Goal: Information Seeking & Learning: Find specific fact

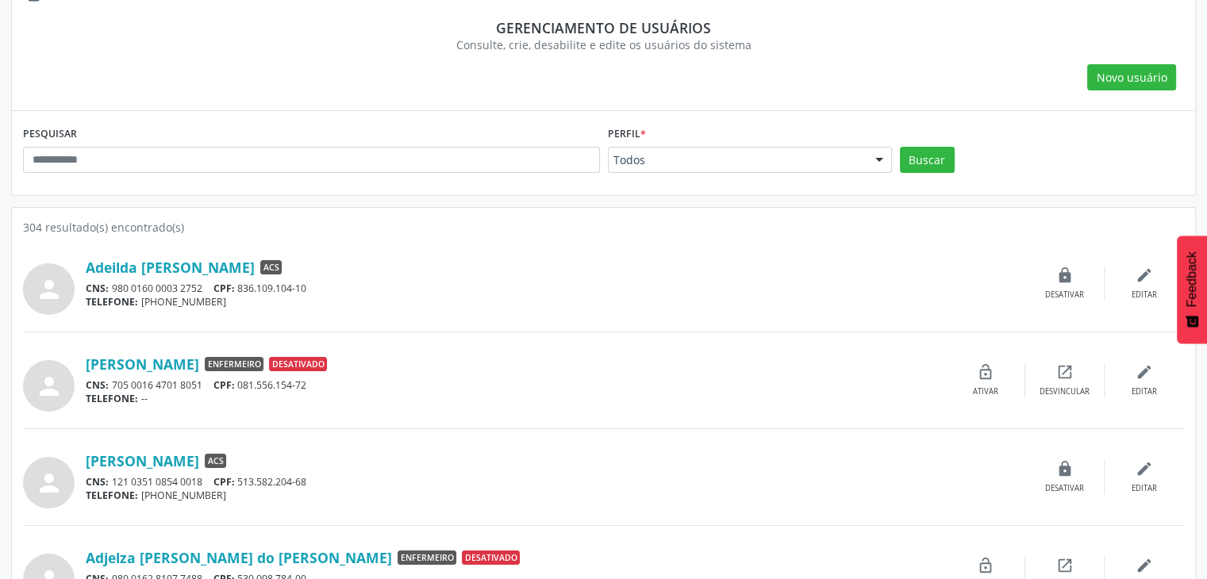
scroll to position [89, 0]
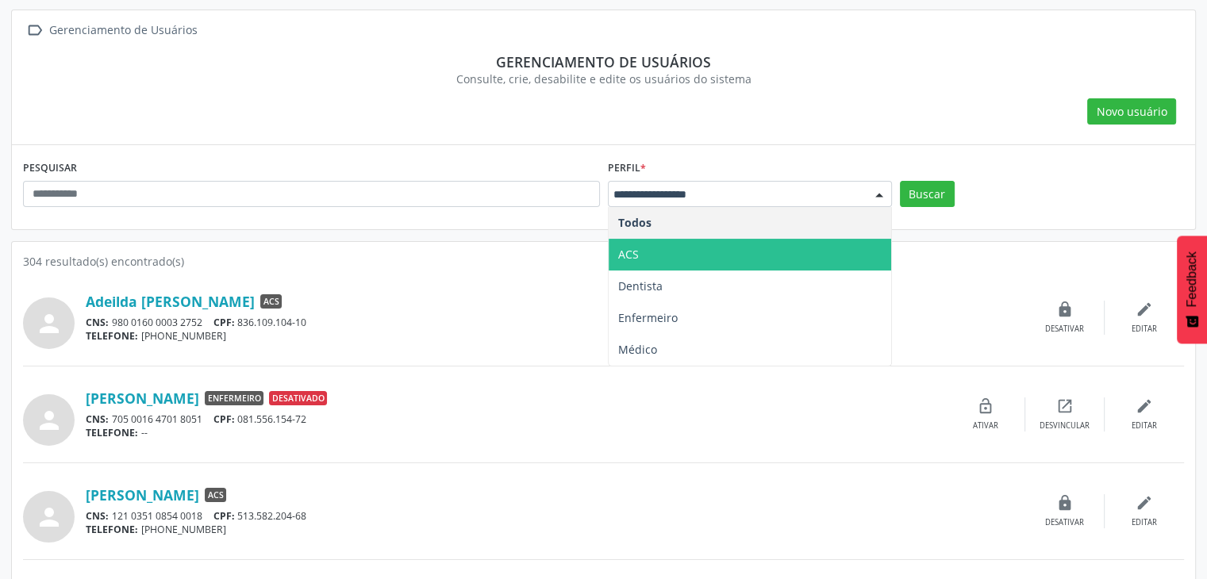
click at [651, 256] on span "ACS" at bounding box center [750, 255] width 283 height 32
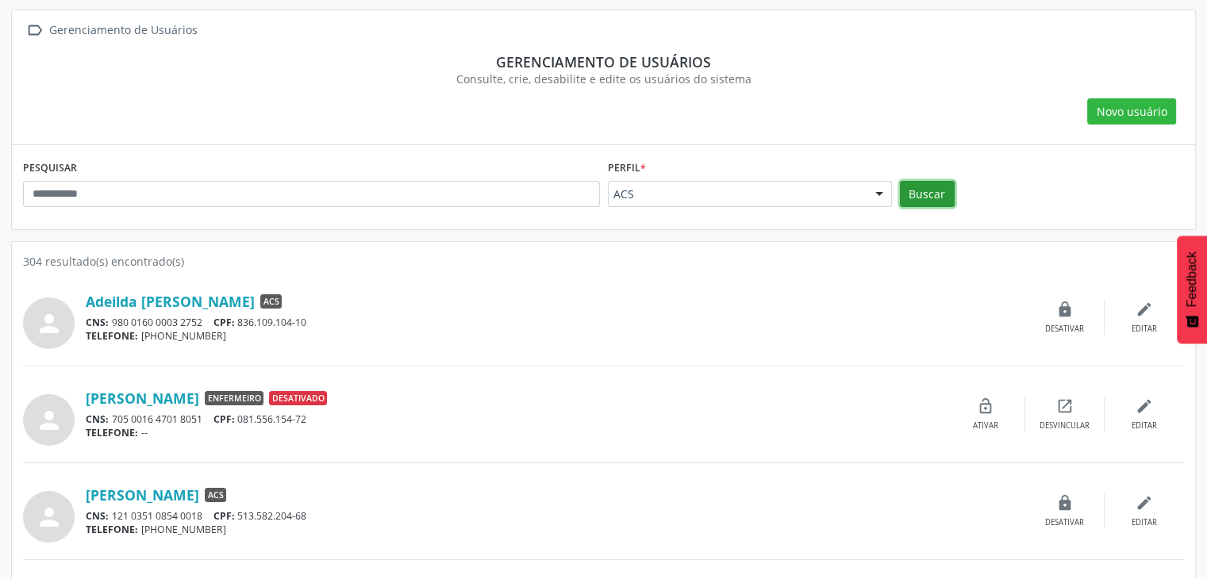
click at [917, 187] on button "Buscar" at bounding box center [927, 194] width 55 height 27
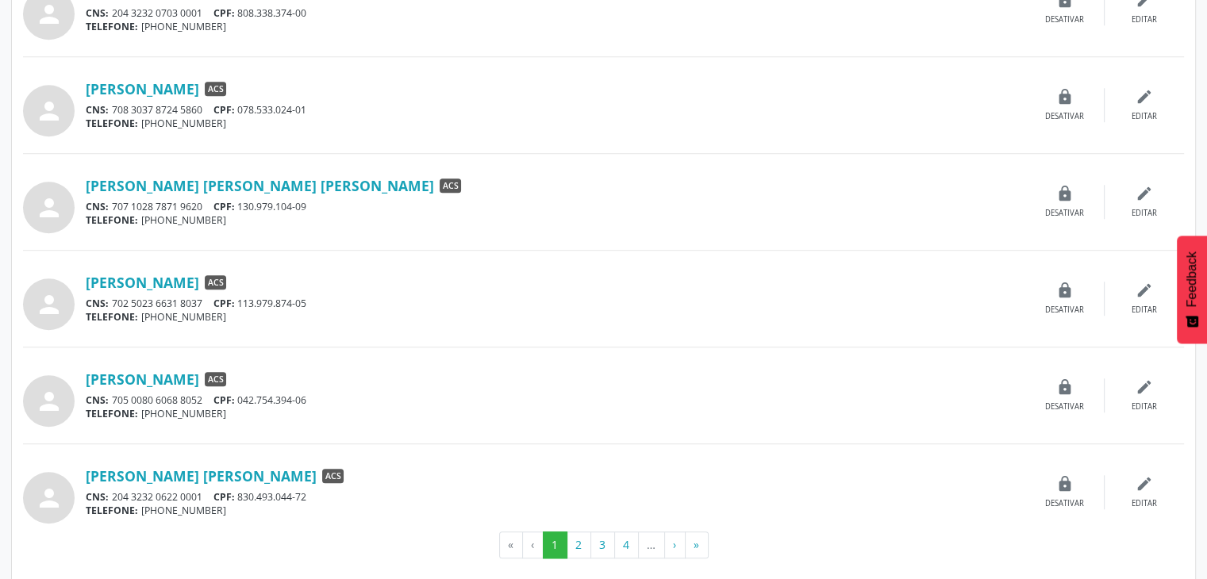
scroll to position [1279, 0]
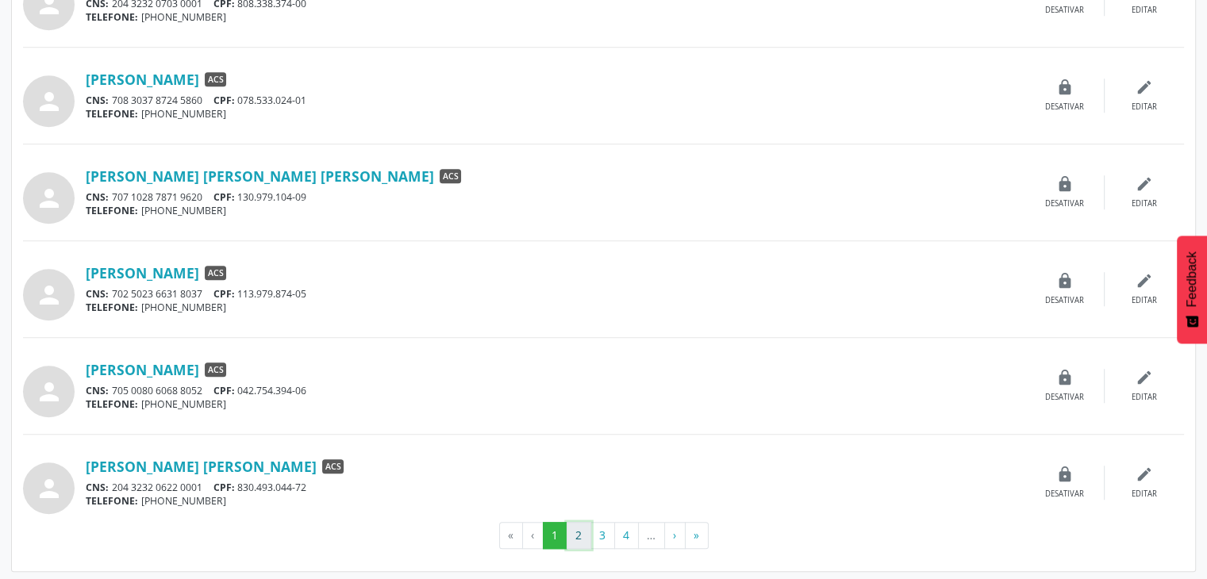
click at [571, 529] on button "2" at bounding box center [579, 535] width 25 height 27
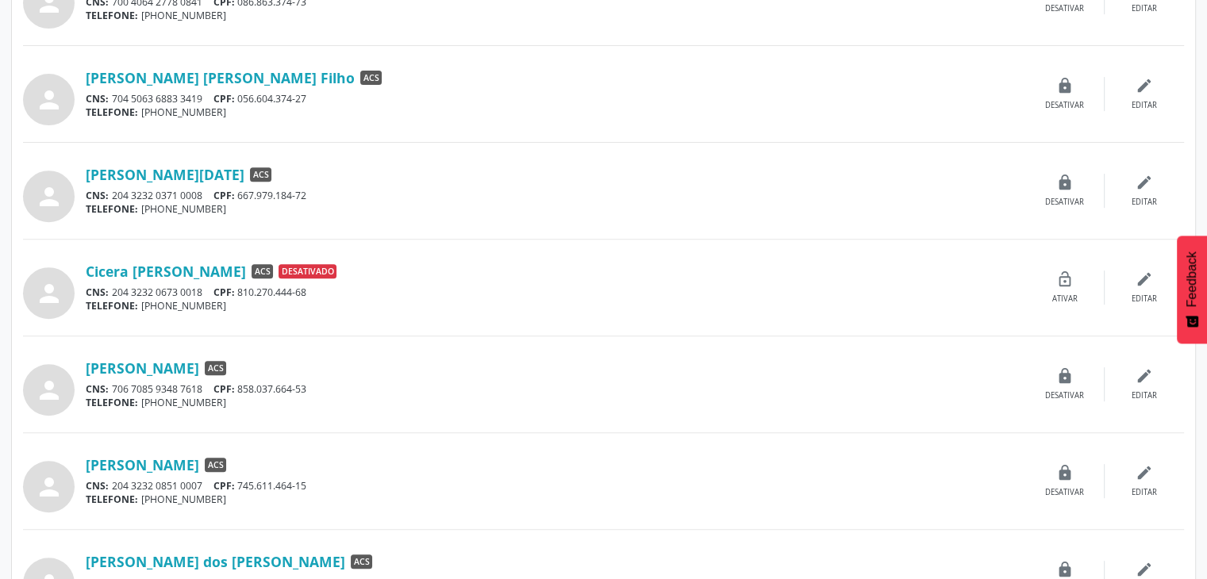
scroll to position [635, 0]
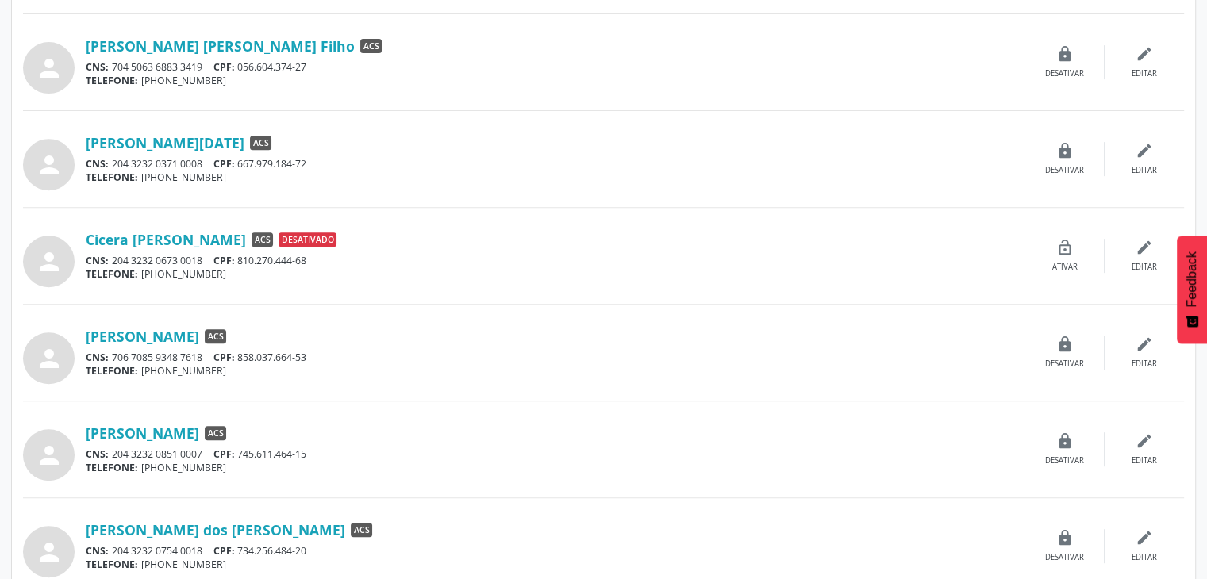
drag, startPoint x: 82, startPoint y: 224, endPoint x: 302, endPoint y: 242, distance: 221.4
click at [302, 242] on div "person Cicera Luciana Quirino de Melo ACS Desativado CNS: 204 3232 0673 0018 CP…" at bounding box center [603, 256] width 1161 height 63
copy div "Cicera Luciana Quirino de Melo"
drag, startPoint x: 219, startPoint y: 258, endPoint x: 314, endPoint y: 257, distance: 95.2
click at [314, 257] on div "CNS: 204 3232 0673 0018 CPF: 810.270.444-68" at bounding box center [556, 260] width 940 height 13
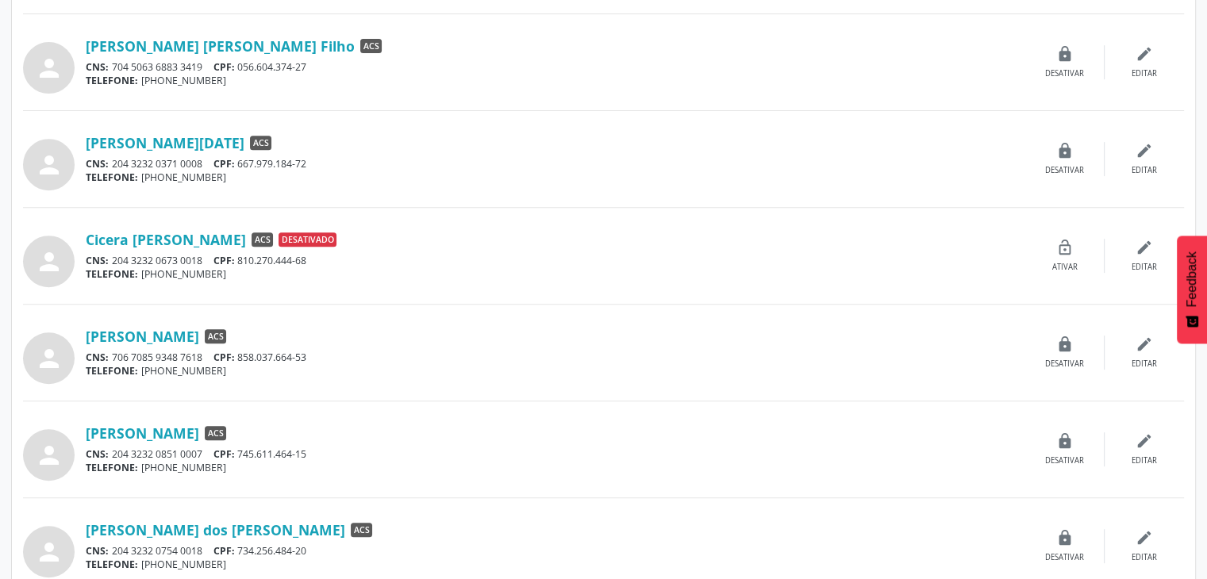
copy div "CPF: 810.270.444-68"
click at [499, 382] on div "person Cicero Amaro da Silva ACS CNS: 706 7085 9348 7618 CPF: 858.037.664-53 TE…" at bounding box center [603, 352] width 1161 height 63
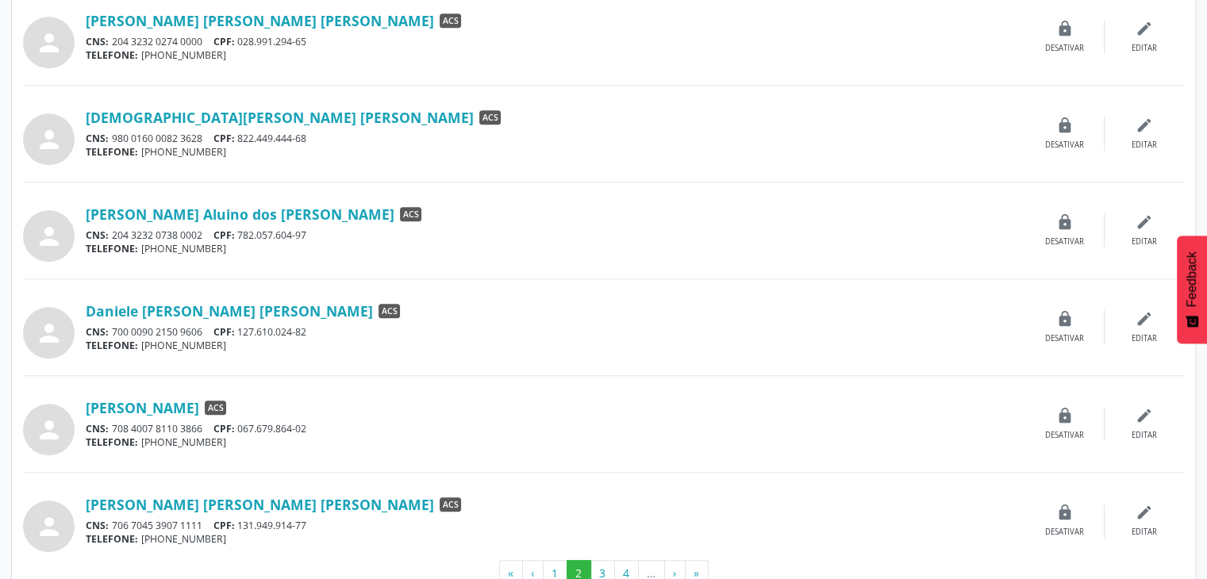
scroll to position [1279, 0]
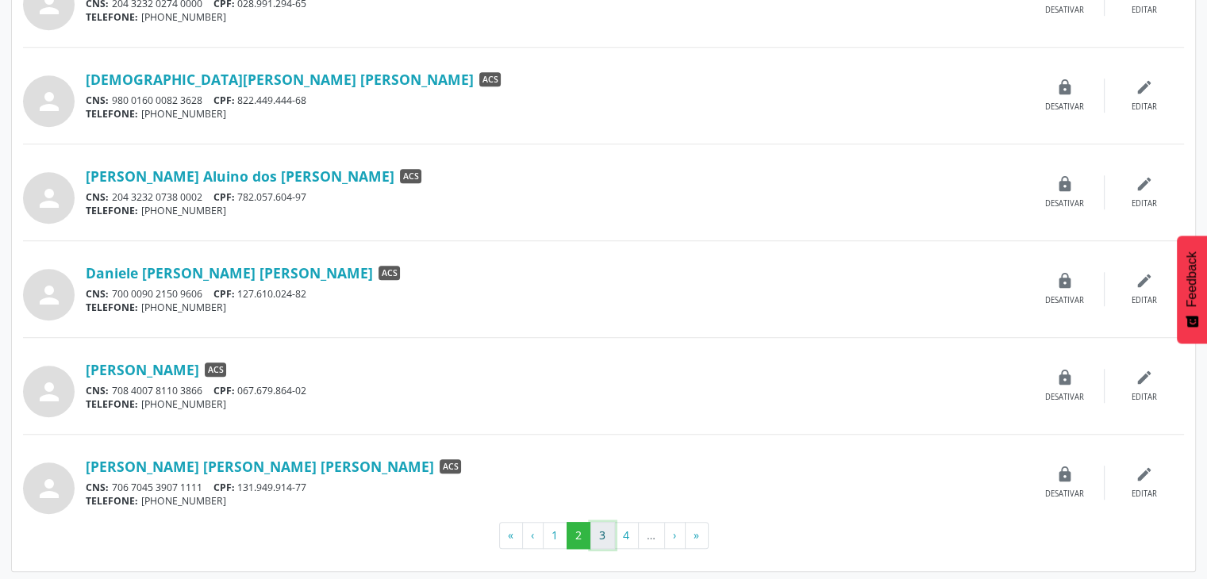
click at [607, 533] on button "3" at bounding box center [602, 535] width 25 height 27
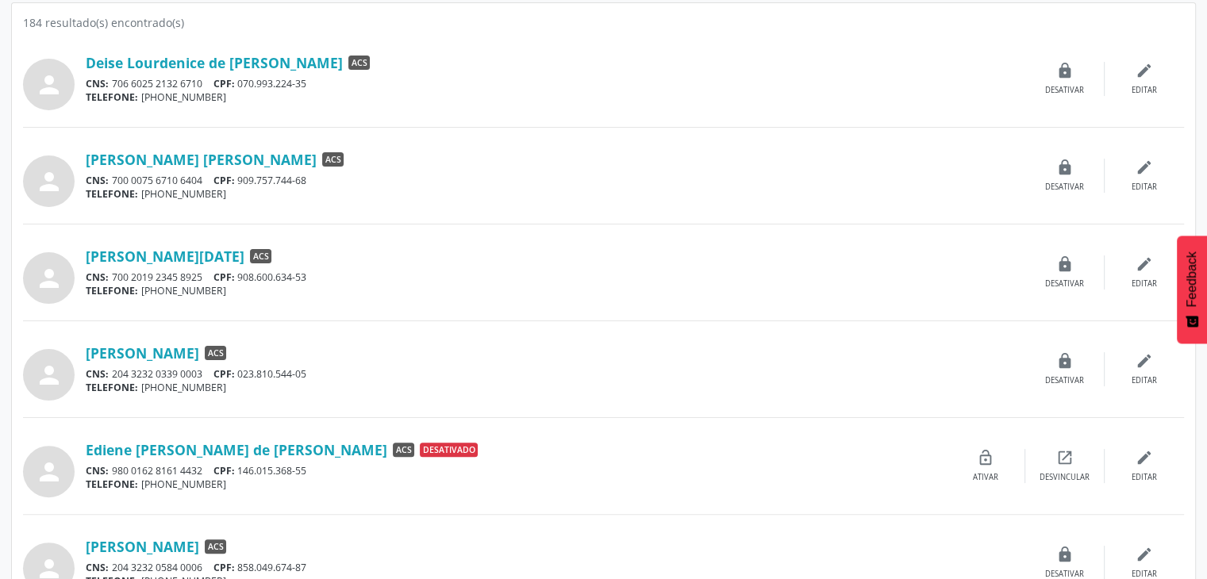
scroll to position [397, 0]
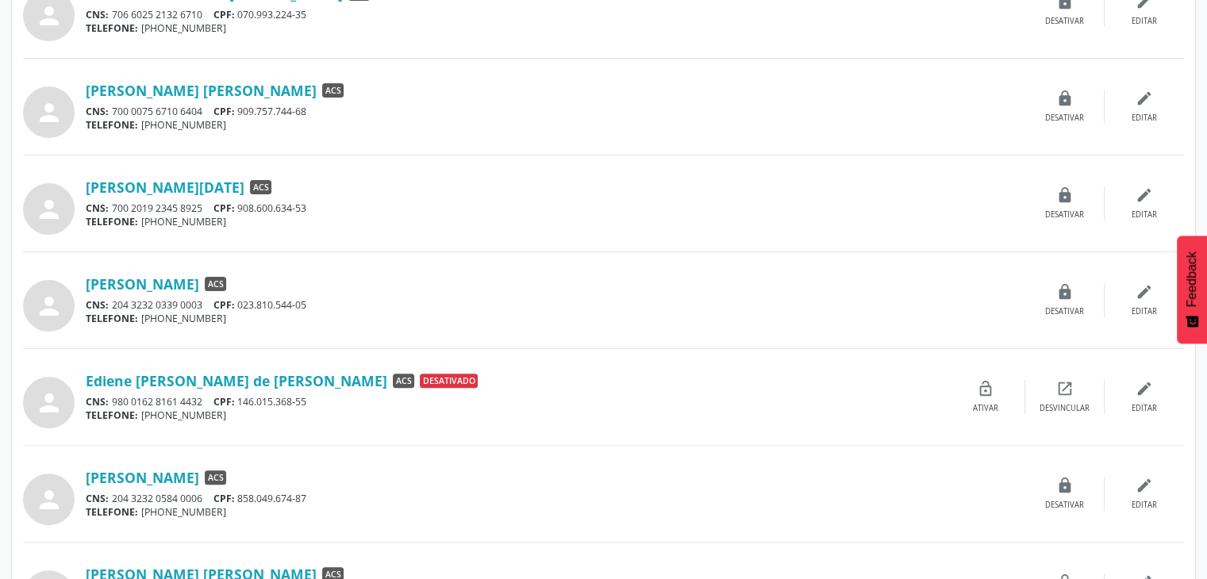
drag, startPoint x: 79, startPoint y: 376, endPoint x: 329, endPoint y: 379, distance: 250.0
click at [329, 379] on div "person Ediene Cristina Leite de Souza Silva ACS Desativado CNS: 980 0162 8161 4…" at bounding box center [603, 397] width 1161 height 63
copy div "Ediene Cristina Leite de Souza Silva"
drag, startPoint x: 218, startPoint y: 399, endPoint x: 315, endPoint y: 399, distance: 96.8
click at [315, 399] on div "CNS: 980 0162 8161 4432 CPF: 146.015.368-55" at bounding box center [516, 401] width 860 height 13
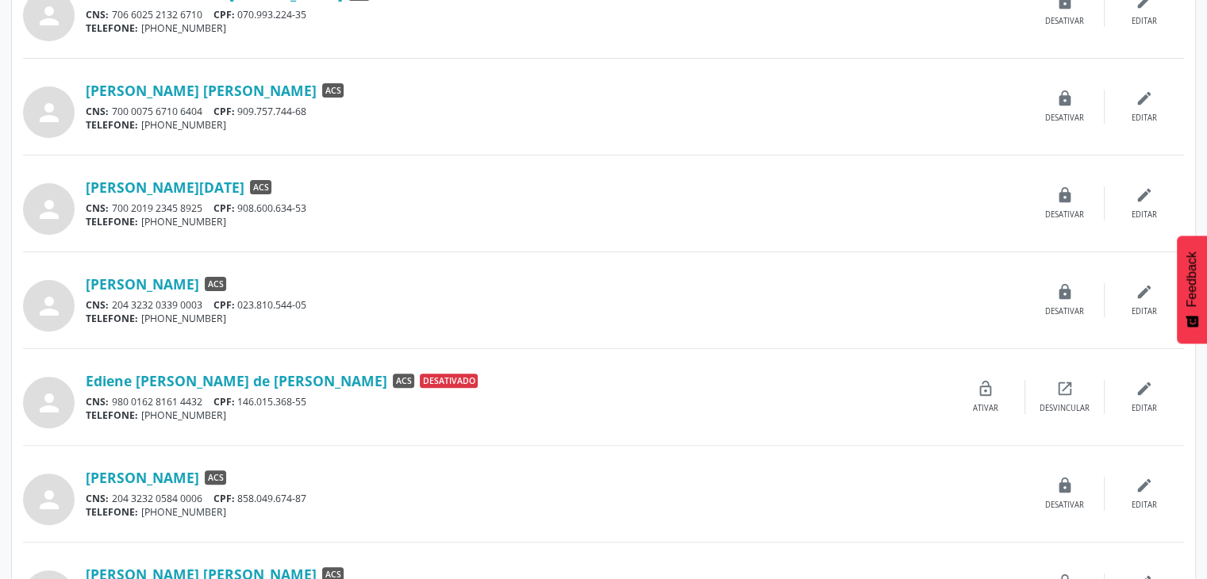
copy div "CPF: 146.015.368-55"
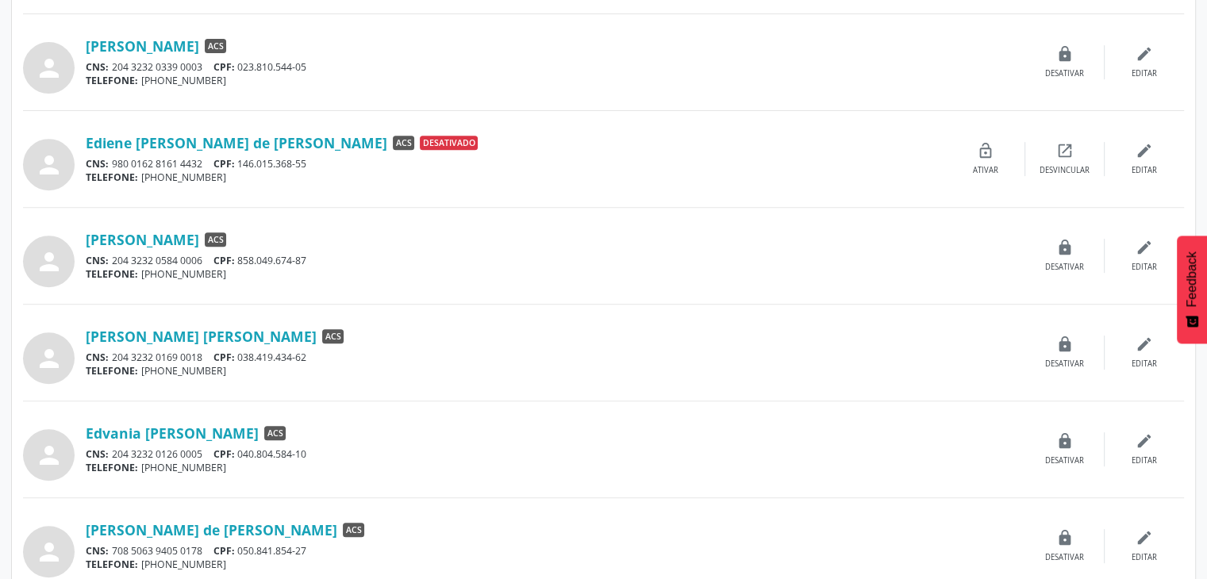
click at [496, 283] on div "person Edivane Neves da Silva ACS CNS: 204 3232 0584 0006 CPF: 858.049.674-87 T…" at bounding box center [603, 256] width 1161 height 63
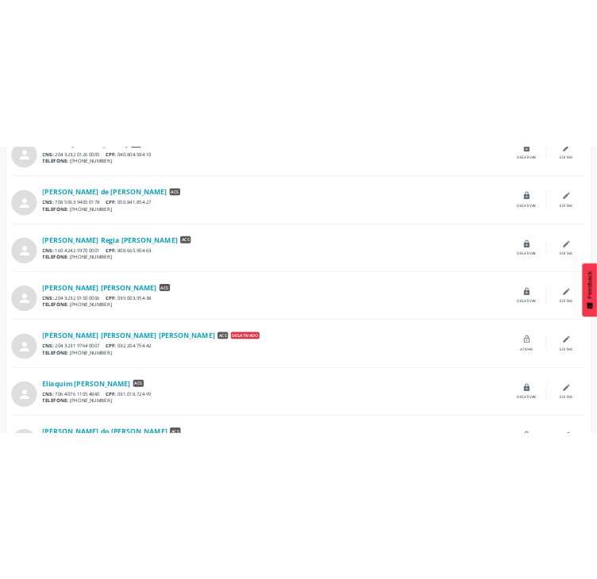
scroll to position [1190, 0]
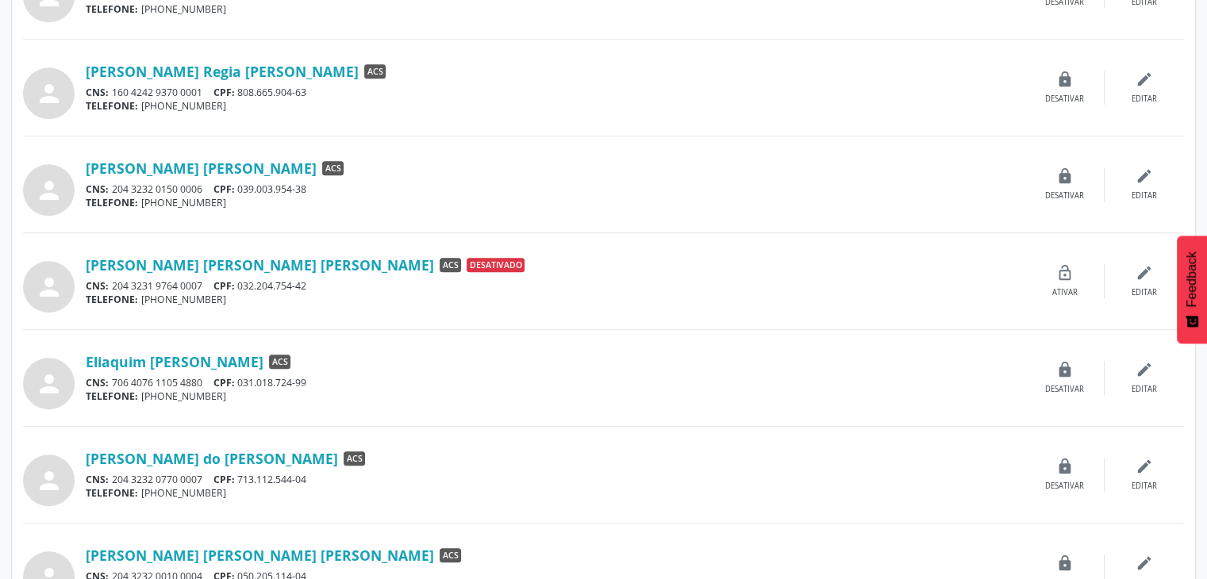
drag, startPoint x: 83, startPoint y: 258, endPoint x: 274, endPoint y: 267, distance: 191.5
click at [274, 267] on div "person Elenice Maria da Silva Melo ACS Desativado CNS: 204 3231 9764 0007 CPF: …" at bounding box center [603, 281] width 1161 height 63
copy div "Elenice Maria da Silva Melo"
click at [446, 369] on div "Eliaquim Jose de Santana ACS CNS: 706 4076 1105 4880 CPF: 031.018.724-99 TELEFO…" at bounding box center [556, 378] width 940 height 51
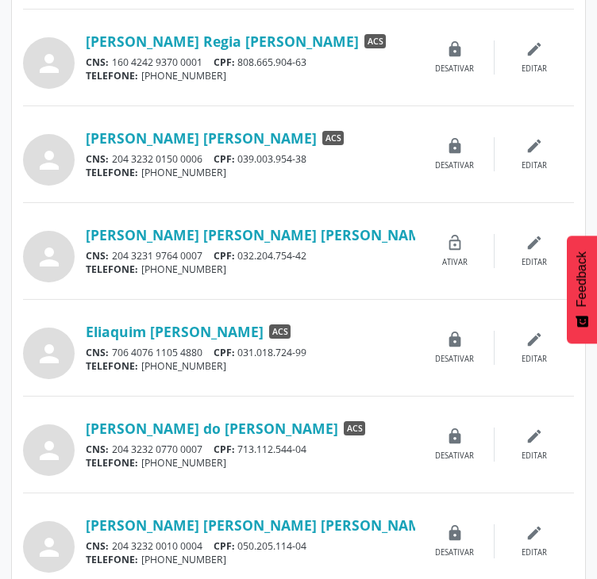
scroll to position [1279, 0]
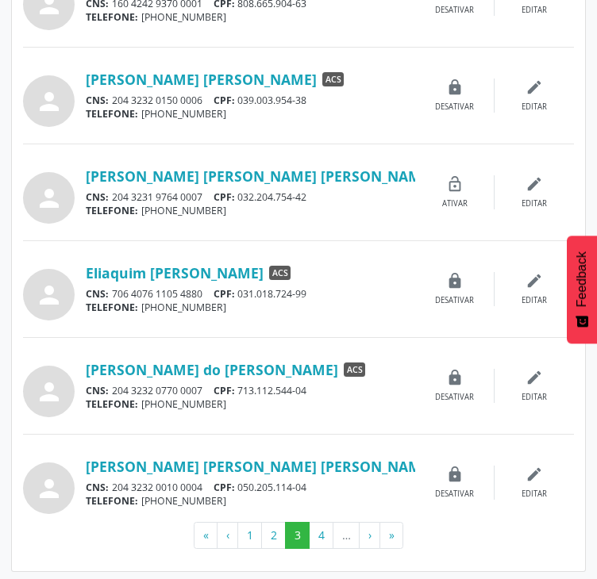
click at [270, 195] on div "CNS: 204 3231 9764 0007 CPF: 032.204.754-42" at bounding box center [250, 196] width 329 height 13
click at [268, 204] on div "TELEFONE: (81) 3551-0335" at bounding box center [250, 210] width 329 height 13
drag, startPoint x: 216, startPoint y: 195, endPoint x: 312, endPoint y: 198, distance: 96.1
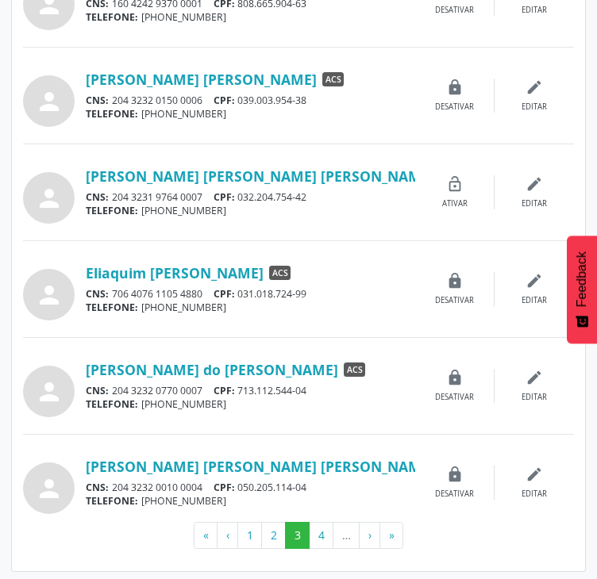
click at [312, 198] on div "CNS: 204 3231 9764 0007 CPF: 032.204.754-42" at bounding box center [250, 196] width 329 height 13
copy div "CPF: 032.204.754-42"
click at [324, 537] on button "4" at bounding box center [321, 535] width 25 height 27
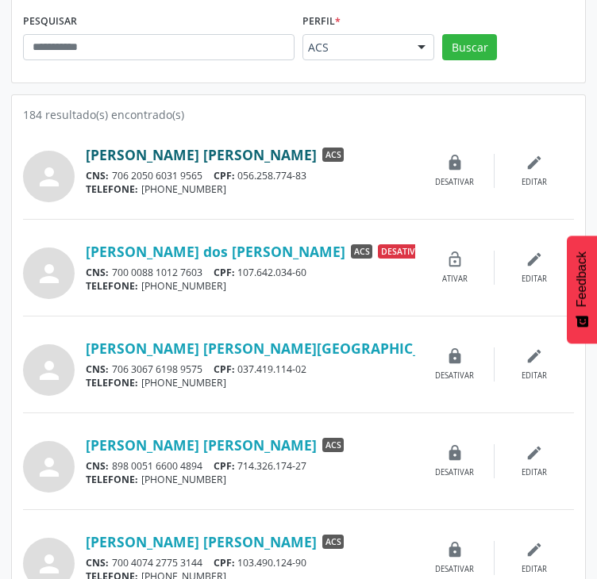
scroll to position [238, 0]
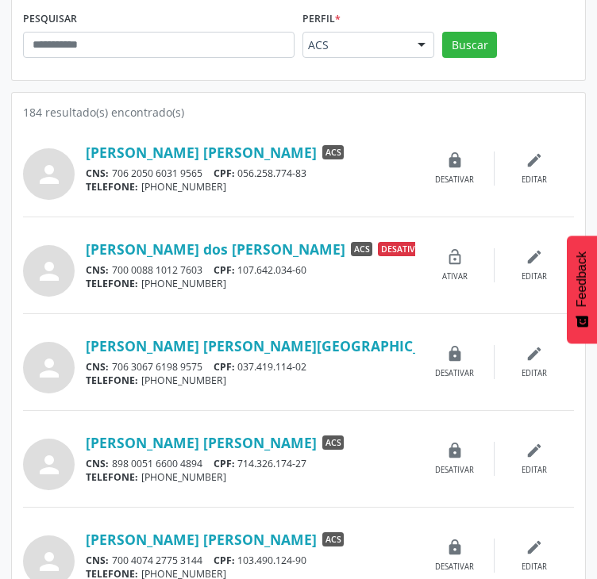
drag, startPoint x: 83, startPoint y: 246, endPoint x: 289, endPoint y: 255, distance: 205.7
click at [289, 255] on div "person Emerson Oliveira dos Santos ACS Desativado CNS: 700 0088 1012 7603 CPF: …" at bounding box center [298, 265] width 551 height 63
copy div "Emerson Oliveira dos Santos"
drag, startPoint x: 217, startPoint y: 269, endPoint x: 314, endPoint y: 267, distance: 96.8
click at [314, 267] on div "CNS: 700 0088 1012 7603 CPF: 107.642.034-60" at bounding box center [250, 269] width 329 height 13
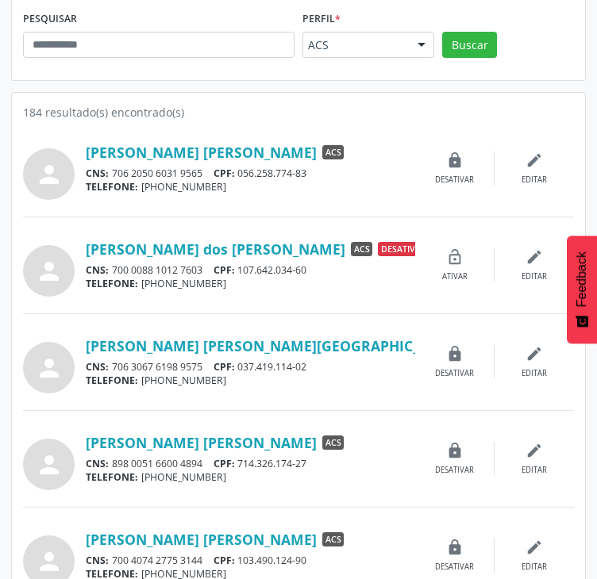
copy div "CPF: 107.642.034-60"
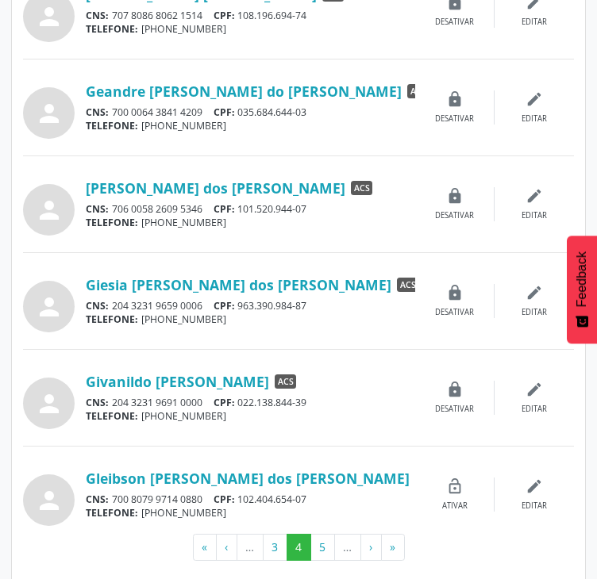
scroll to position [1279, 0]
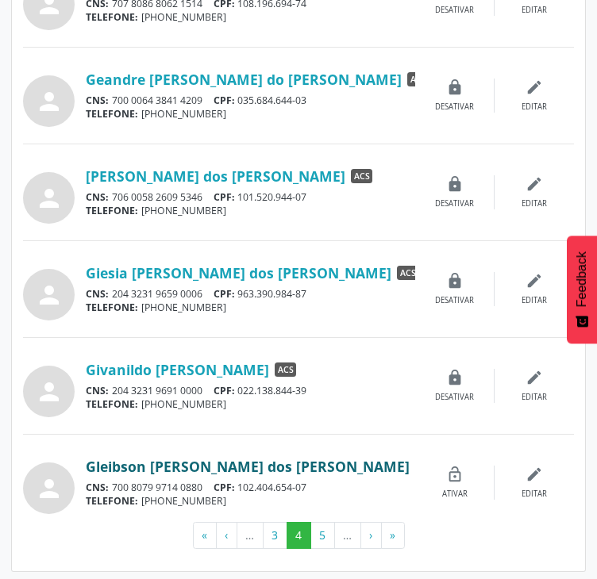
drag, startPoint x: 76, startPoint y: 461, endPoint x: 330, endPoint y: 467, distance: 254.0
click at [330, 467] on div "person Gleibson Rafael dos Santos Ferreira ACS Desativado CNS: 700 8079 9714 08…" at bounding box center [298, 483] width 551 height 63
copy div "Gleibson Rafael dos Santos Ferreira"
drag, startPoint x: 217, startPoint y: 483, endPoint x: 320, endPoint y: 484, distance: 102.4
click at [320, 484] on div "CNS: 700 8079 9714 0880 CPF: 102.404.654-07" at bounding box center [250, 487] width 329 height 13
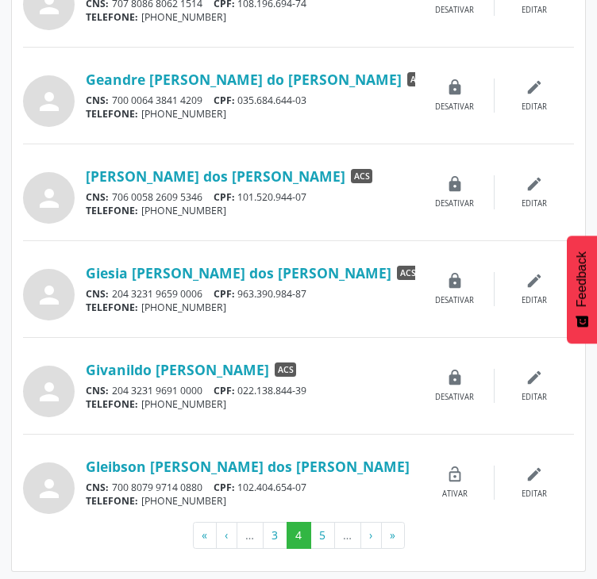
copy div "CPF: 102.404.654-07"
click at [325, 529] on button "5" at bounding box center [322, 535] width 25 height 27
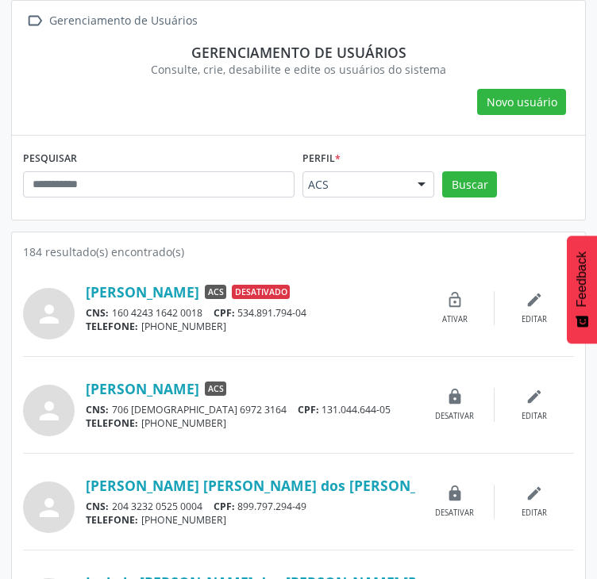
scroll to position [159, 0]
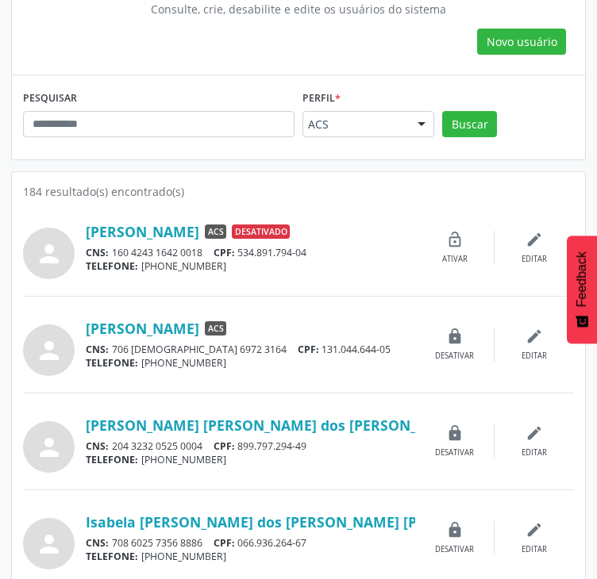
drag, startPoint x: 80, startPoint y: 226, endPoint x: 264, endPoint y: 233, distance: 184.2
click at [264, 233] on div "person Graziela Lauriano da Silva ACS Desativado CNS: 160 4243 1642 0018 CPF: 5…" at bounding box center [298, 248] width 551 height 63
drag, startPoint x: 218, startPoint y: 252, endPoint x: 314, endPoint y: 251, distance: 96.0
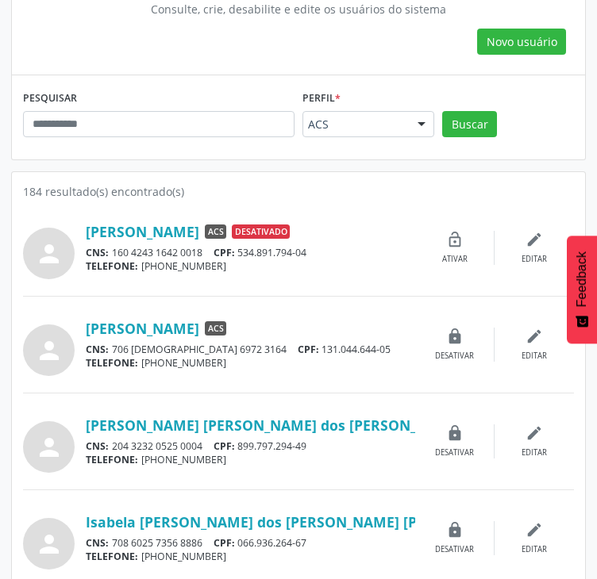
click at [314, 251] on div "CNS: 160 4243 1642 0018 CPF: 534.891.794-04" at bounding box center [250, 252] width 329 height 13
click at [356, 376] on div "person Graziele Maria da Silva ACS CNS: 706 2065 6972 3164 CPF: 131.044.644-05 …" at bounding box center [298, 353] width 551 height 80
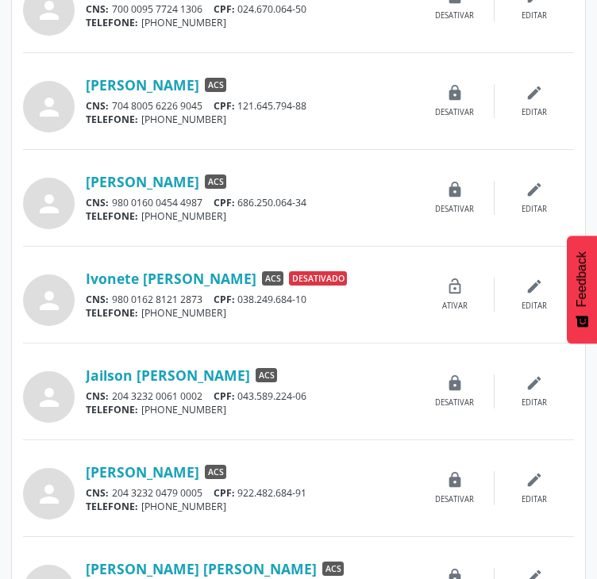
scroll to position [794, 0]
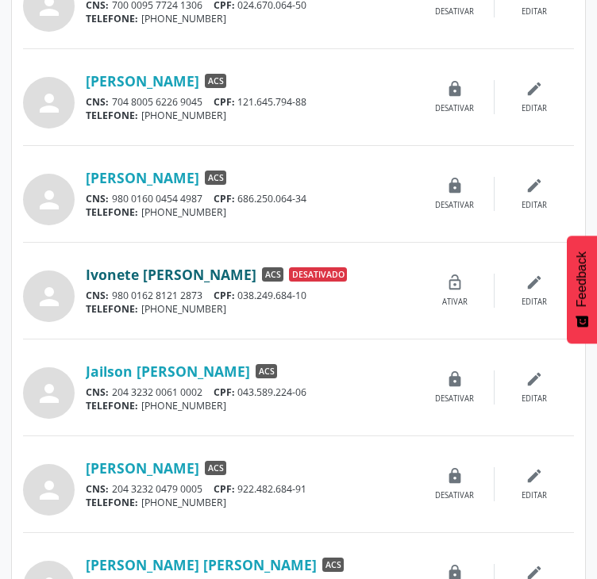
drag, startPoint x: 80, startPoint y: 267, endPoint x: 263, endPoint y: 267, distance: 182.5
click at [263, 267] on div "person Ivonete Maria de Santana ACS Desativado CNS: 980 0162 8121 2873 CPF: 038…" at bounding box center [298, 291] width 551 height 63
drag, startPoint x: 219, startPoint y: 293, endPoint x: 311, endPoint y: 294, distance: 92.1
click at [311, 294] on div "CNS: 980 0162 8121 2873 CPF: 038.249.684-10" at bounding box center [250, 295] width 329 height 13
click at [364, 311] on div "TELEFONE: (81) 3551-0335" at bounding box center [250, 308] width 329 height 13
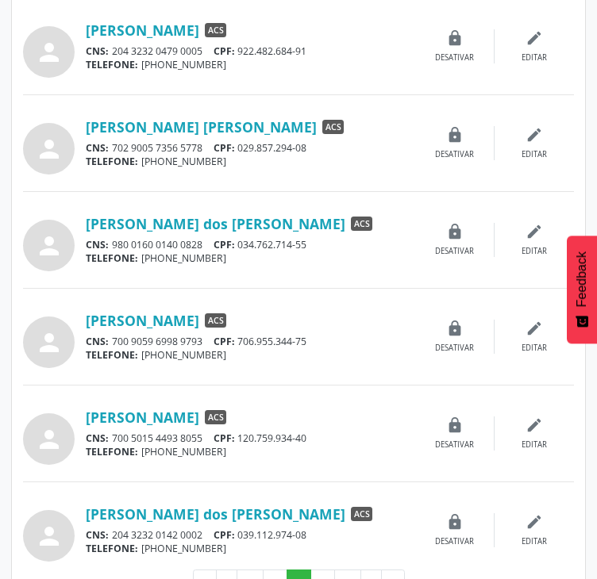
scroll to position [1279, 0]
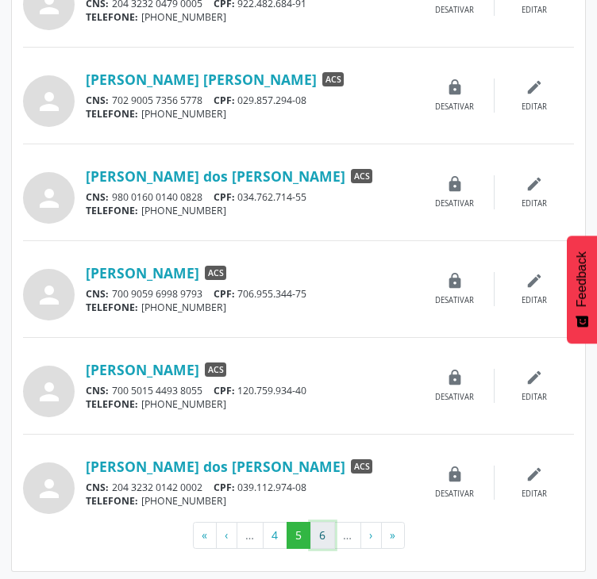
click at [319, 532] on button "6" at bounding box center [322, 535] width 25 height 27
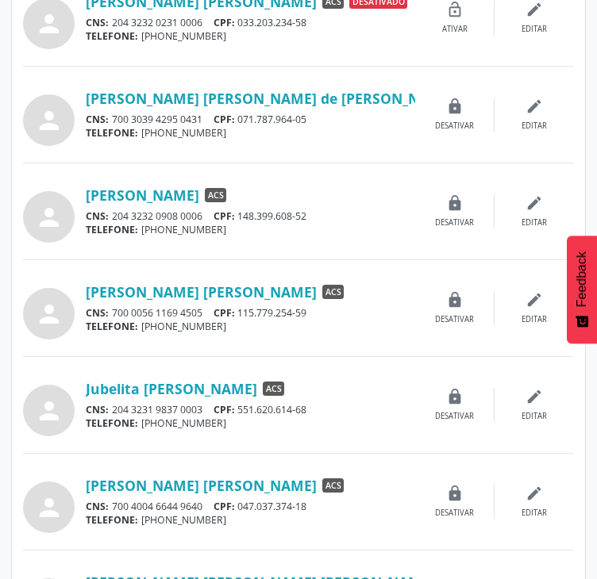
scroll to position [644, 0]
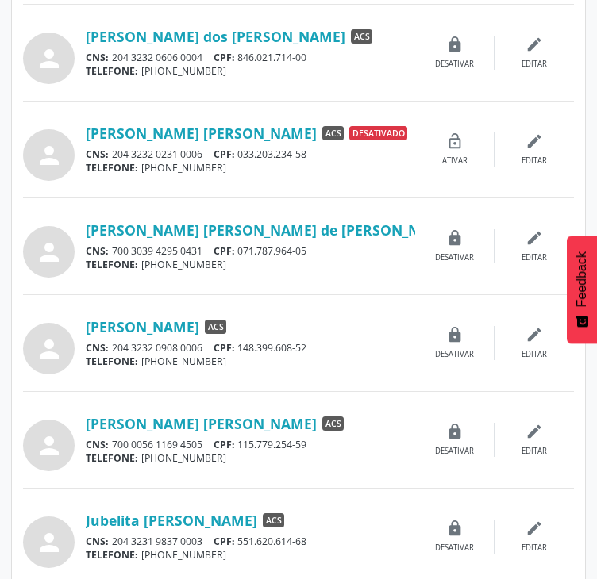
drag, startPoint x: 78, startPoint y: 127, endPoint x: 249, endPoint y: 131, distance: 171.5
click at [249, 131] on div "person Jose Francisco de Abreu ACS Desativado CNS: 204 3232 0231 0006 CPF: 033.…" at bounding box center [298, 149] width 551 height 63
click at [361, 156] on div "CNS: 204 3232 0231 0006 CPF: 033.203.234-58" at bounding box center [250, 154] width 329 height 13
drag, startPoint x: 79, startPoint y: 120, endPoint x: 248, endPoint y: 122, distance: 168.3
click at [248, 122] on div "person Jose Francisco de Abreu ACS Desativado CNS: 204 3232 0231 0006 CPF: 033.…" at bounding box center [298, 149] width 551 height 63
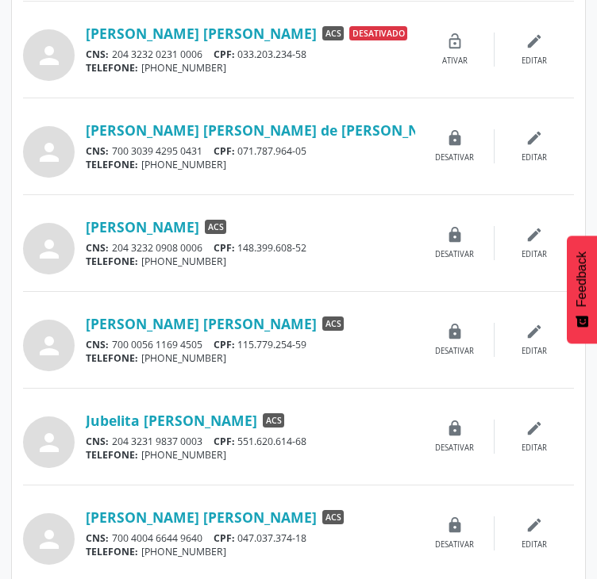
scroll to position [724, 0]
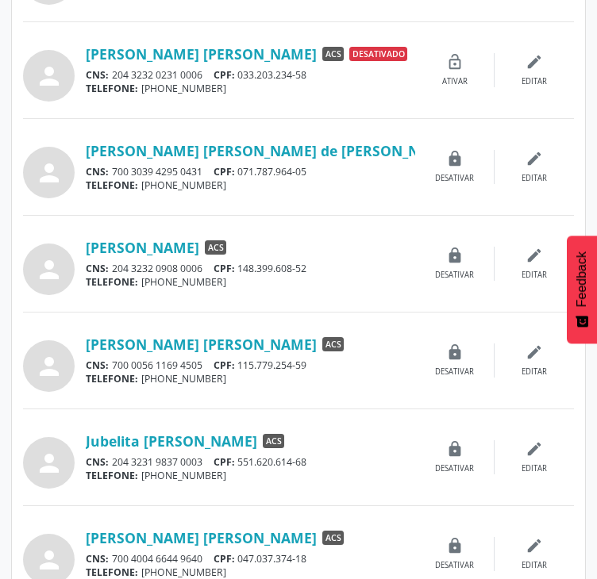
drag, startPoint x: 219, startPoint y: 71, endPoint x: 314, endPoint y: 73, distance: 95.3
click at [314, 73] on div "CNS: 204 3232 0231 0006 CPF: 033.203.234-58" at bounding box center [250, 74] width 329 height 13
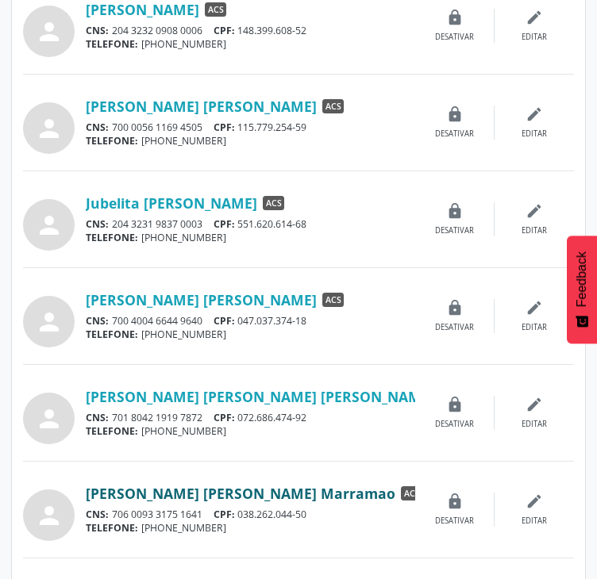
scroll to position [1279, 0]
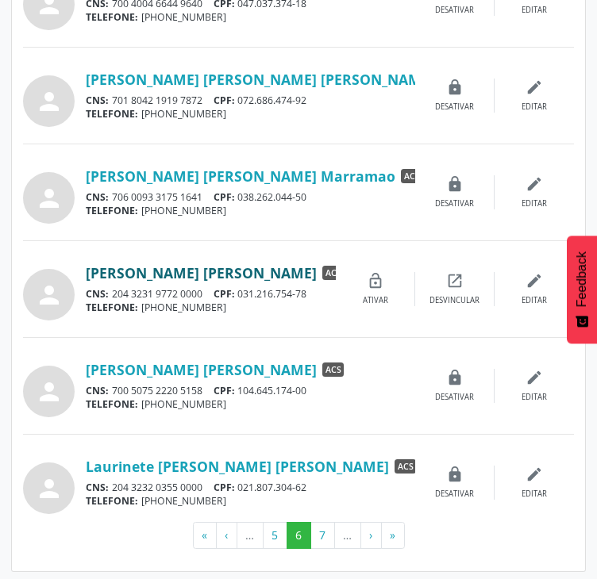
drag, startPoint x: 81, startPoint y: 274, endPoint x: 213, endPoint y: 274, distance: 132.5
click at [213, 274] on div "person Katia Vilma Ramos ACS Desativado CNS: 204 3231 9772 0000 CPF: 031.216.75…" at bounding box center [298, 289] width 551 height 63
drag, startPoint x: 216, startPoint y: 287, endPoint x: 314, endPoint y: 284, distance: 98.5
click at [314, 287] on div "CNS: 204 3231 9772 0000 CPF: 031.216.754-78" at bounding box center [211, 293] width 250 height 13
click at [321, 539] on button "7" at bounding box center [322, 535] width 25 height 27
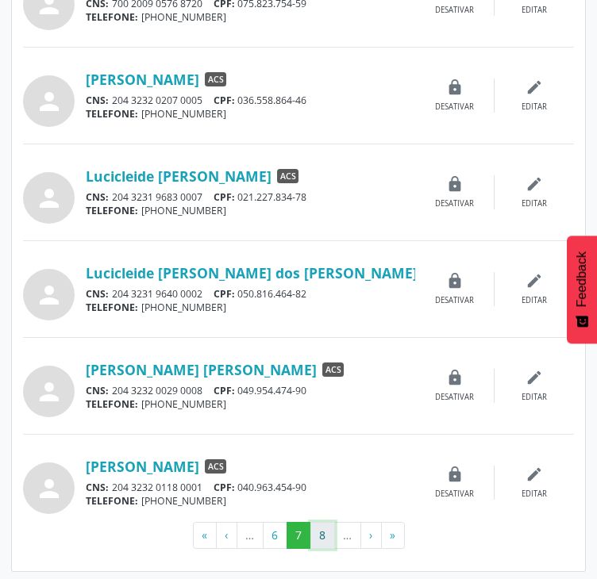
click at [326, 534] on button "8" at bounding box center [322, 535] width 25 height 27
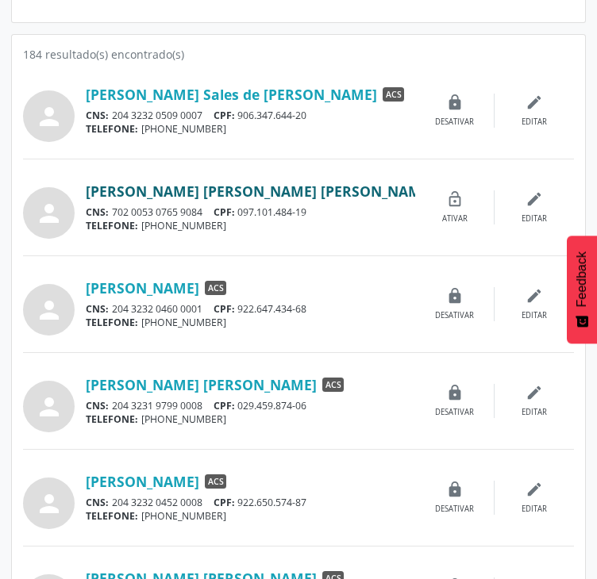
scroll to position [317, 0]
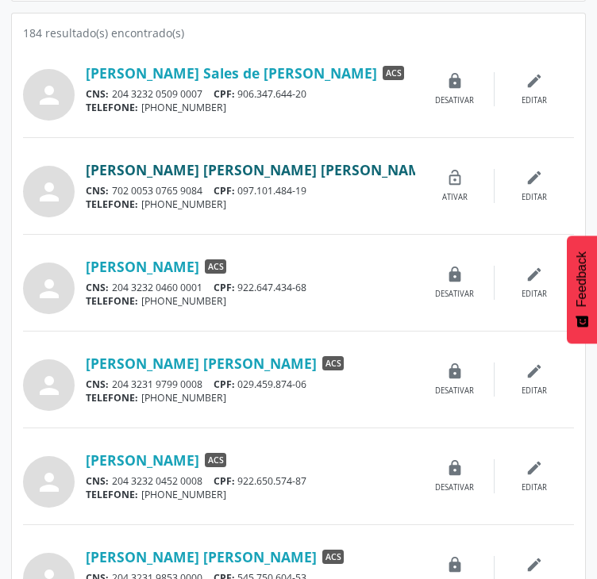
drag, startPoint x: 78, startPoint y: 167, endPoint x: 312, endPoint y: 167, distance: 234.1
click at [312, 167] on div "person Manoel Cleyton de Souza Bezerra ACS Desativado CNS: 702 0053 0765 9084 C…" at bounding box center [298, 186] width 551 height 63
drag, startPoint x: 219, startPoint y: 190, endPoint x: 317, endPoint y: 186, distance: 97.7
click at [317, 186] on div "CNS: 702 0053 0765 9084 CPF: 097.101.484-19" at bounding box center [250, 190] width 329 height 13
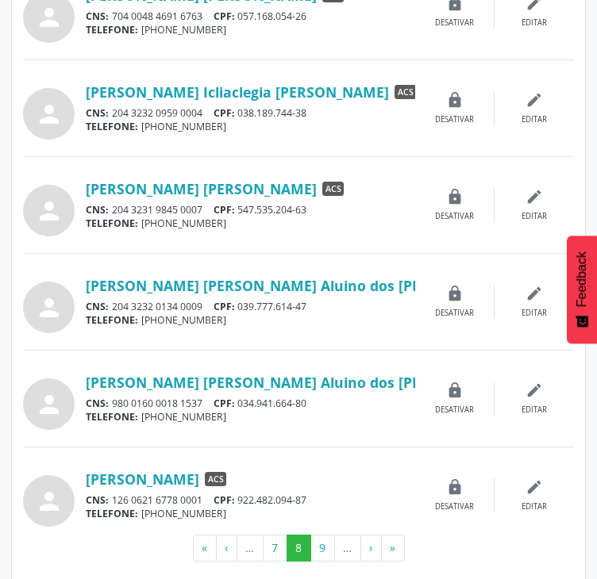
scroll to position [1279, 0]
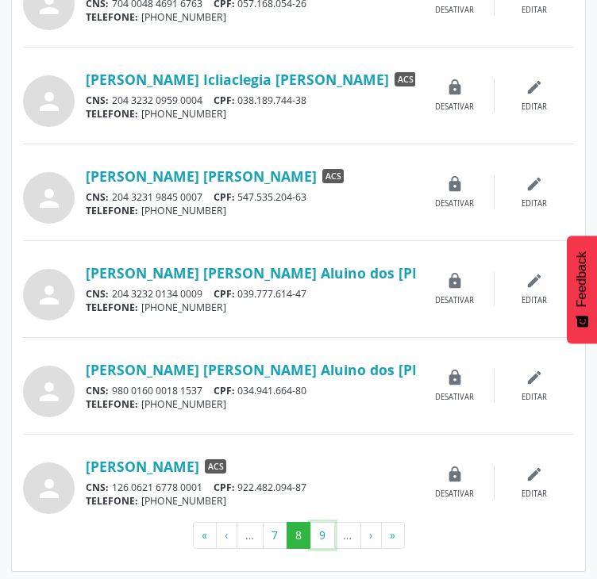
click at [325, 529] on button "9" at bounding box center [322, 535] width 25 height 27
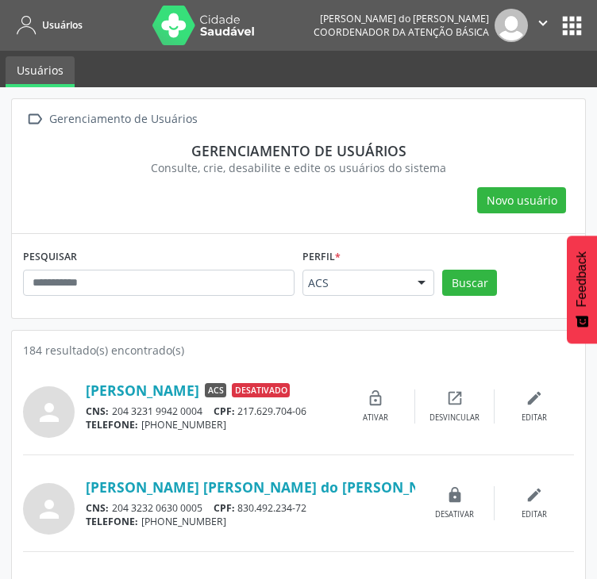
drag, startPoint x: 79, startPoint y: 382, endPoint x: 246, endPoint y: 390, distance: 166.9
click at [246, 390] on div "person Maria Jose de Santana ACS Desativado CNS: 204 3231 9942 0004 CPF: 217.62…" at bounding box center [298, 406] width 551 height 63
drag, startPoint x: 219, startPoint y: 412, endPoint x: 311, endPoint y: 416, distance: 92.1
click at [311, 416] on div "CNS: 204 3231 9942 0004 CPF: 217.629.704-06" at bounding box center [211, 411] width 250 height 13
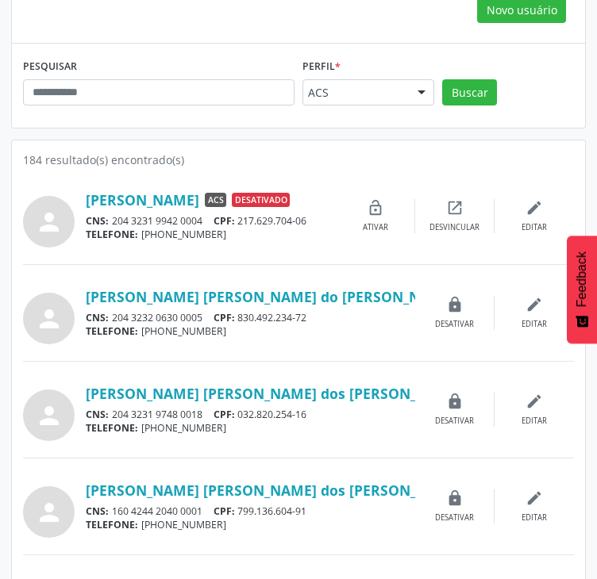
scroll to position [238, 0]
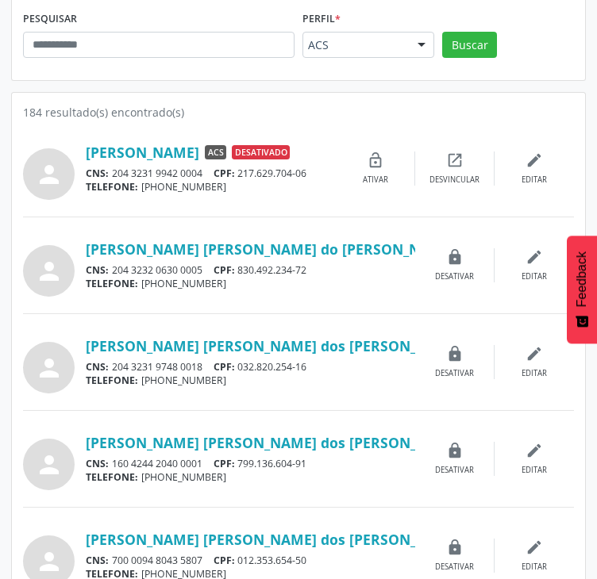
click at [346, 355] on div "Maria Jose dos Santos ACS CNS: 204 3231 9748 0018 CPF: 032.820.254-16 TELEFONE:…" at bounding box center [250, 362] width 329 height 51
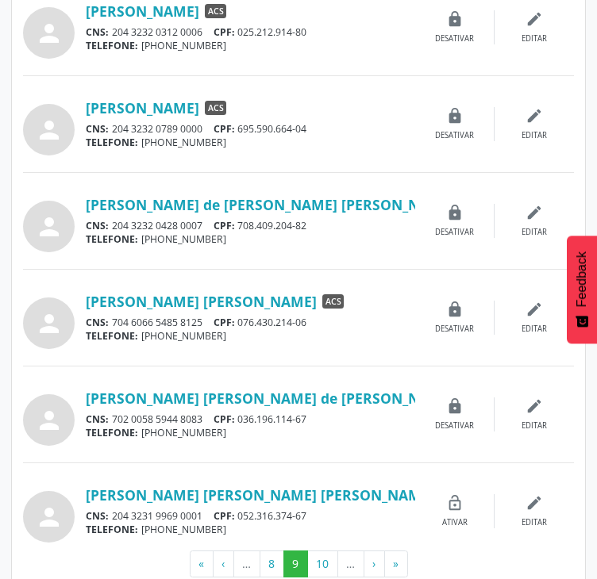
scroll to position [1279, 0]
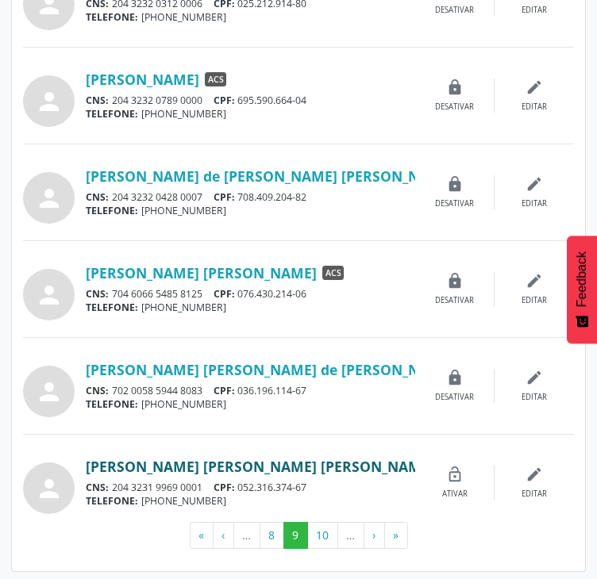
drag, startPoint x: 82, startPoint y: 462, endPoint x: 365, endPoint y: 464, distance: 283.3
click at [365, 464] on div "person Marinalva Maria de Santana Nascimento ACS Desativado CNS: 204 3231 9969 …" at bounding box center [298, 483] width 551 height 63
drag, startPoint x: 219, startPoint y: 485, endPoint x: 315, endPoint y: 484, distance: 96.0
click at [315, 484] on div "CNS: 204 3231 9969 0001 CPF: 052.316.374-67" at bounding box center [250, 487] width 329 height 13
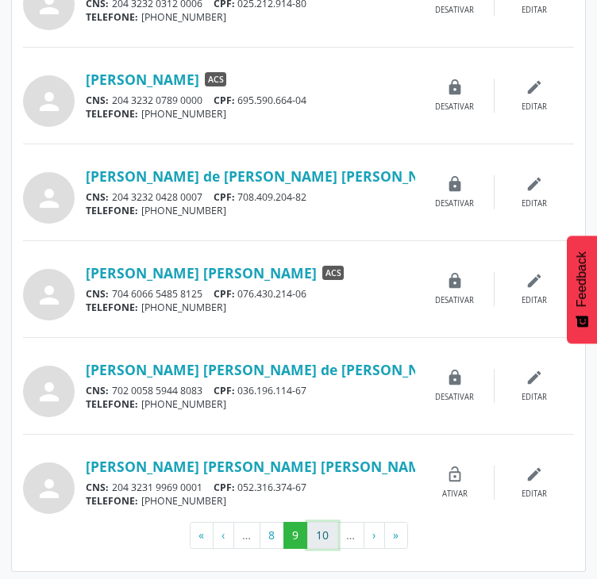
click at [317, 534] on button "10" at bounding box center [322, 535] width 31 height 27
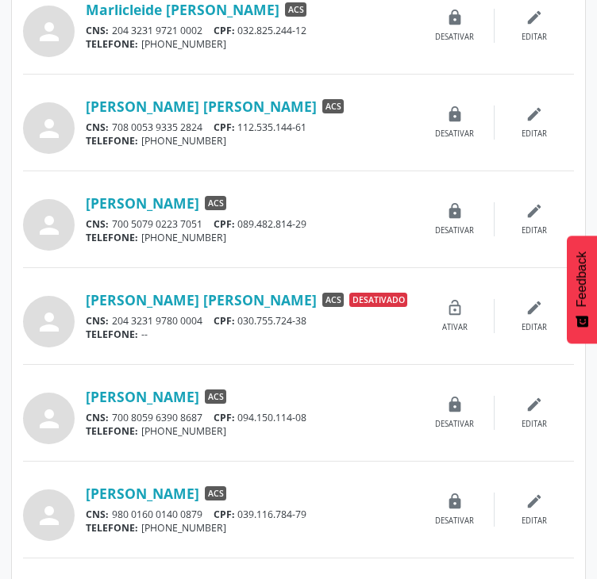
scroll to position [397, 0]
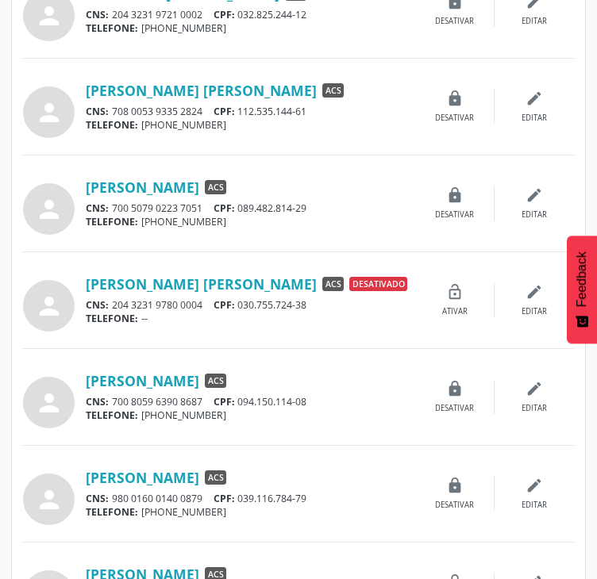
drag, startPoint x: 82, startPoint y: 277, endPoint x: 269, endPoint y: 277, distance: 187.3
click at [269, 277] on div "person Moises de Santana Gomes ACS Desativado CNS: 204 3231 9780 0004 CPF: 030.…" at bounding box center [298, 300] width 551 height 63
drag, startPoint x: 216, startPoint y: 301, endPoint x: 312, endPoint y: 306, distance: 96.1
click at [313, 306] on div "CNS: 204 3231 9780 0004 CPF: 030.755.724-38" at bounding box center [250, 304] width 329 height 13
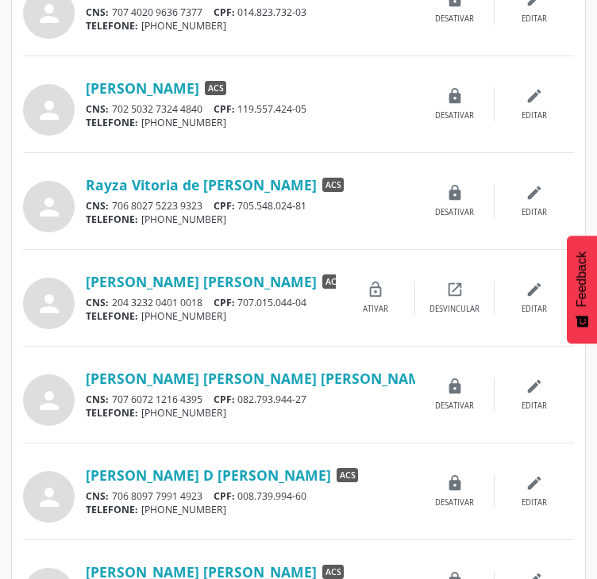
scroll to position [1190, 0]
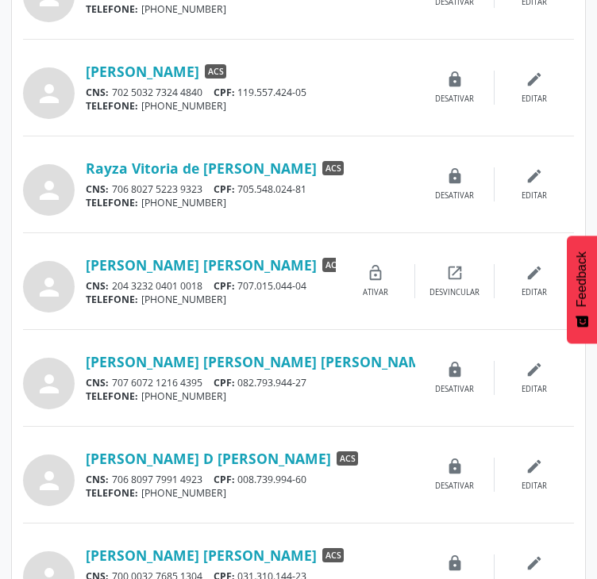
drag, startPoint x: 81, startPoint y: 256, endPoint x: 254, endPoint y: 263, distance: 173.2
click at [254, 263] on div "person Regina Severina da Silva ACS Desativado CNS: 204 3232 0401 0018 CPF: 707…" at bounding box center [298, 281] width 551 height 63
drag, startPoint x: 218, startPoint y: 285, endPoint x: 315, endPoint y: 290, distance: 96.9
click at [315, 290] on div "Regina Severina da Silva ACS Desativado CNS: 204 3232 0401 0018 CPF: 707.015.04…" at bounding box center [211, 281] width 250 height 51
click at [374, 356] on div "Renata Carlos da Silva Santos ACS" at bounding box center [250, 361] width 329 height 17
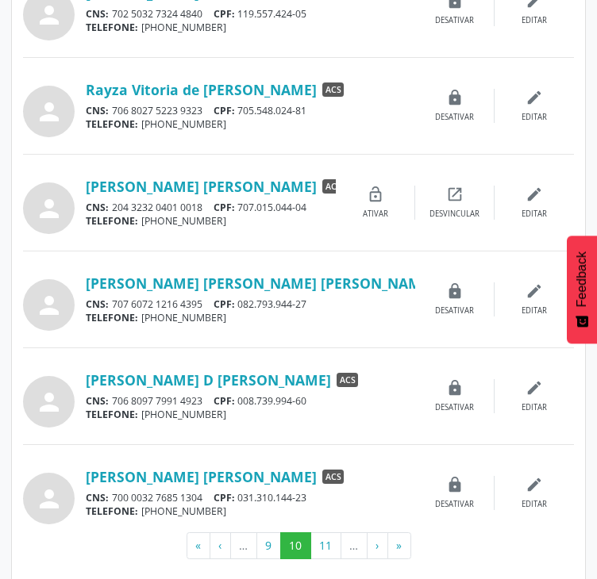
scroll to position [1279, 0]
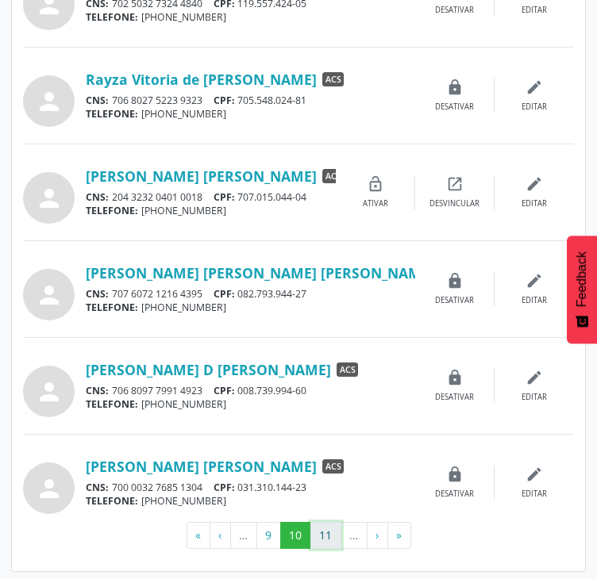
click at [317, 533] on button "11" at bounding box center [325, 535] width 31 height 27
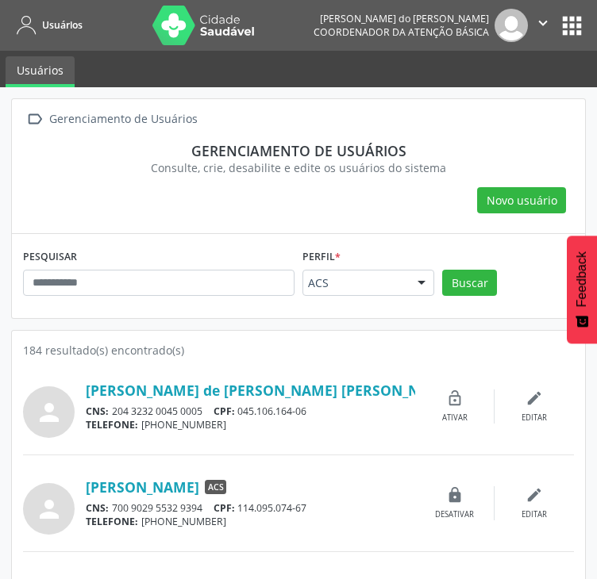
drag, startPoint x: 79, startPoint y: 385, endPoint x: 303, endPoint y: 393, distance: 224.7
click at [303, 393] on div "person Rita de Cassia de Barros Santos ACS Desativado CNS: 204 3232 0045 0005 C…" at bounding box center [298, 406] width 551 height 63
drag, startPoint x: 220, startPoint y: 409, endPoint x: 313, endPoint y: 411, distance: 92.9
click at [313, 411] on div "CNS: 204 3232 0045 0005 CPF: 045.106.164-06" at bounding box center [250, 411] width 329 height 13
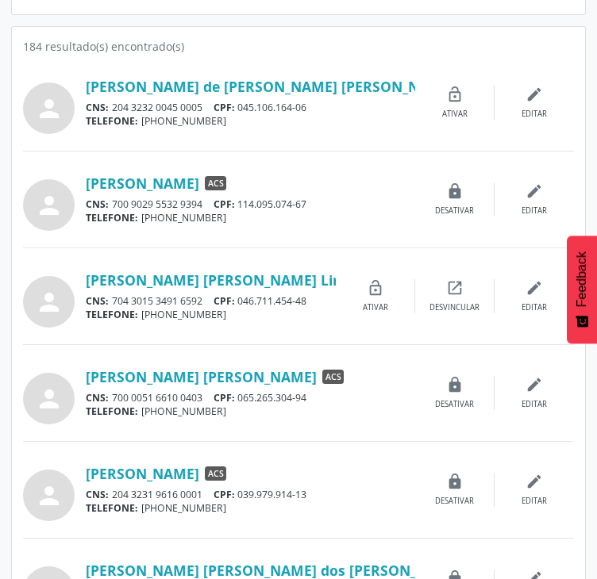
scroll to position [317, 0]
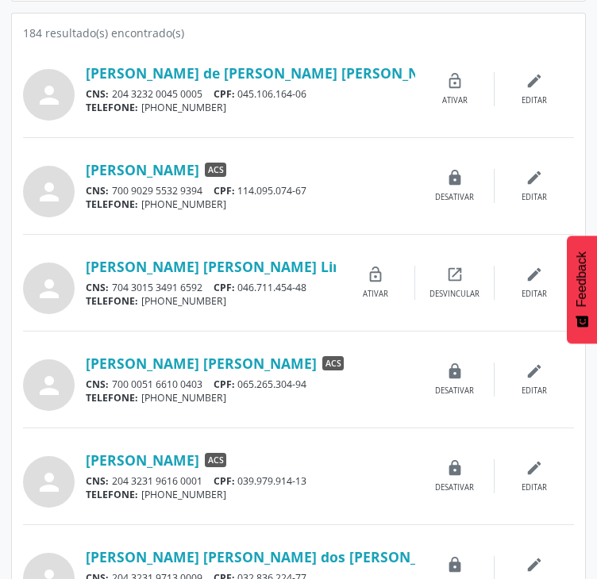
drag, startPoint x: 79, startPoint y: 261, endPoint x: 213, endPoint y: 263, distance: 134.1
click at [213, 263] on div "person Robson Melo Lima ACS Desativado CNS: 704 3015 3491 6592 CPF: 046.711.454…" at bounding box center [298, 283] width 551 height 63
drag, startPoint x: 216, startPoint y: 191, endPoint x: 313, endPoint y: 194, distance: 97.7
click at [313, 194] on div "CNS: 700 9029 5532 9394 CPF: 114.095.074-67" at bounding box center [250, 190] width 329 height 13
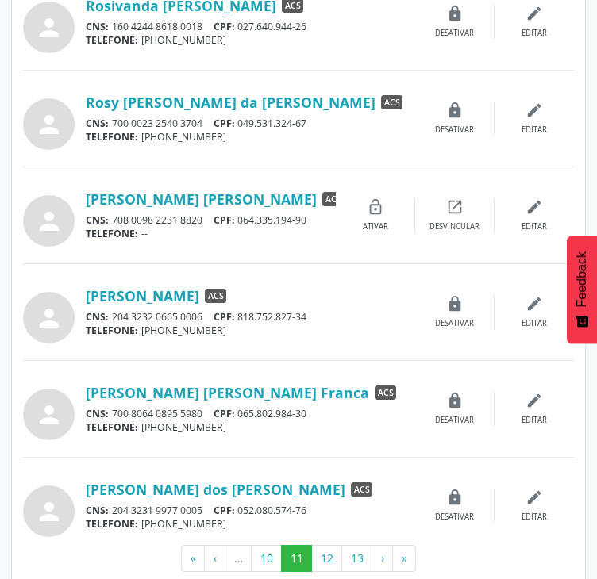
scroll to position [1270, 0]
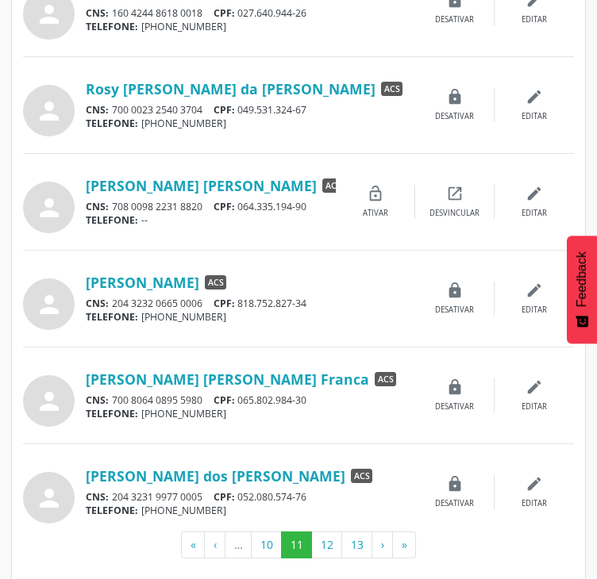
drag, startPoint x: 82, startPoint y: 183, endPoint x: 298, endPoint y: 183, distance: 216.7
click at [298, 184] on div "person Sabrina Juliana Santos da Silva ACS Desativado CNS: 708 0098 2231 8820 C…" at bounding box center [298, 202] width 551 height 63
drag, startPoint x: 216, startPoint y: 206, endPoint x: 315, endPoint y: 202, distance: 99.3
click at [315, 202] on div "CNS: 708 0098 2231 8820 CPF: 064.335.194-90" at bounding box center [211, 206] width 250 height 13
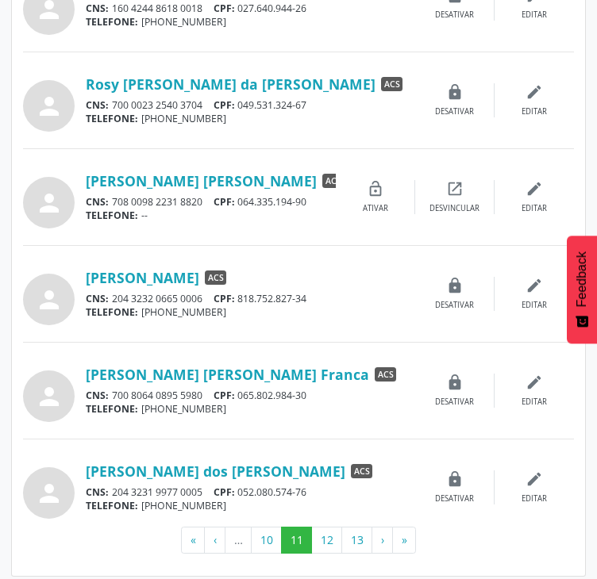
scroll to position [1279, 0]
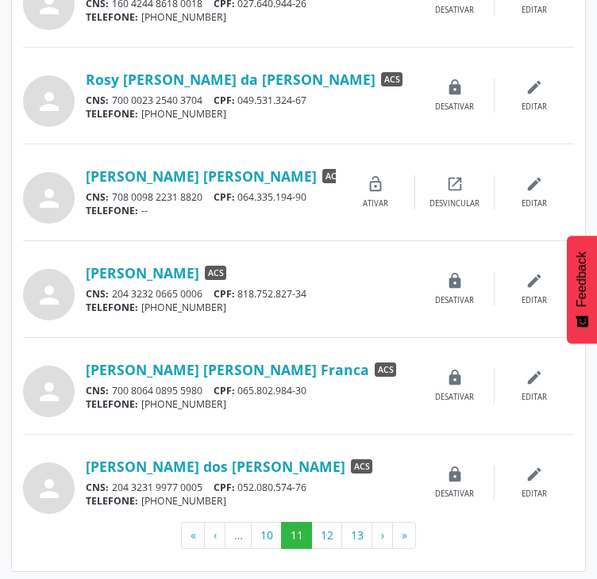
click at [398, 415] on div "person Simone Maria da Silva Franca ACS CNS: 700 8064 0895 5980 CPF: 065.802.98…" at bounding box center [298, 395] width 551 height 80
click at [327, 533] on button "12" at bounding box center [326, 535] width 31 height 27
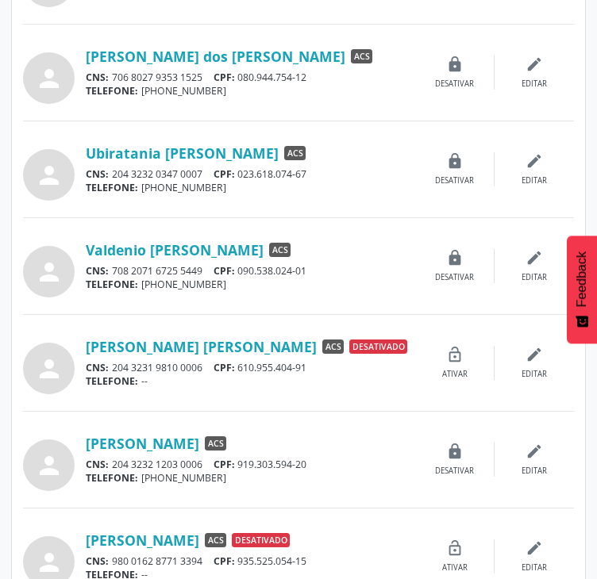
scroll to position [635, 0]
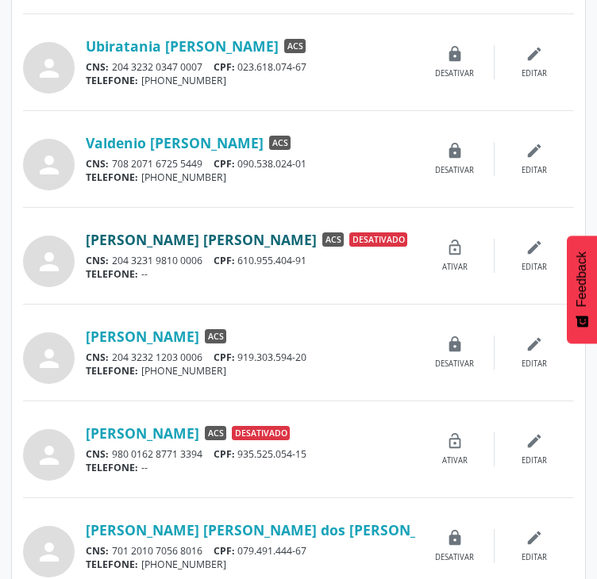
drag, startPoint x: 79, startPoint y: 235, endPoint x: 234, endPoint y: 239, distance: 154.8
click at [234, 239] on div "person Valdir Jose de Oliveira ACS Desativado CNS: 204 3231 9810 0006 CPF: 610.…" at bounding box center [298, 256] width 551 height 63
drag, startPoint x: 220, startPoint y: 256, endPoint x: 314, endPoint y: 263, distance: 94.7
click at [314, 263] on div "CNS: 204 3231 9810 0006 CPF: 610.955.404-91" at bounding box center [250, 260] width 329 height 13
drag, startPoint x: 77, startPoint y: 428, endPoint x: 254, endPoint y: 433, distance: 177.0
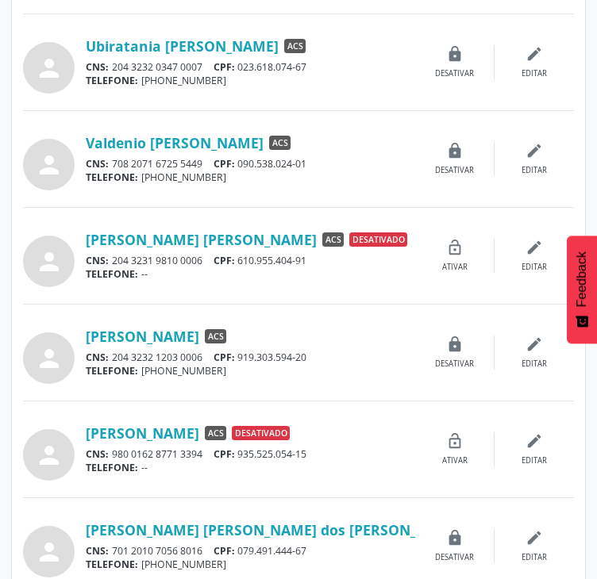
click at [254, 433] on div "person Valeria Alves de Oliveira ACS Desativado CNS: 980 0162 8771 3394 CPF: 93…" at bounding box center [298, 449] width 551 height 63
drag, startPoint x: 215, startPoint y: 451, endPoint x: 320, endPoint y: 458, distance: 105.0
click at [320, 458] on div "CNS: 980 0162 8771 3394 CPF: 935.525.054-15" at bounding box center [250, 454] width 329 height 13
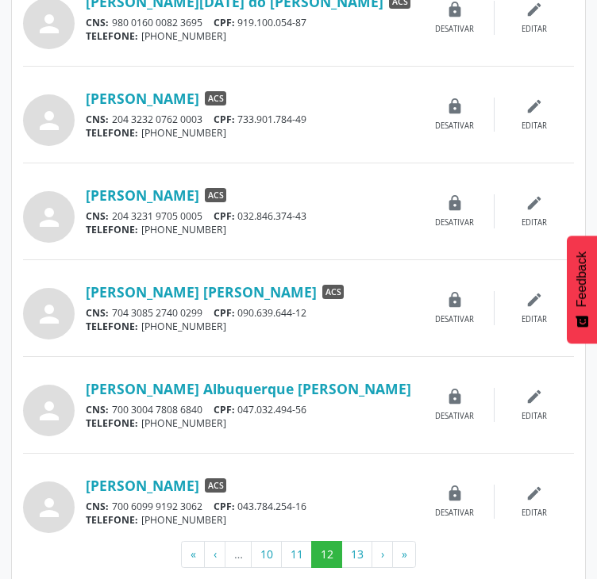
scroll to position [1279, 0]
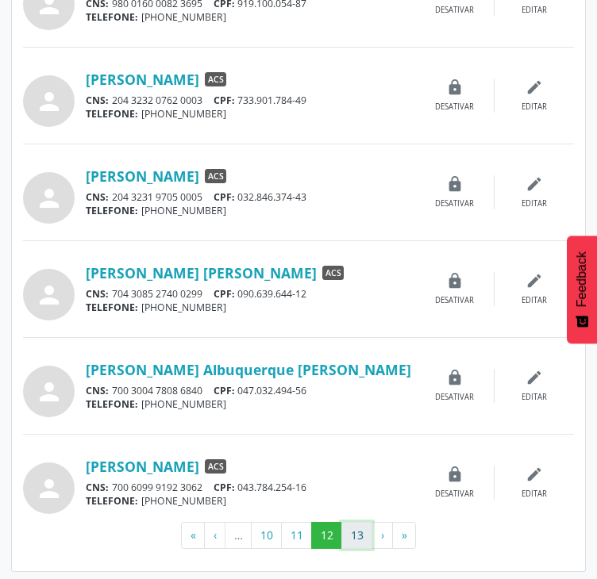
click at [359, 533] on button "13" at bounding box center [356, 535] width 31 height 27
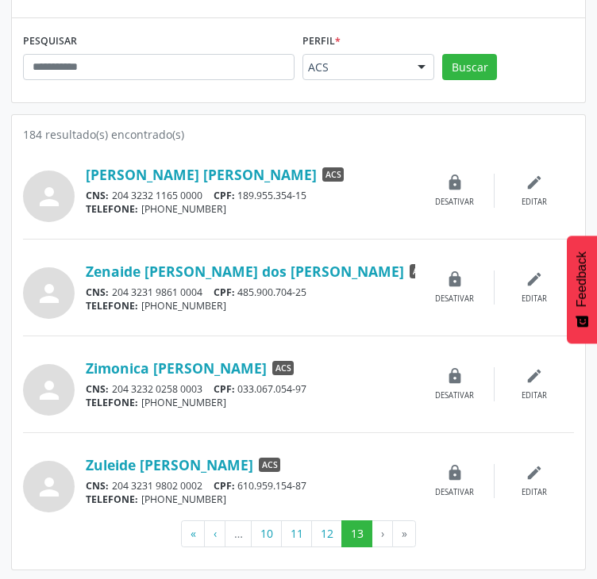
scroll to position [216, 0]
click at [362, 401] on div "TELEFONE: (81) 98993-7691" at bounding box center [250, 402] width 329 height 13
click at [324, 540] on button "12" at bounding box center [326, 534] width 31 height 27
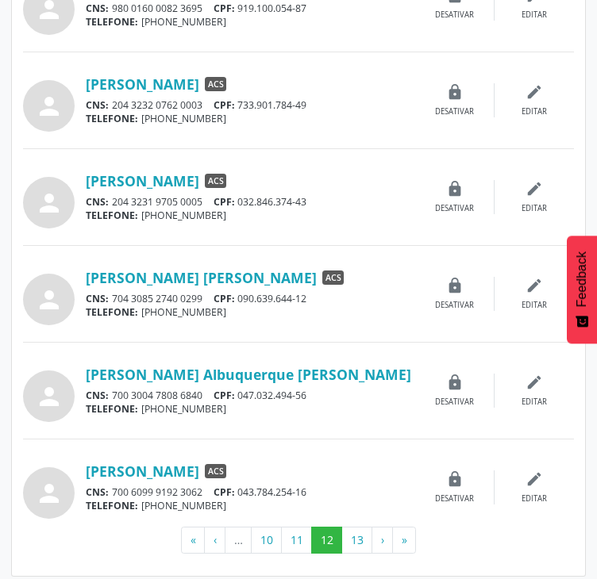
scroll to position [1279, 0]
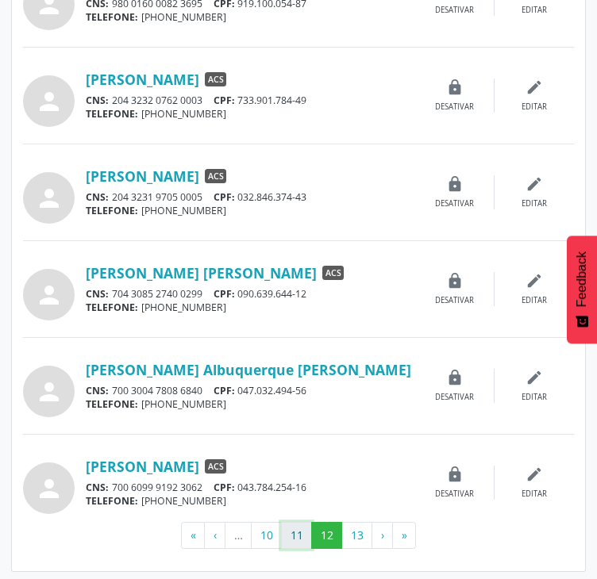
click at [306, 522] on button "11" at bounding box center [296, 535] width 31 height 27
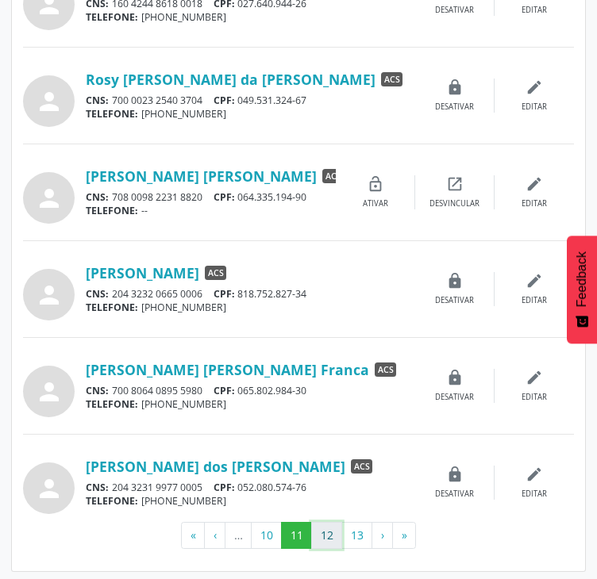
click at [333, 522] on button "12" at bounding box center [326, 535] width 31 height 27
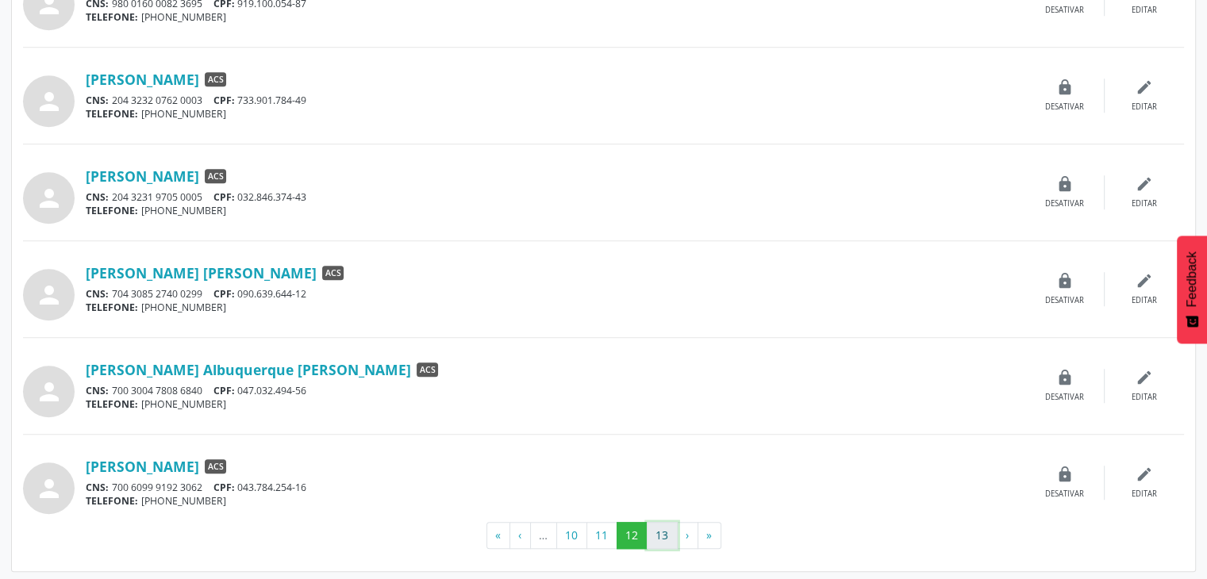
click at [662, 531] on button "13" at bounding box center [662, 535] width 31 height 27
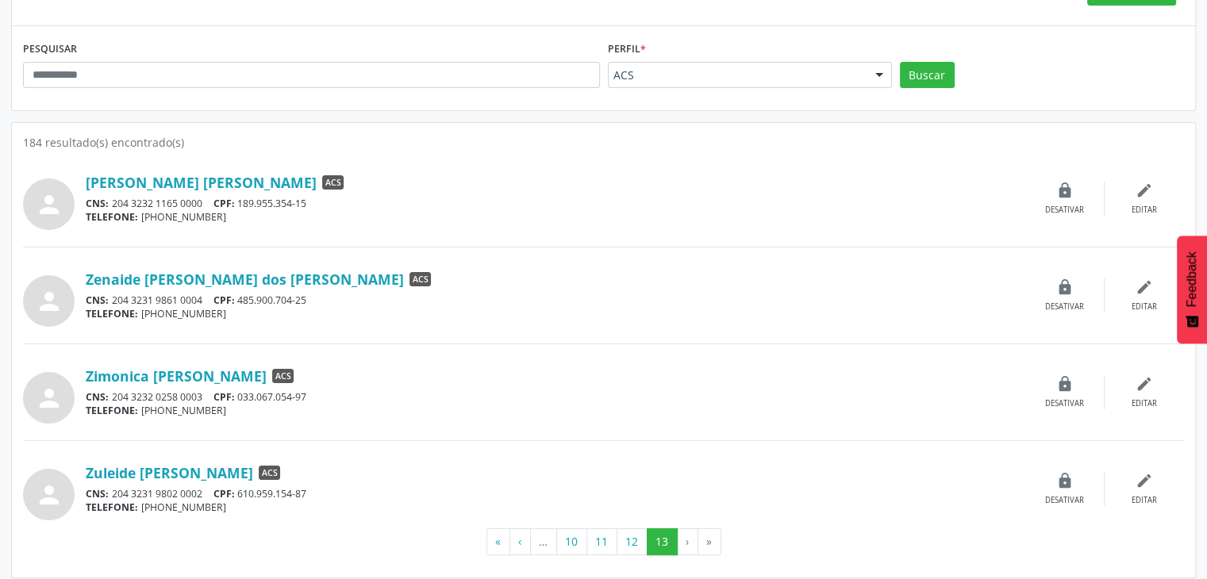
scroll to position [216, 0]
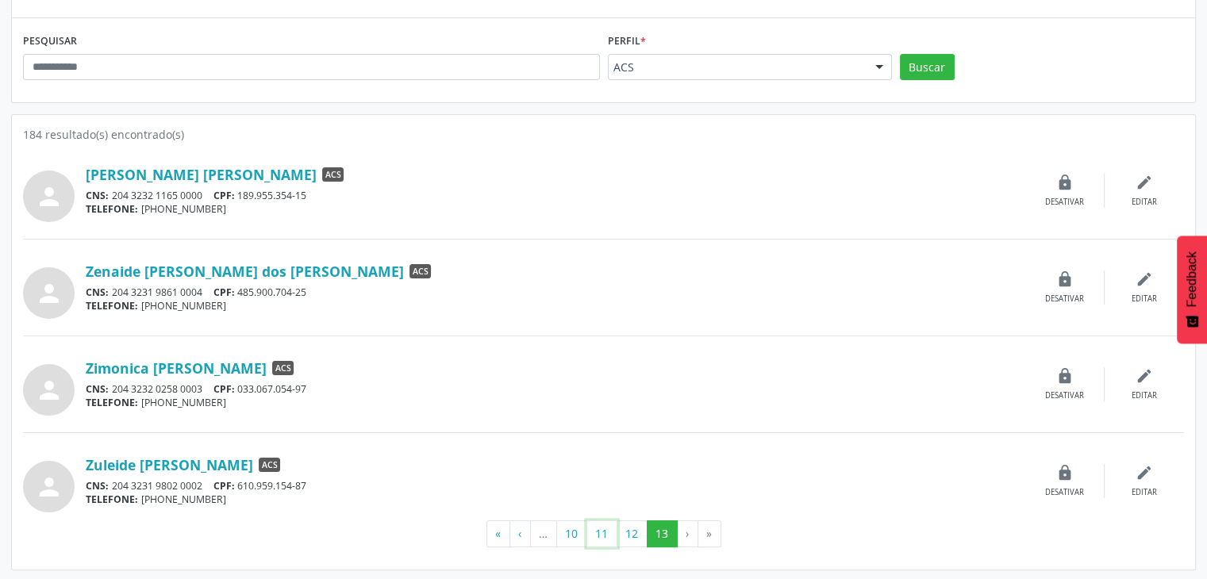
click at [607, 535] on button "11" at bounding box center [601, 534] width 31 height 27
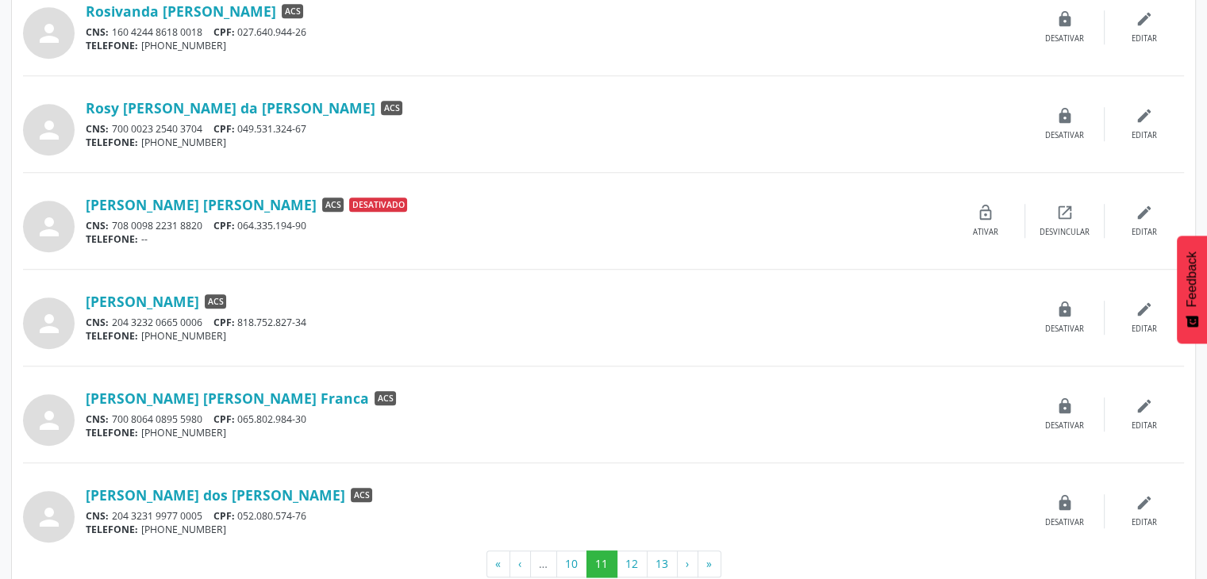
scroll to position [1279, 0]
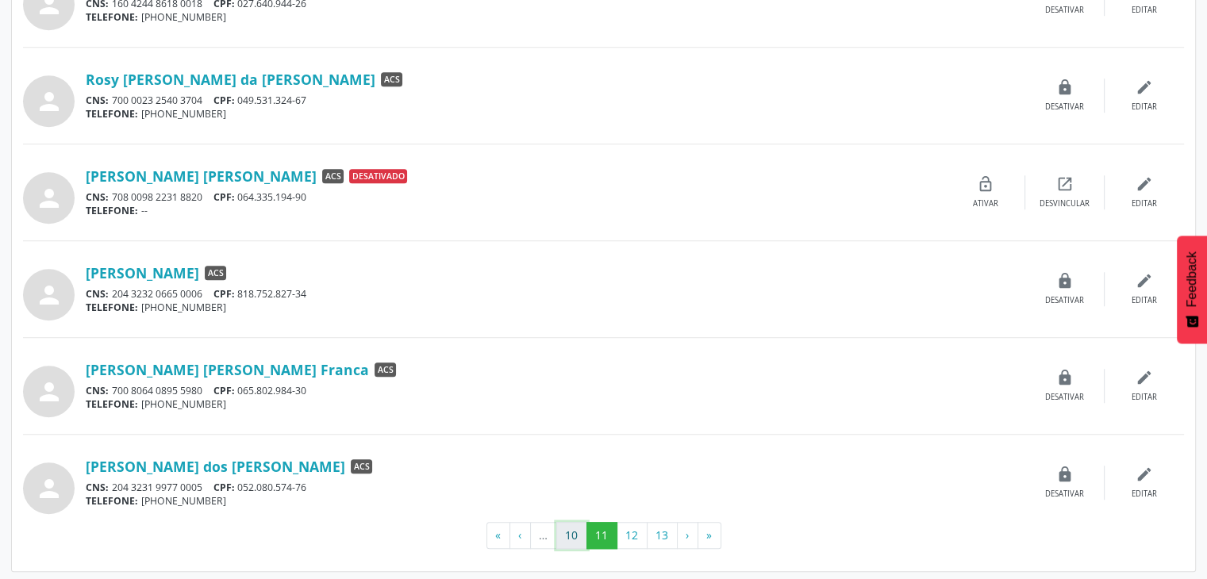
click at [569, 534] on button "10" at bounding box center [571, 535] width 31 height 27
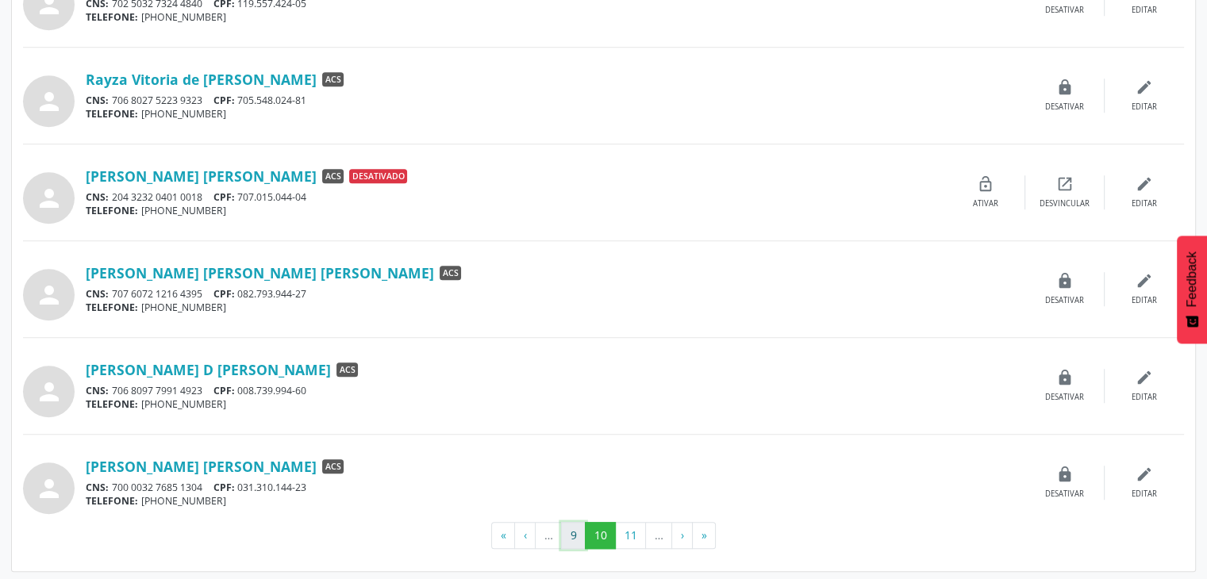
click at [574, 535] on button "9" at bounding box center [573, 535] width 25 height 27
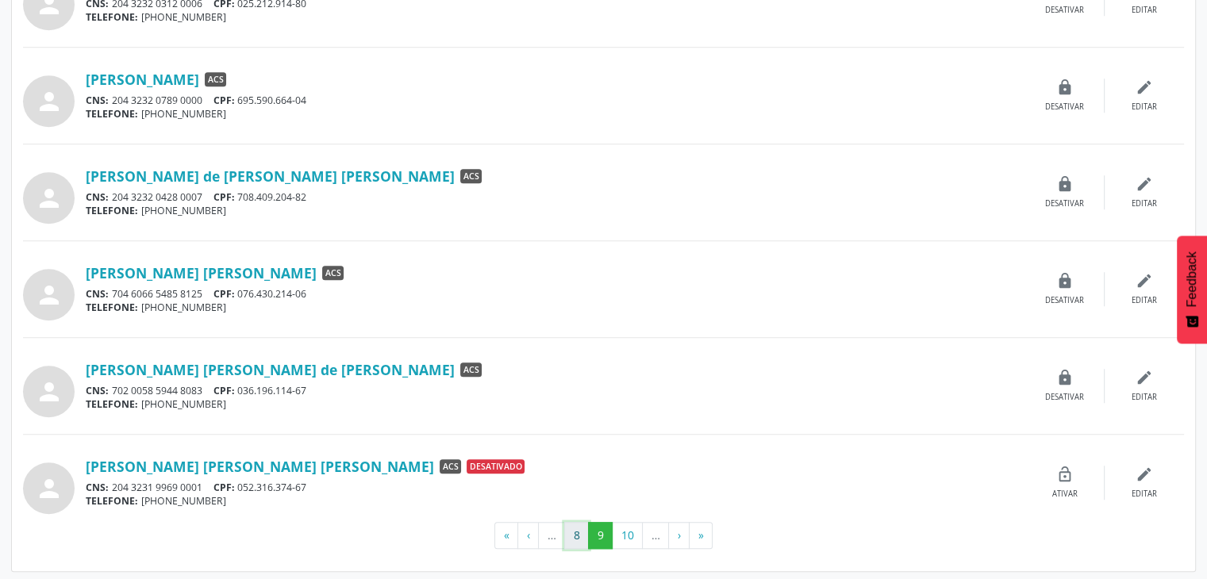
click at [575, 536] on button "8" at bounding box center [576, 535] width 25 height 27
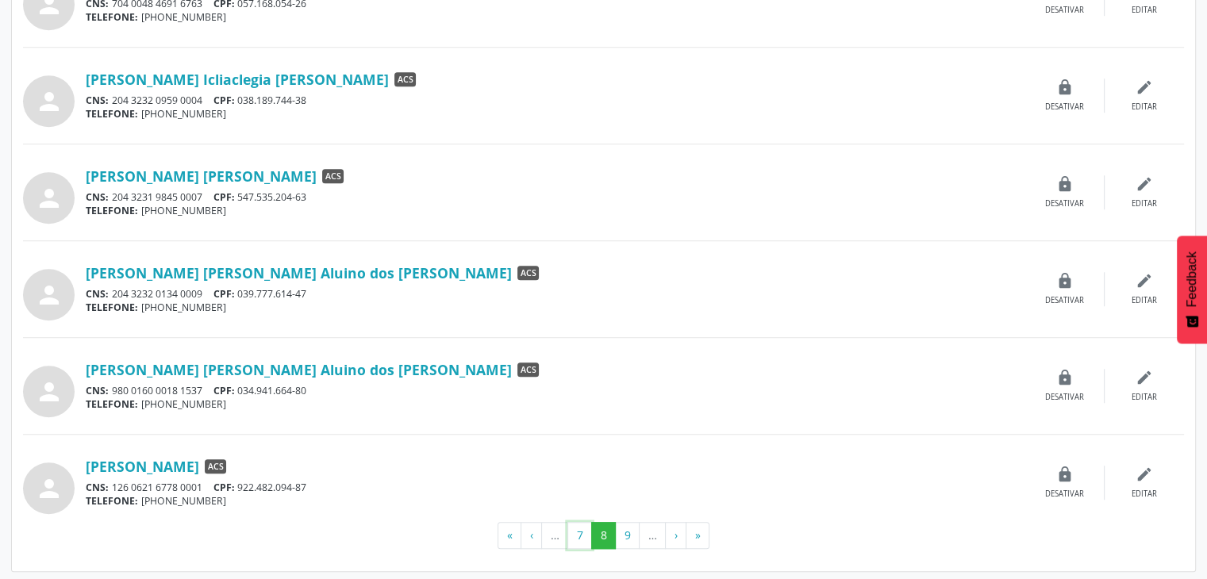
click at [585, 531] on button "7" at bounding box center [579, 535] width 25 height 27
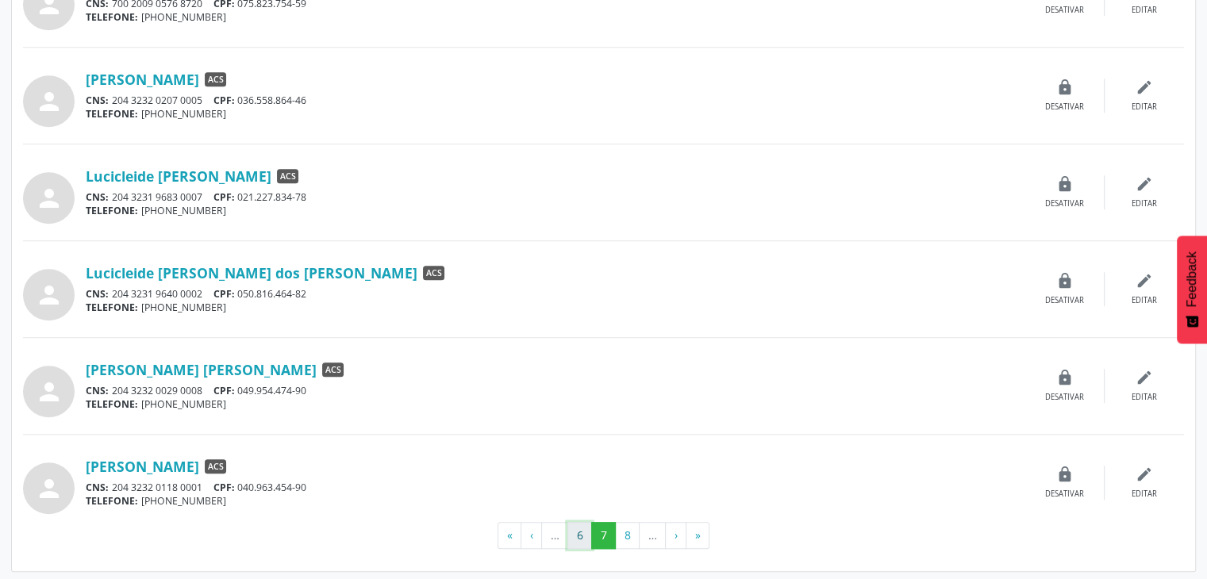
click at [576, 540] on button "6" at bounding box center [579, 535] width 25 height 27
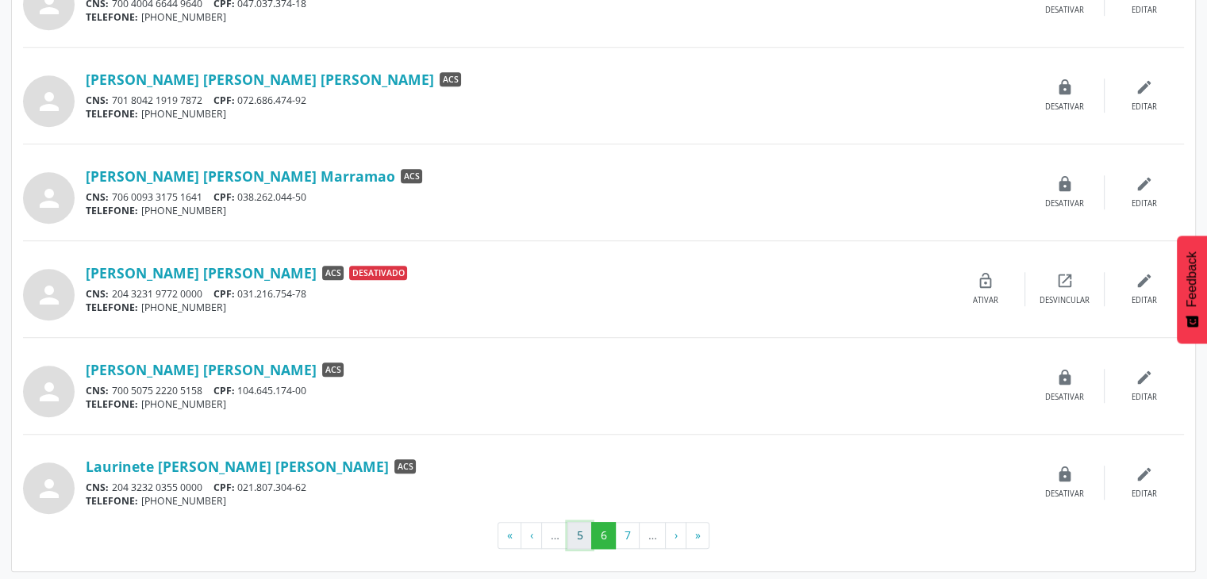
click at [578, 533] on button "5" at bounding box center [579, 535] width 25 height 27
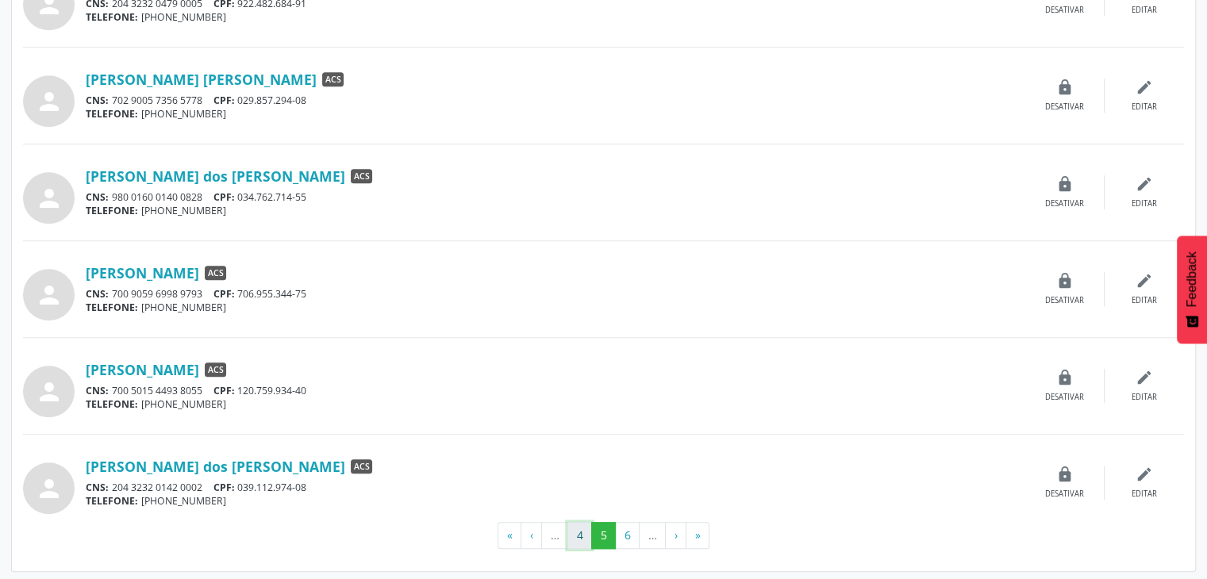
click at [585, 540] on button "4" at bounding box center [579, 535] width 25 height 27
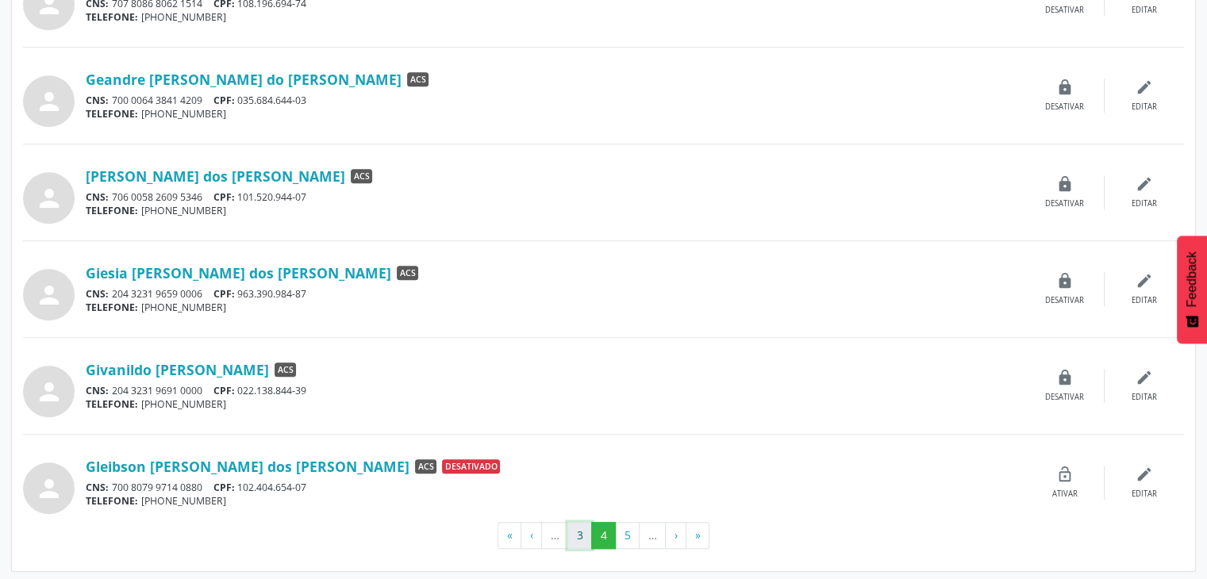
click at [575, 540] on button "3" at bounding box center [579, 535] width 25 height 27
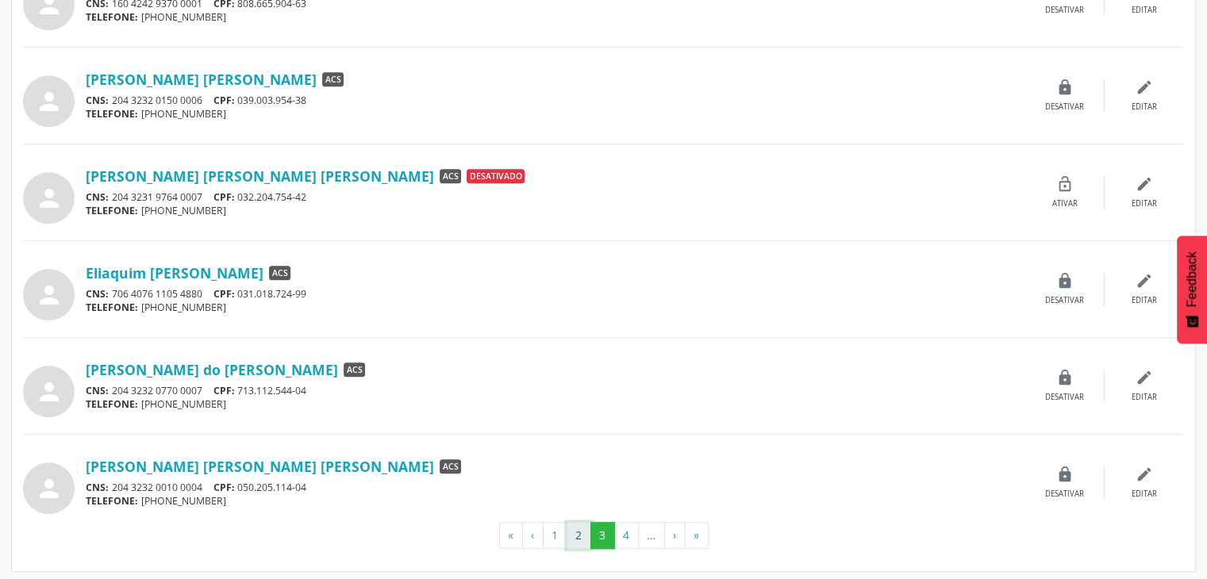
click at [574, 538] on button "2" at bounding box center [579, 535] width 25 height 27
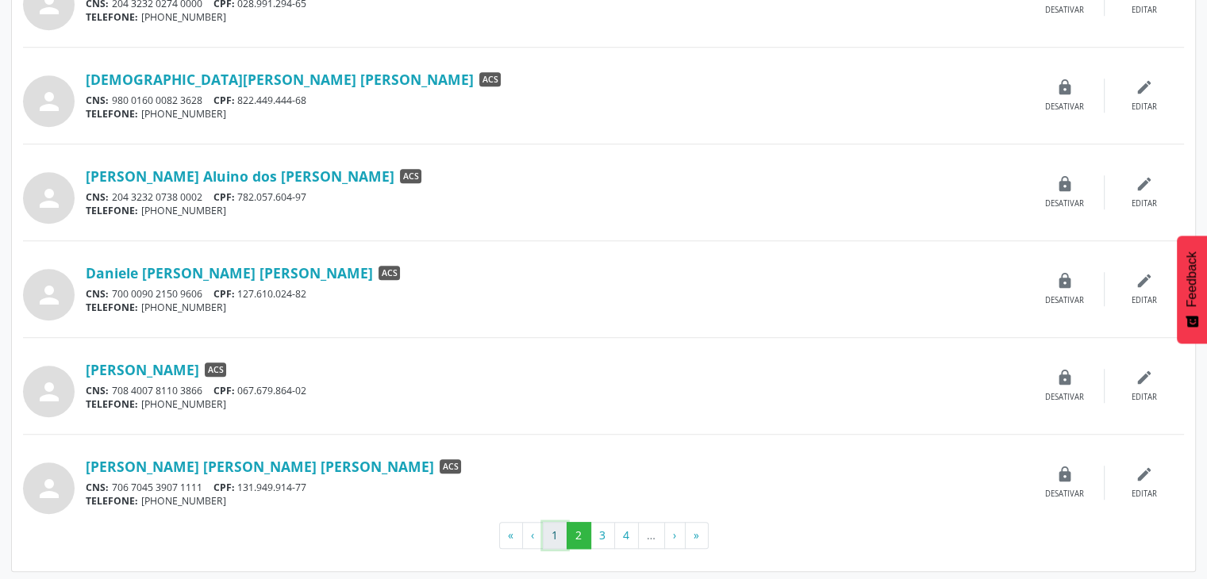
click at [551, 537] on button "1" at bounding box center [555, 535] width 25 height 27
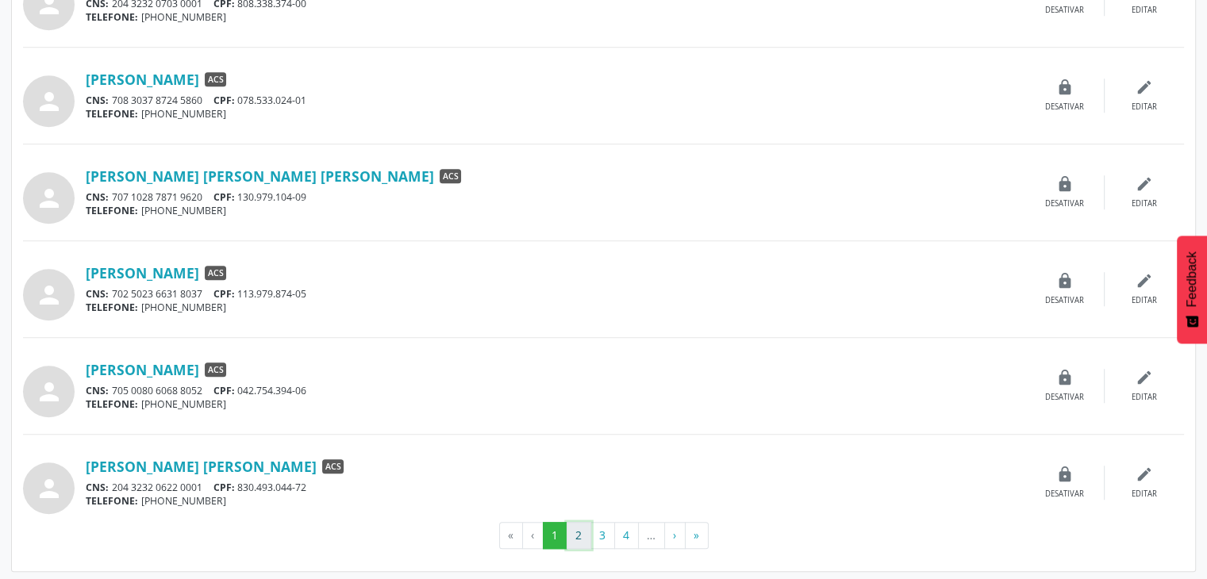
click at [584, 533] on button "2" at bounding box center [579, 535] width 25 height 27
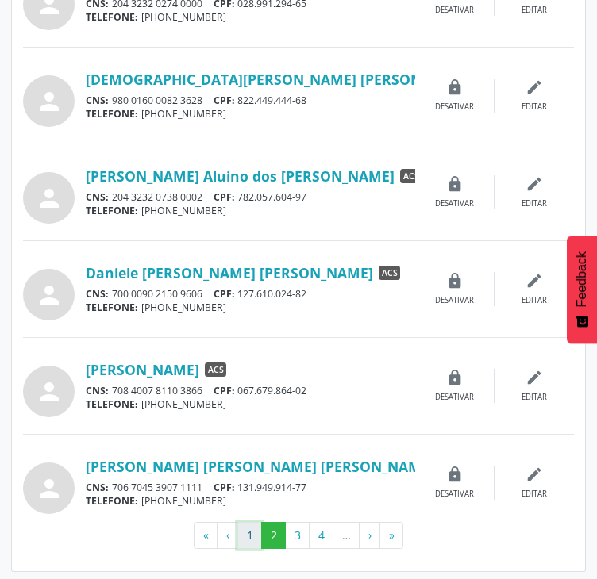
click at [257, 531] on button "1" at bounding box center [249, 535] width 25 height 27
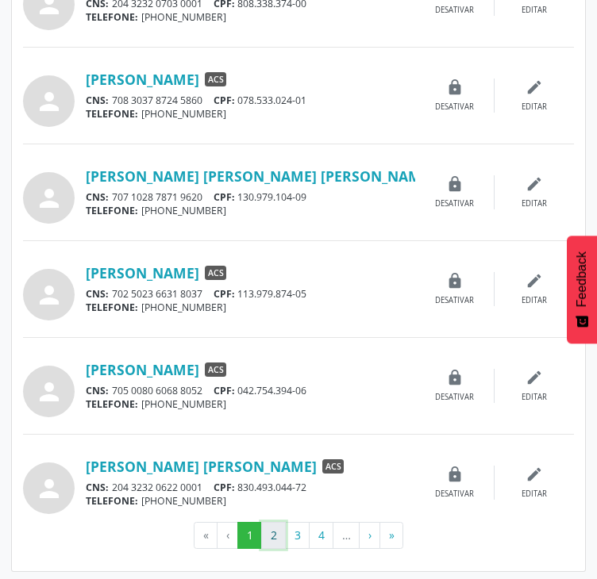
click at [269, 529] on button "2" at bounding box center [273, 535] width 25 height 27
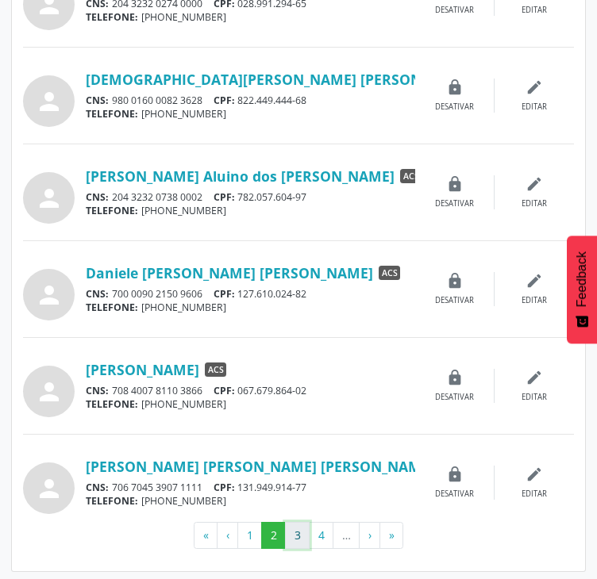
click at [295, 543] on button "3" at bounding box center [297, 535] width 25 height 27
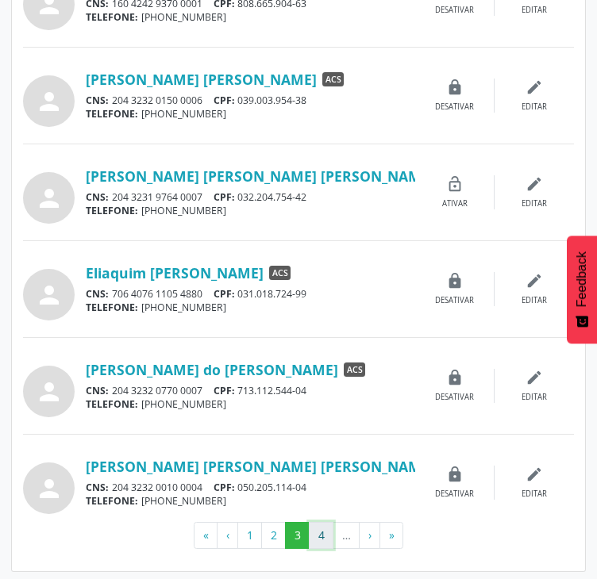
click at [321, 536] on button "4" at bounding box center [321, 535] width 25 height 27
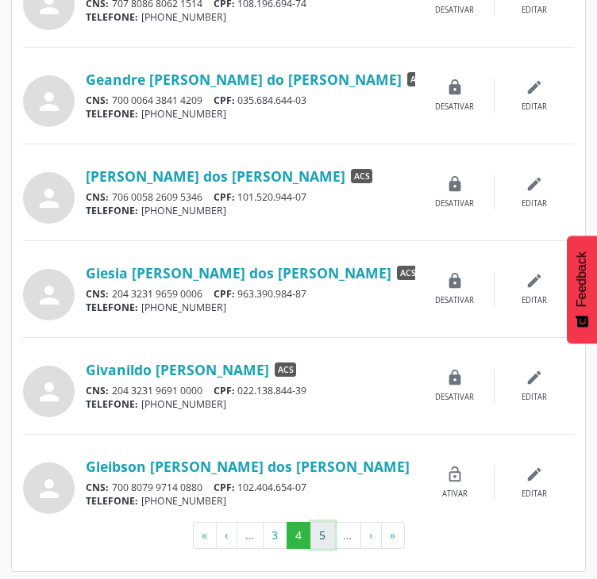
click at [316, 539] on button "5" at bounding box center [322, 535] width 25 height 27
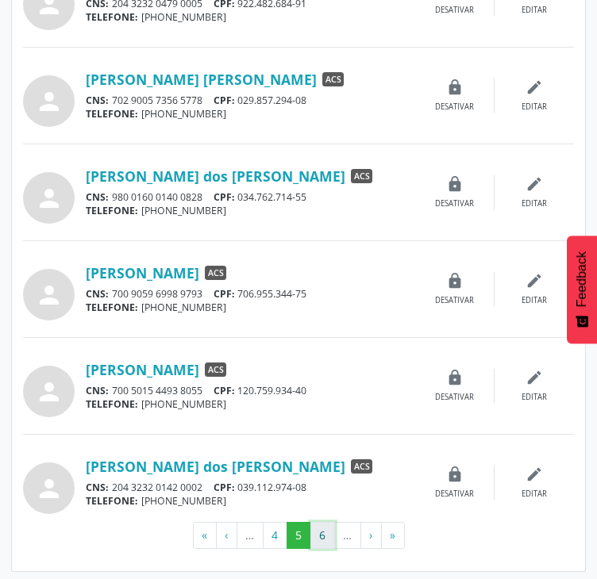
click at [328, 534] on button "6" at bounding box center [322, 535] width 25 height 27
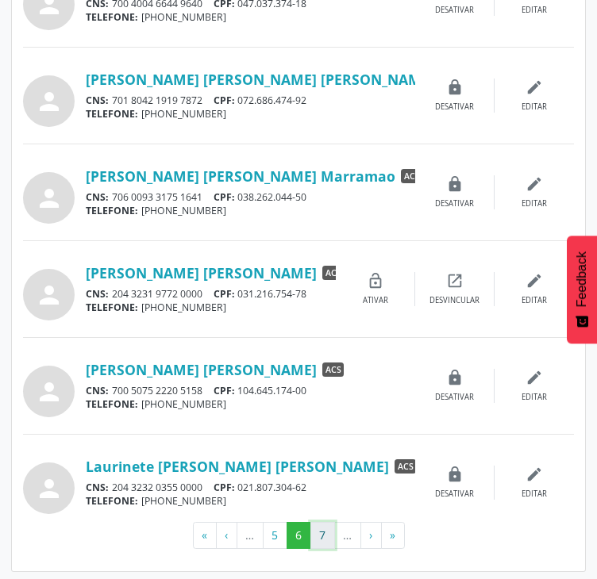
click at [321, 534] on button "7" at bounding box center [322, 535] width 25 height 27
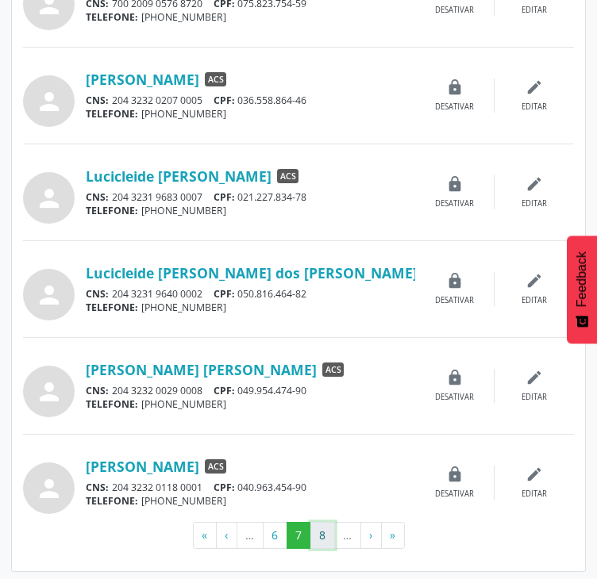
click at [327, 535] on button "8" at bounding box center [322, 535] width 25 height 27
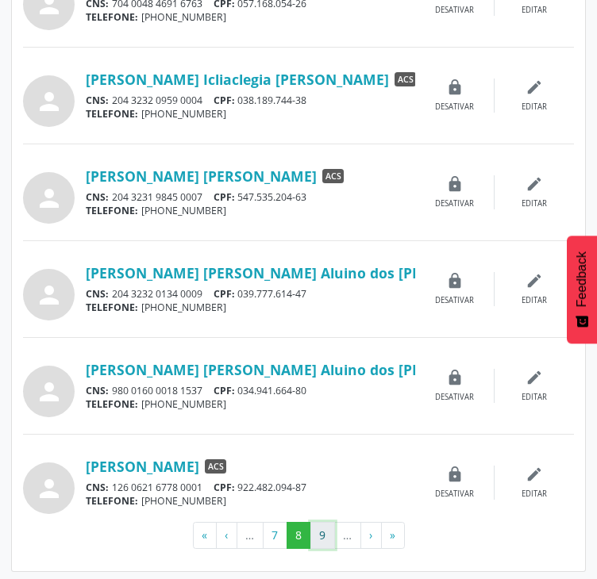
click at [329, 536] on button "9" at bounding box center [322, 535] width 25 height 27
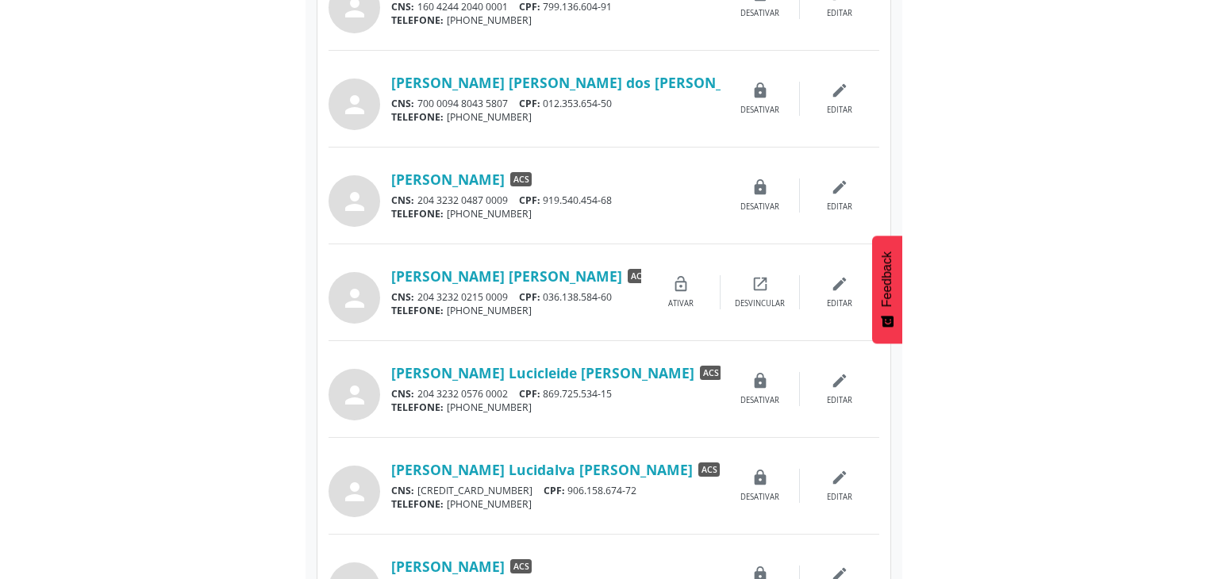
scroll to position [644, 0]
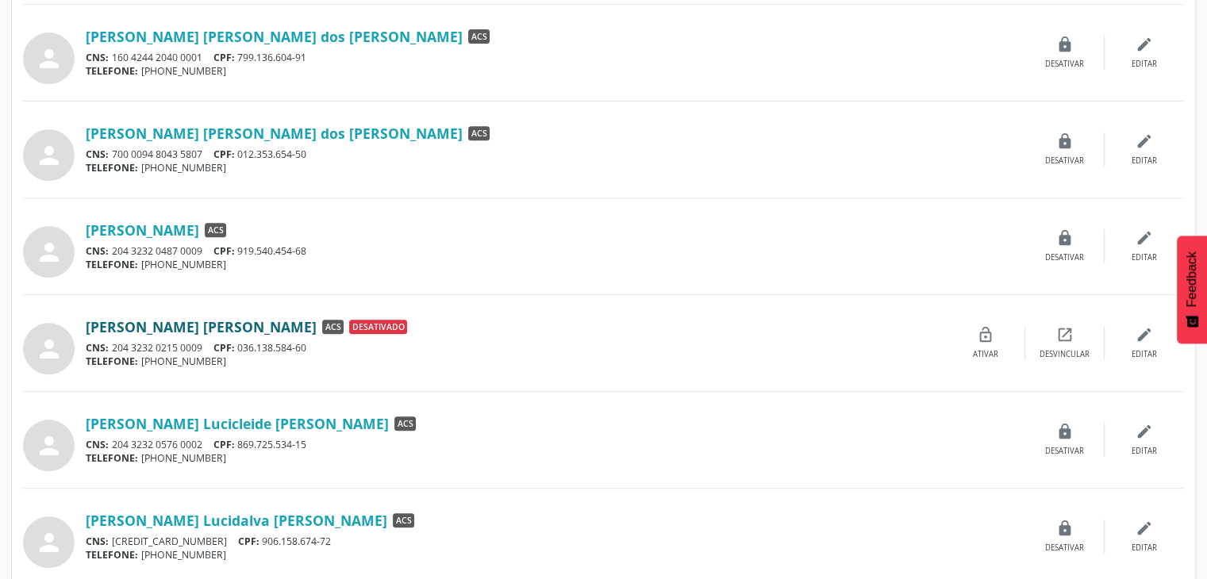
drag, startPoint x: 80, startPoint y: 314, endPoint x: 313, endPoint y: 321, distance: 232.6
click at [313, 321] on div "person Maria Luciana Cavalcanti da Silva ACS Desativado CNS: 204 3232 0215 0009…" at bounding box center [603, 343] width 1161 height 63
drag, startPoint x: 218, startPoint y: 340, endPoint x: 314, endPoint y: 352, distance: 96.7
click at [314, 352] on div "CNS: 204 3232 0215 0009 CPF: 036.138.584-60" at bounding box center [516, 347] width 860 height 13
click at [400, 370] on div "person Maria Luciana Cavalcanti da Silva ACS Desativado CNS: 204 3232 0215 0009…" at bounding box center [603, 343] width 1161 height 63
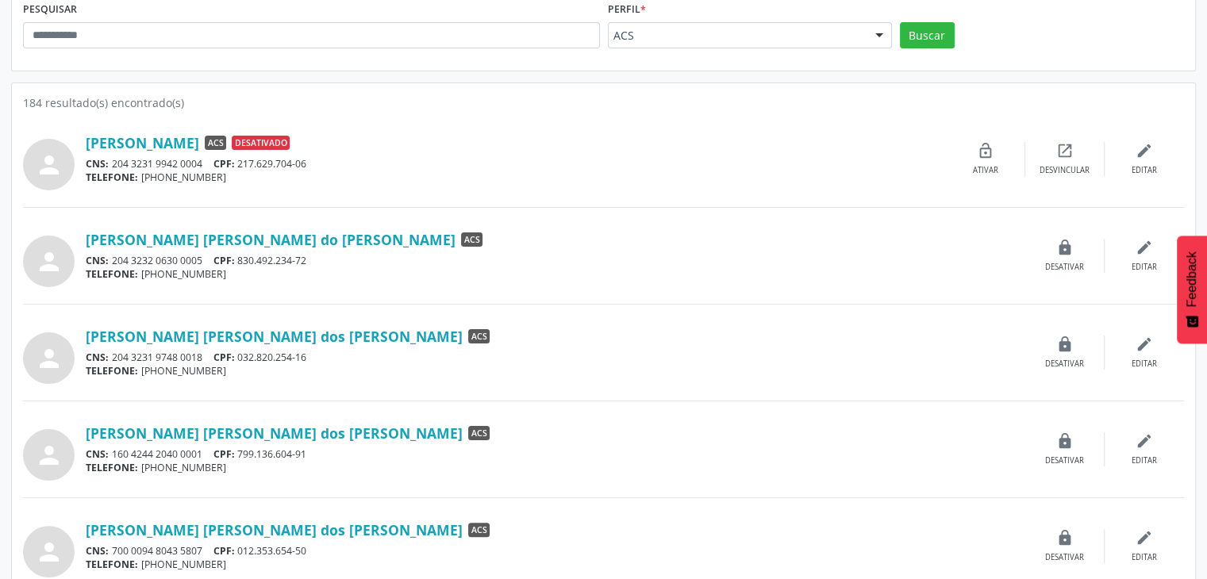
scroll to position [0, 0]
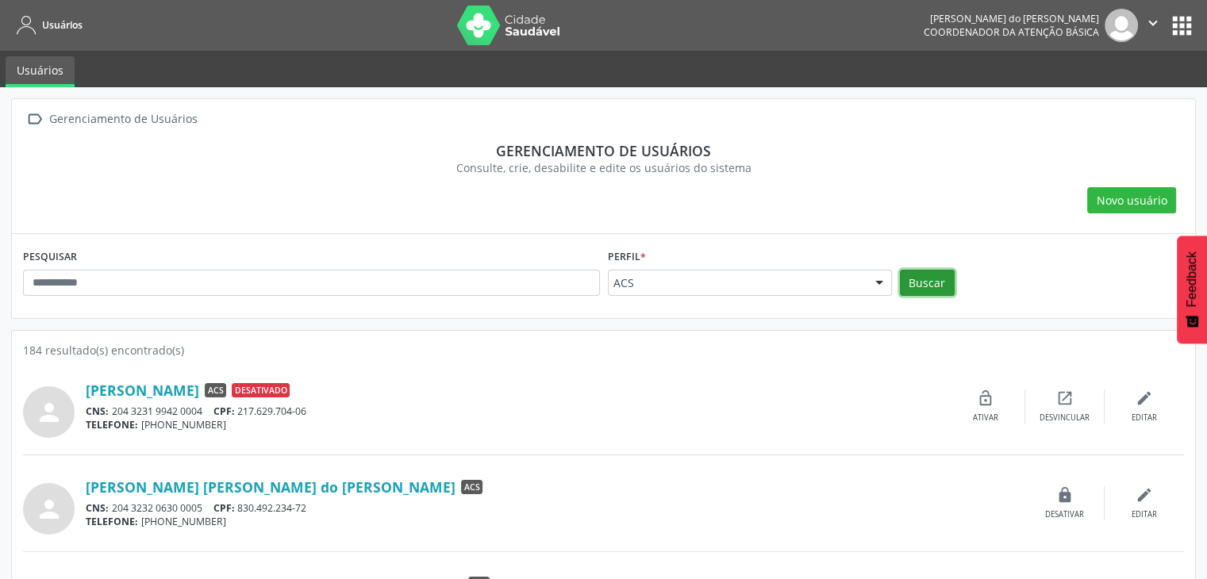
click at [908, 283] on button "Buscar" at bounding box center [927, 283] width 55 height 27
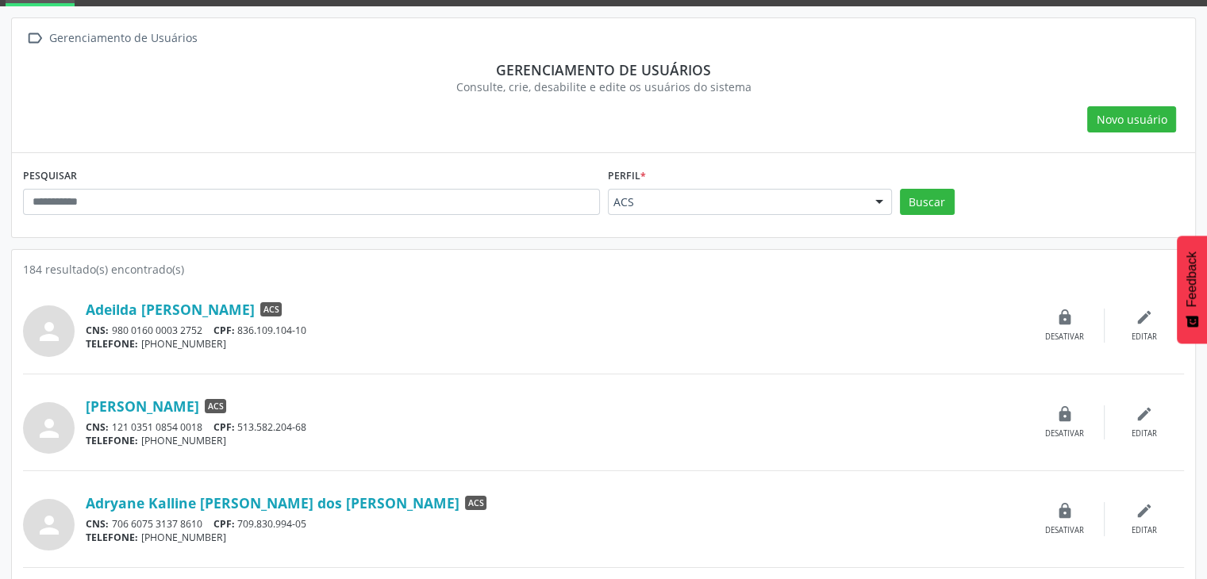
scroll to position [79, 0]
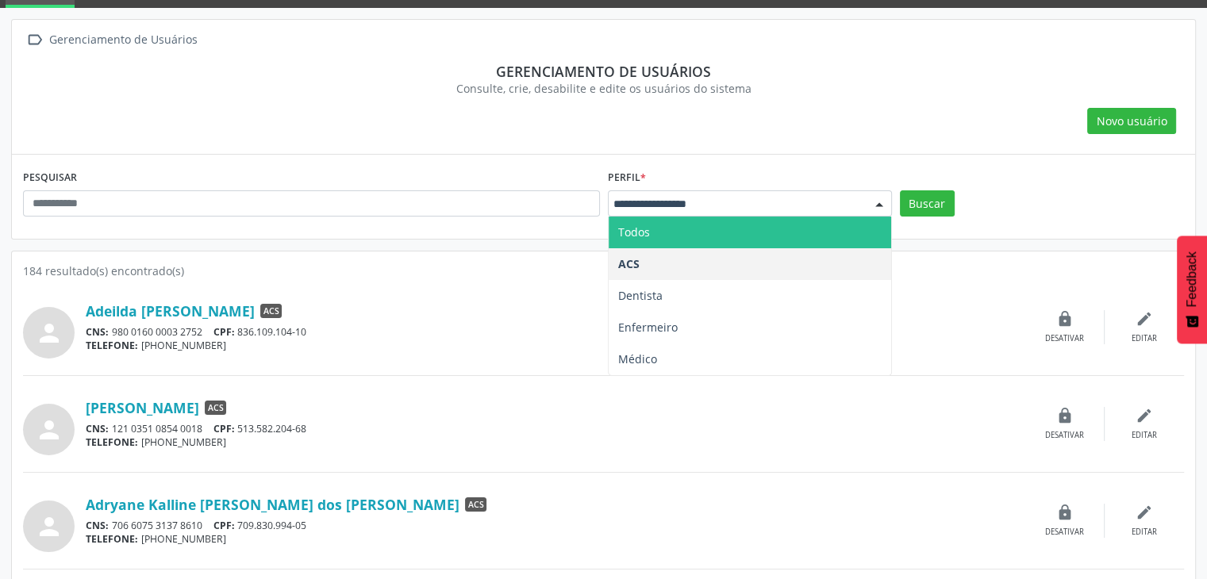
click at [389, 296] on div "person Adeilda Maria da Silva ACS CNS: 980 0160 0003 2752 CPF: 836.109.104-10 T…" at bounding box center [603, 327] width 1161 height 63
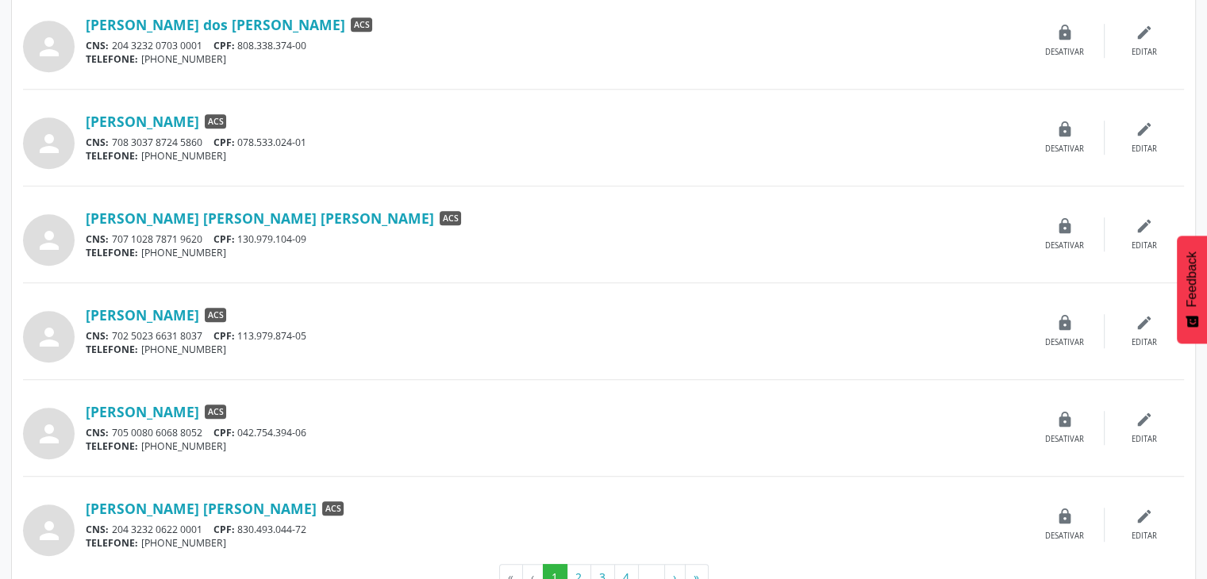
scroll to position [1279, 0]
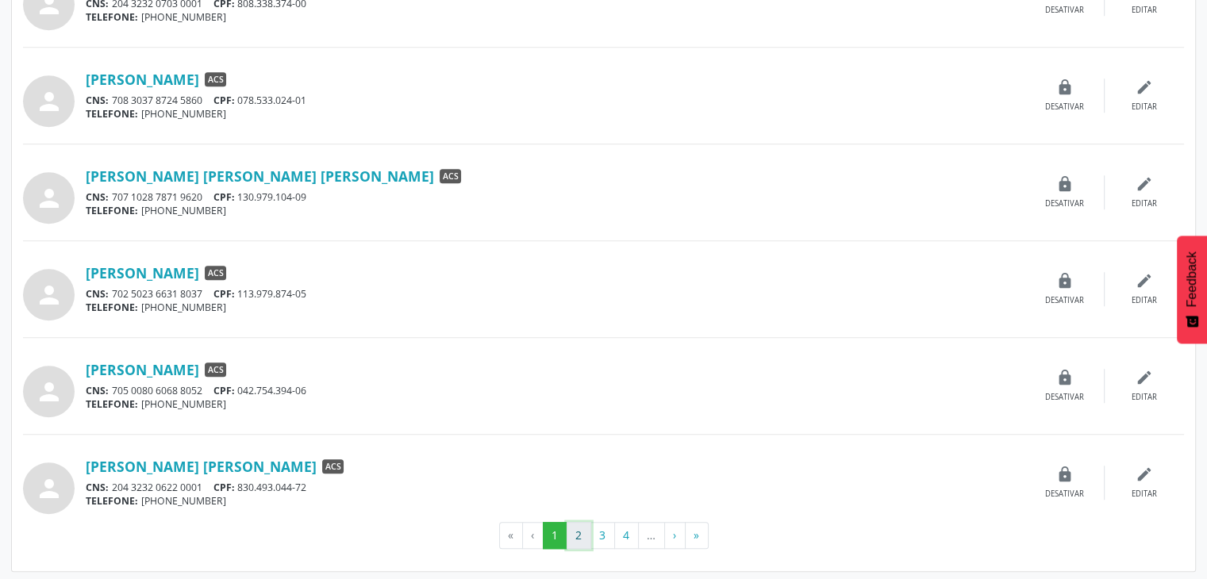
click at [573, 530] on button "2" at bounding box center [579, 535] width 25 height 27
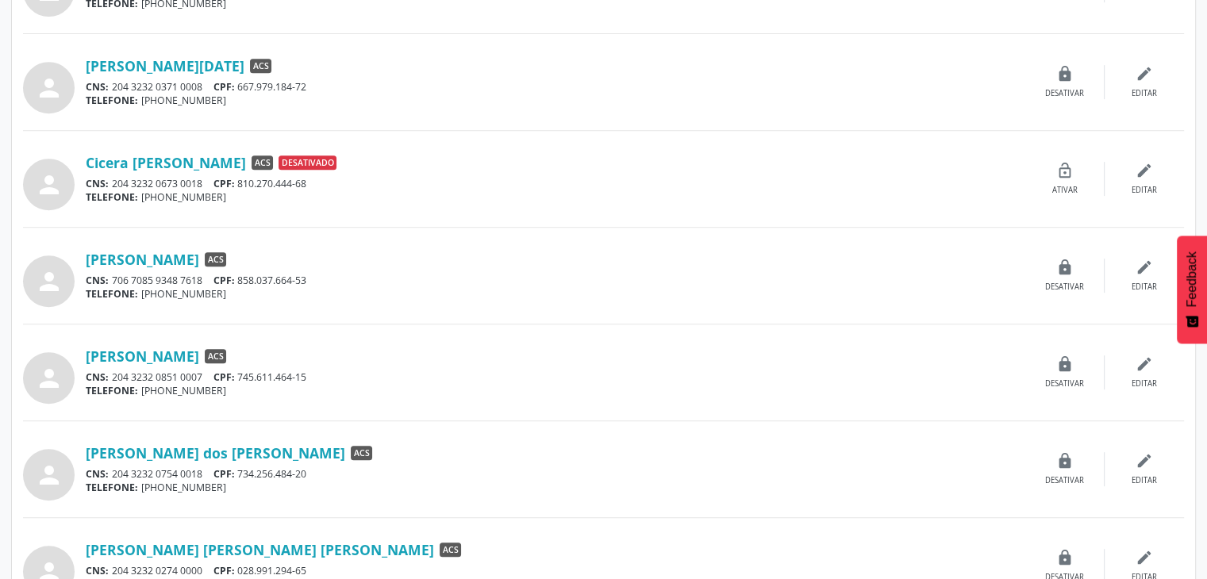
scroll to position [714, 0]
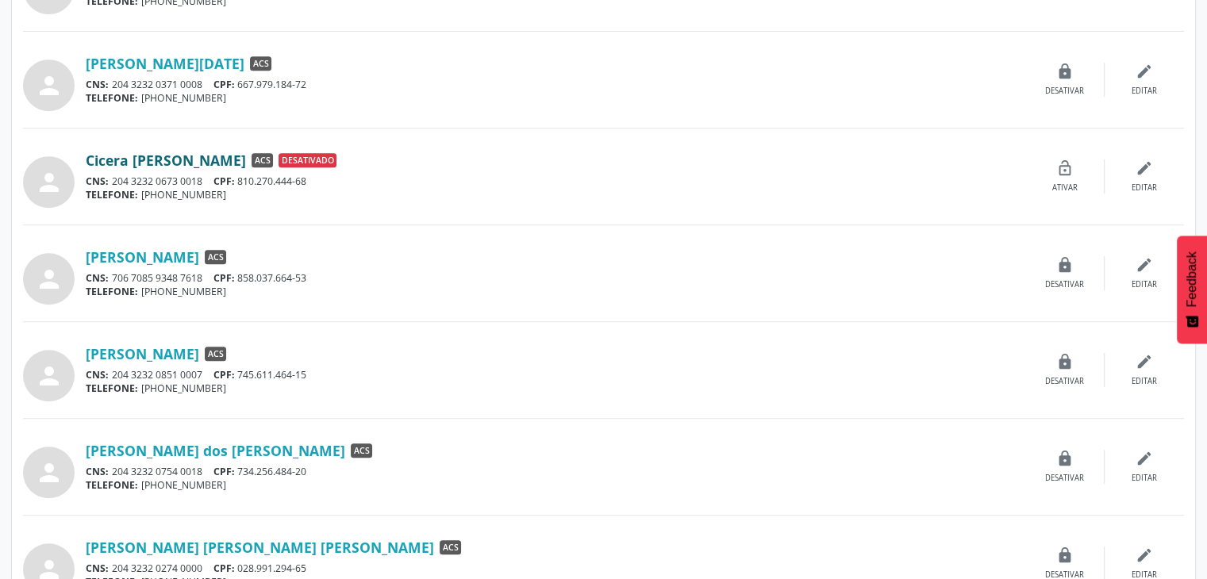
click at [246, 156] on link "Cicera Luciana Quirino de Melo" at bounding box center [166, 160] width 160 height 17
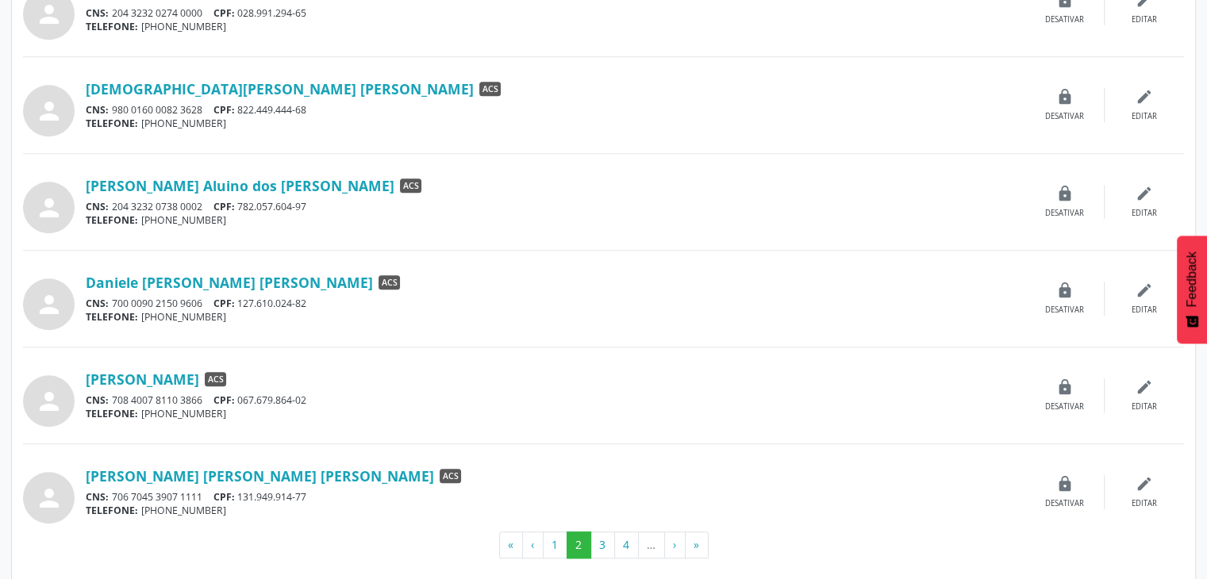
scroll to position [1279, 0]
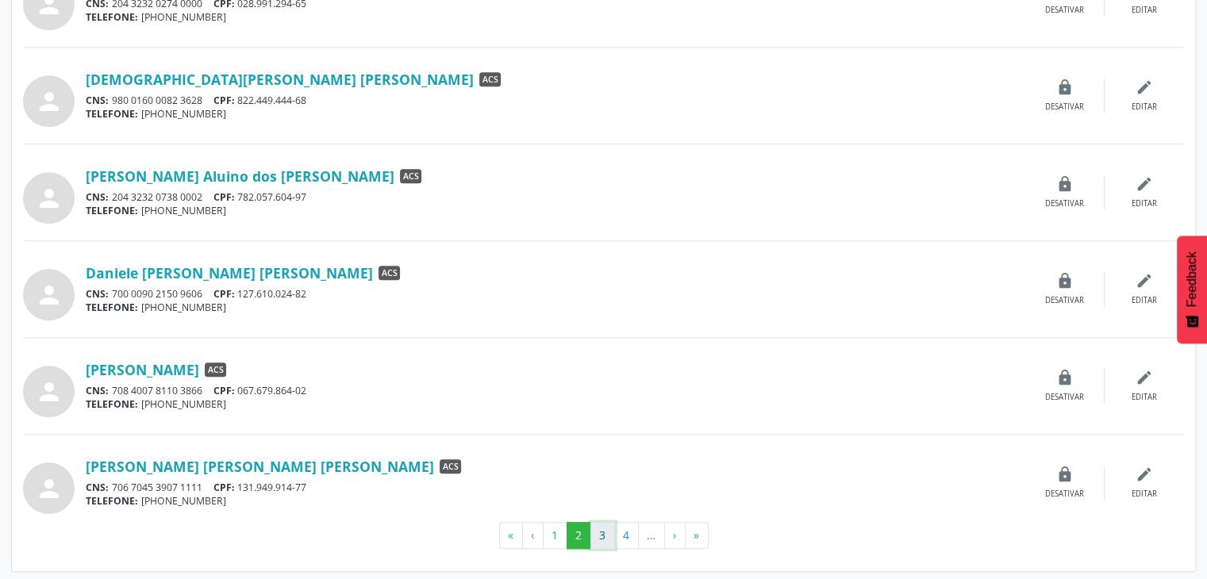
click at [605, 540] on button "3" at bounding box center [602, 535] width 25 height 27
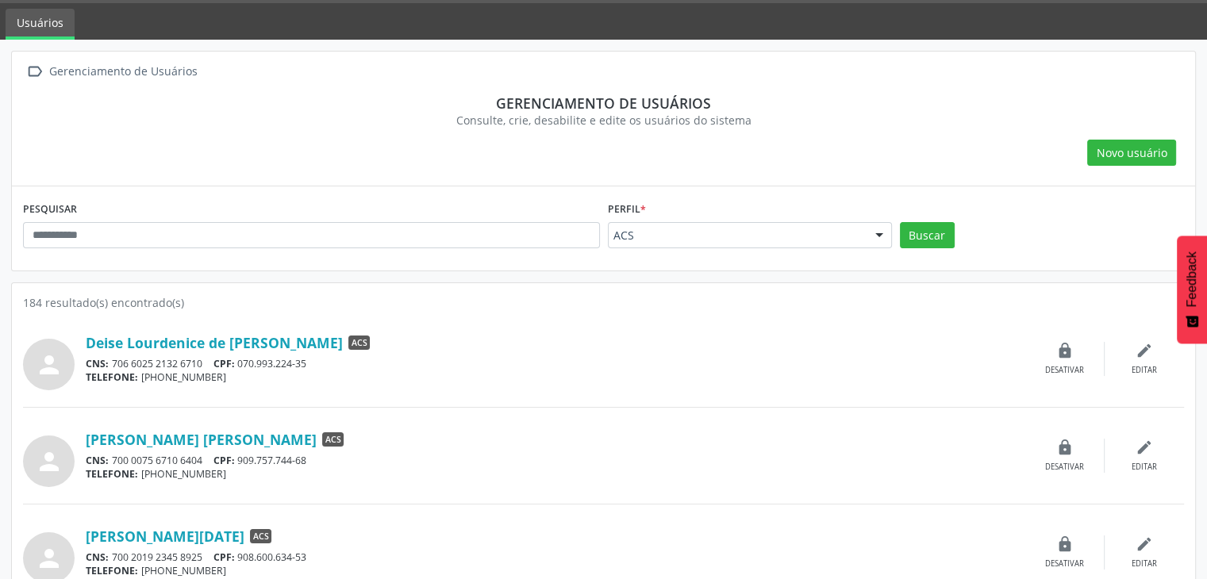
scroll to position [317, 0]
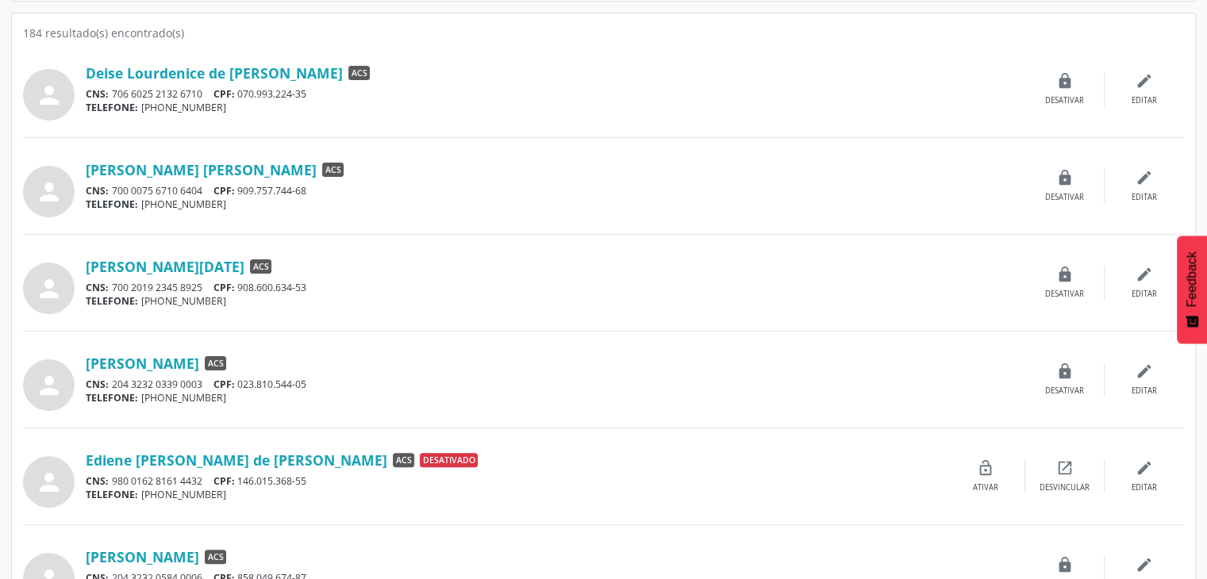
click at [711, 378] on div "CNS: 204 3232 0339 0003 CPF: 023.810.544-05" at bounding box center [556, 384] width 940 height 13
click at [517, 402] on div "TELEFONE: (81) 99962-8672" at bounding box center [556, 397] width 940 height 13
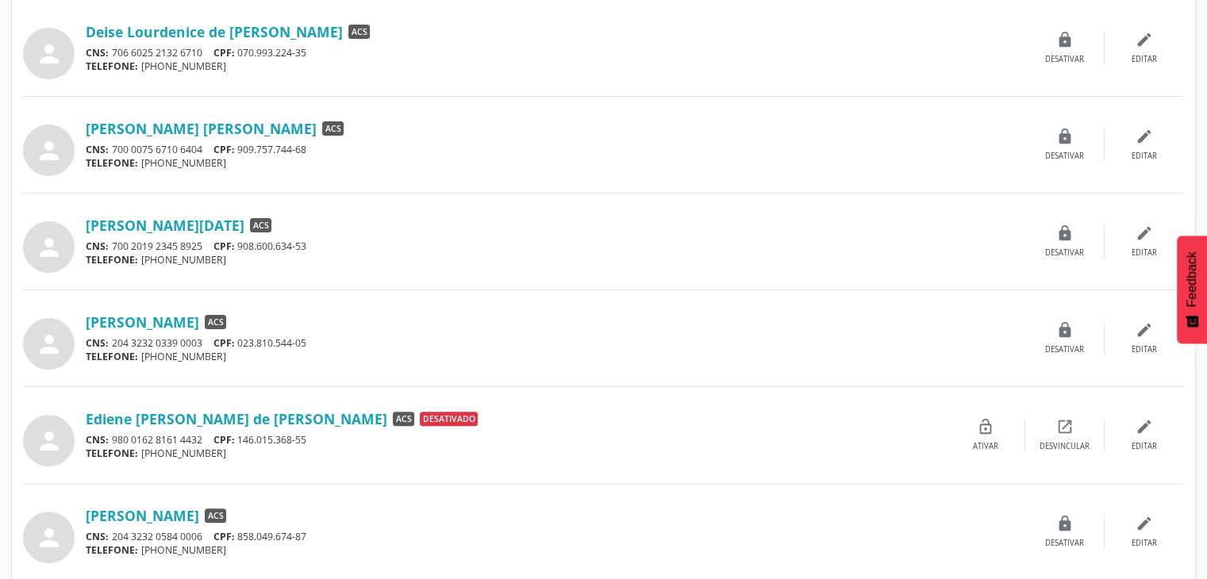
scroll to position [556, 0]
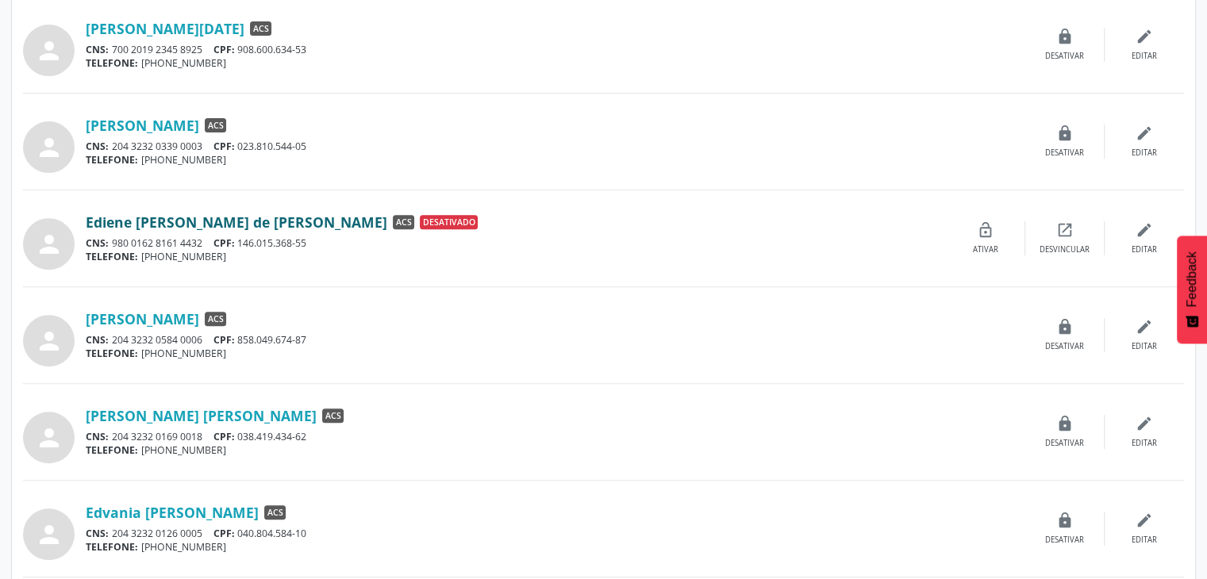
click at [239, 221] on link "Ediene Cristina Leite de Souza Silva" at bounding box center [237, 221] width 302 height 17
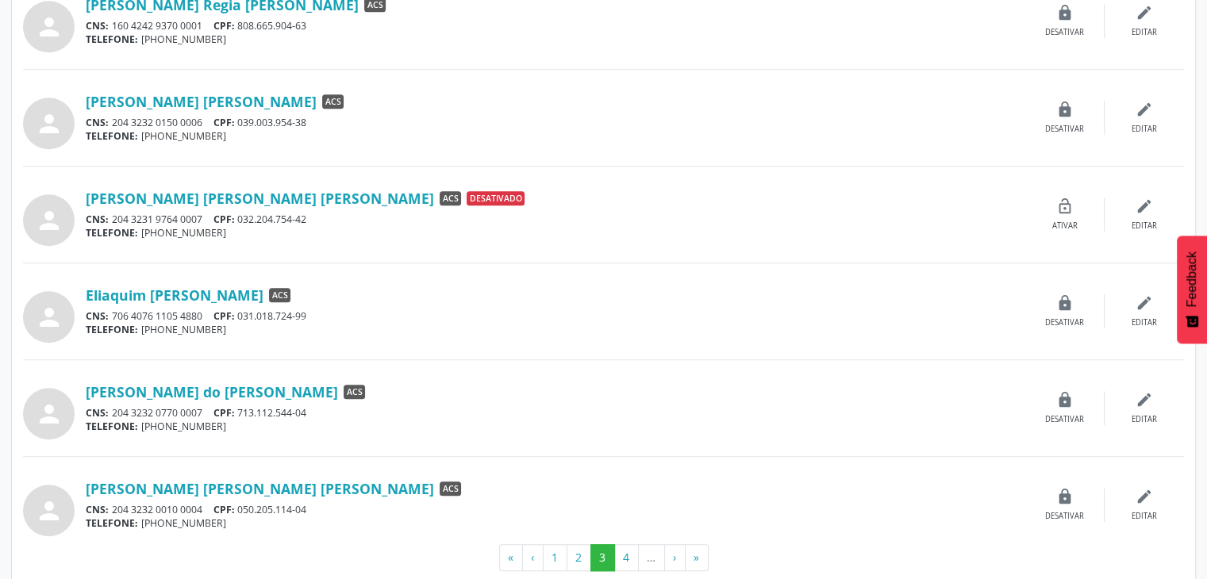
scroll to position [1279, 0]
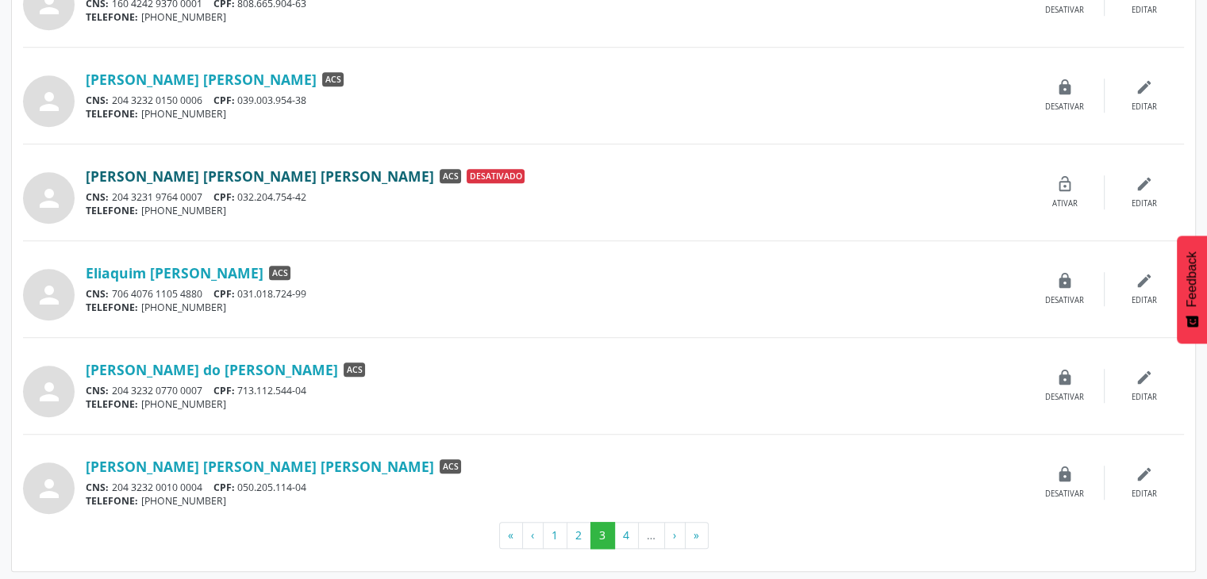
click at [201, 167] on link "Elenice Maria da Silva Melo" at bounding box center [260, 175] width 348 height 17
click at [619, 532] on button "4" at bounding box center [626, 535] width 25 height 27
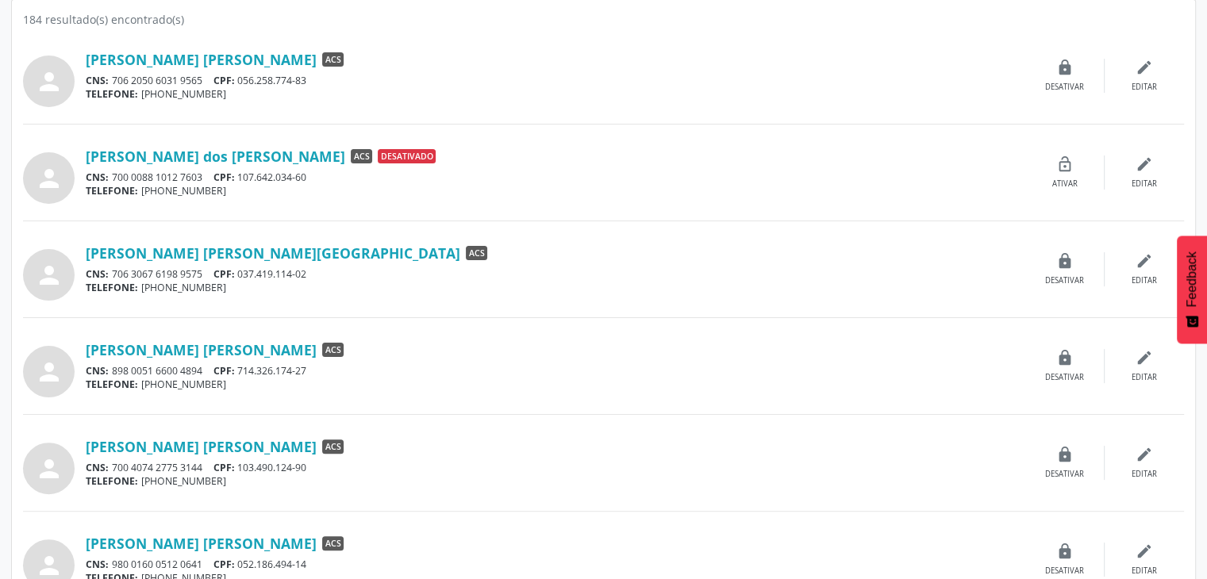
scroll to position [168, 0]
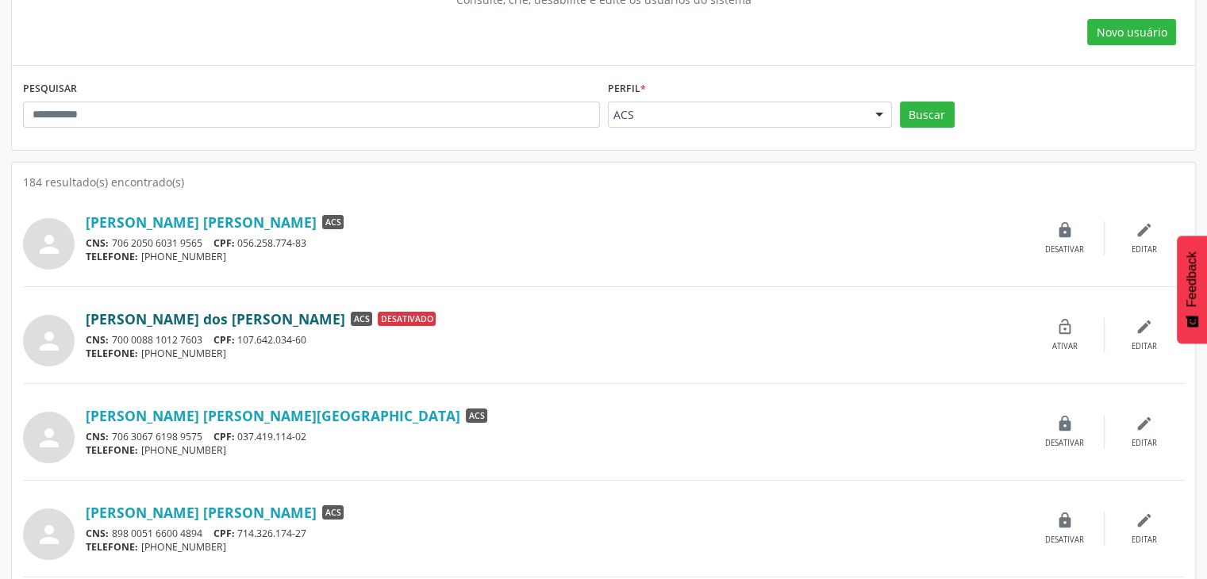
click at [235, 316] on link "Emerson Oliveira dos Santos" at bounding box center [216, 318] width 260 height 17
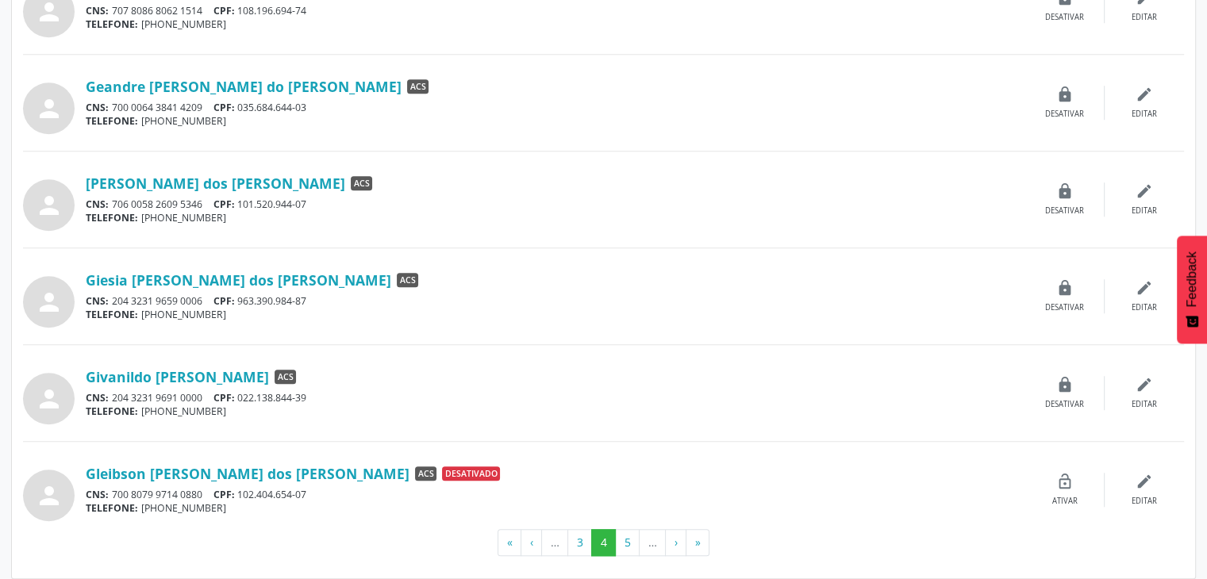
scroll to position [1279, 0]
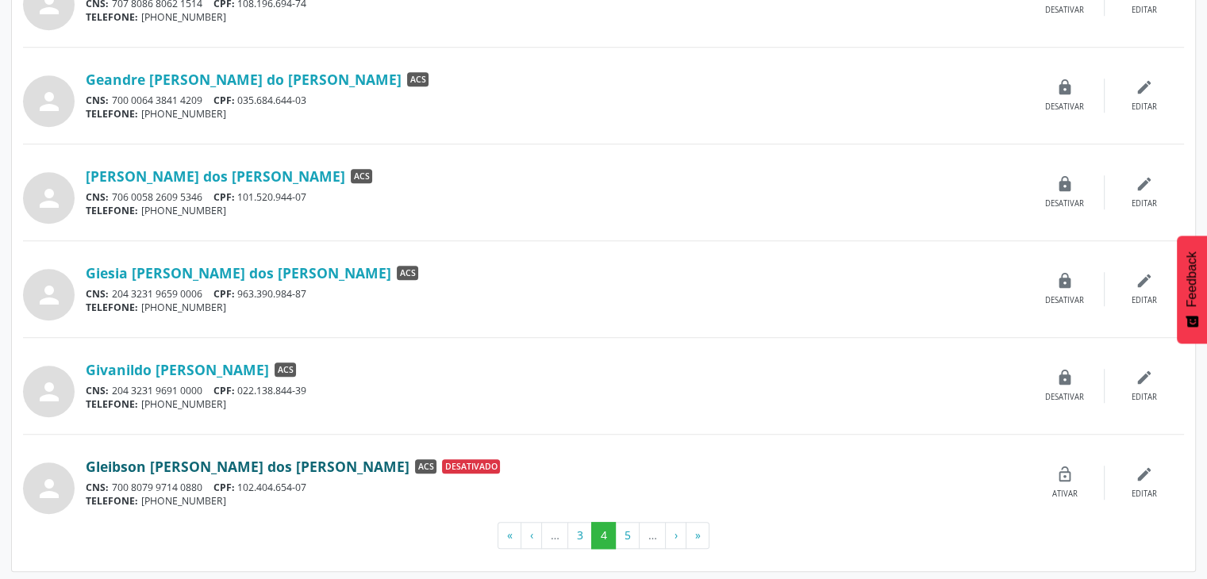
click at [283, 468] on link "Gleibson Rafael dos Santos Ferreira" at bounding box center [248, 466] width 324 height 17
click at [619, 532] on button "5" at bounding box center [627, 535] width 25 height 27
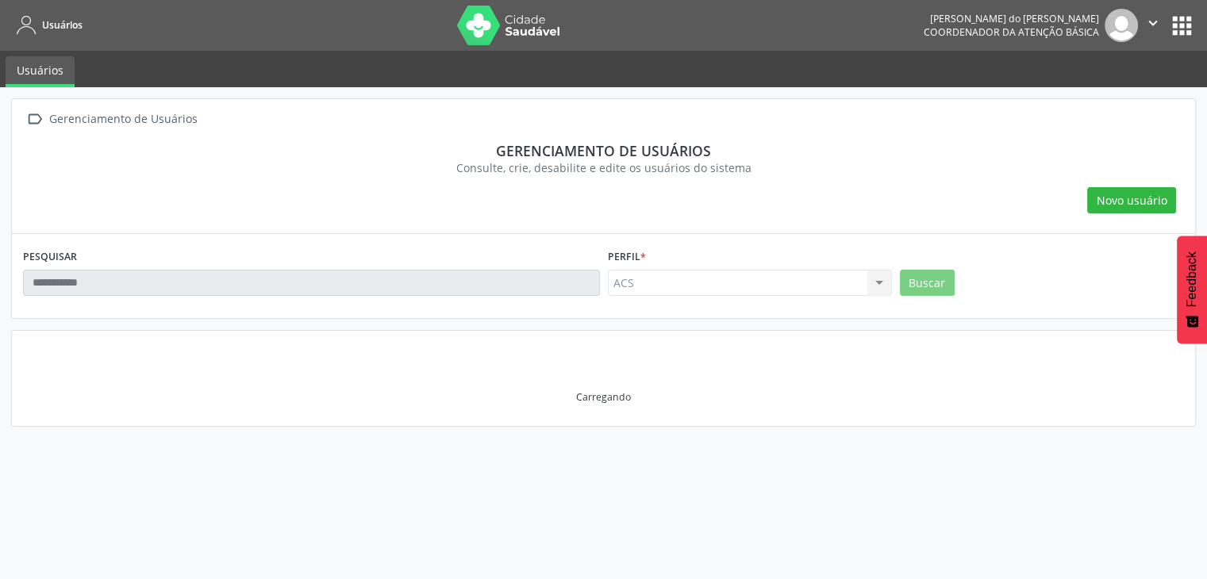
scroll to position [0, 0]
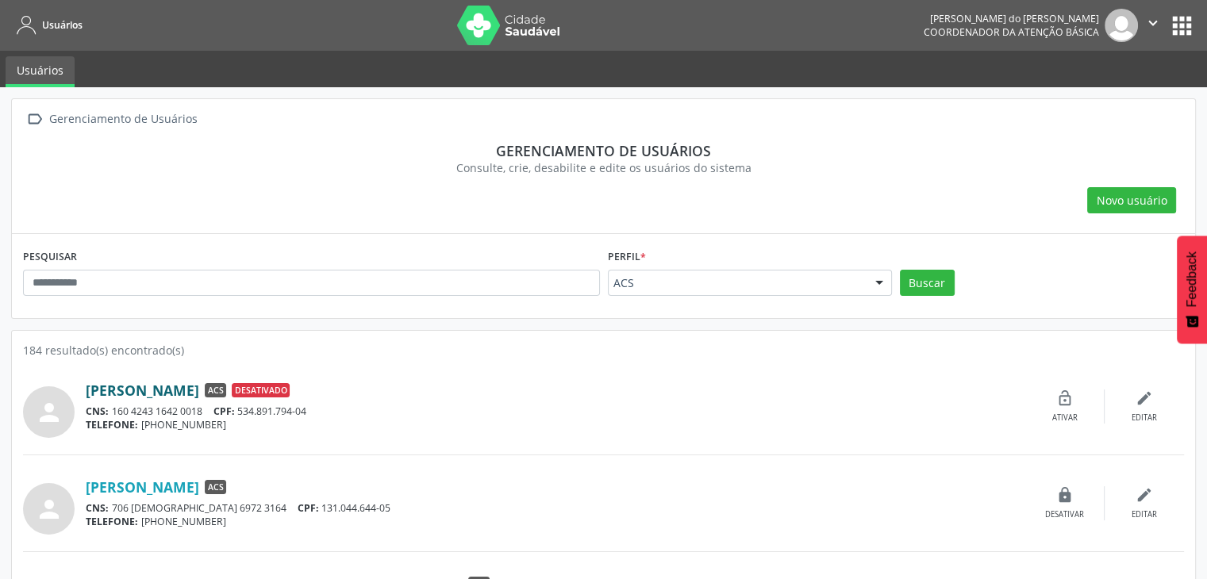
click at [199, 389] on link "[PERSON_NAME]" at bounding box center [142, 390] width 113 height 17
click at [540, 447] on div "person Graziela Lauriano da Silva ACS Desativado CNS: 160 4243 1642 0018 CPF: 5…" at bounding box center [603, 415] width 1161 height 80
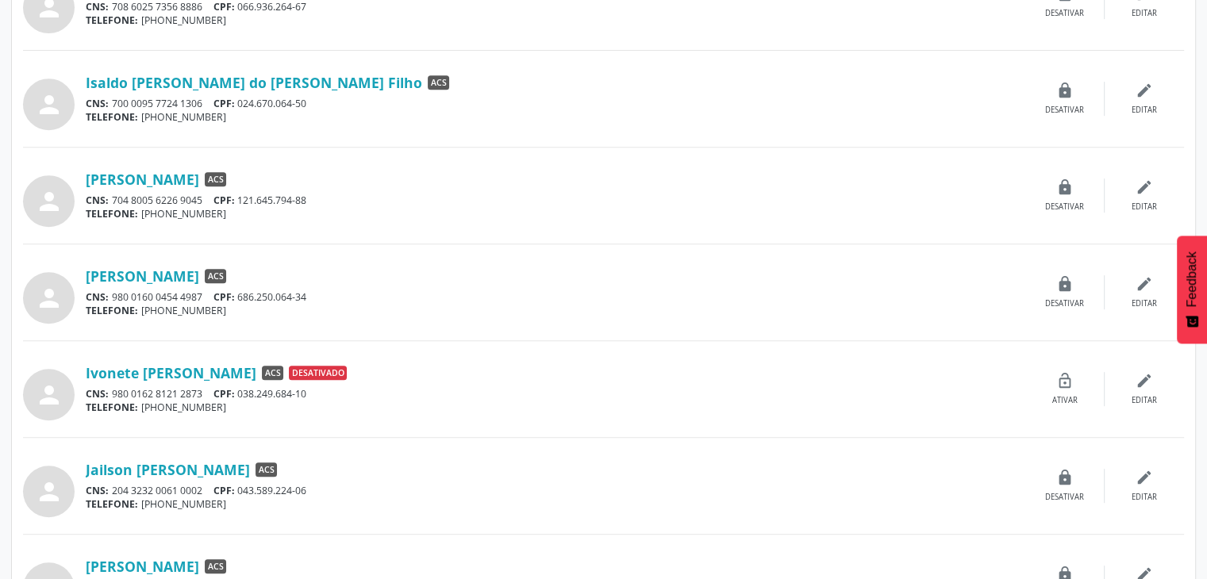
scroll to position [714, 0]
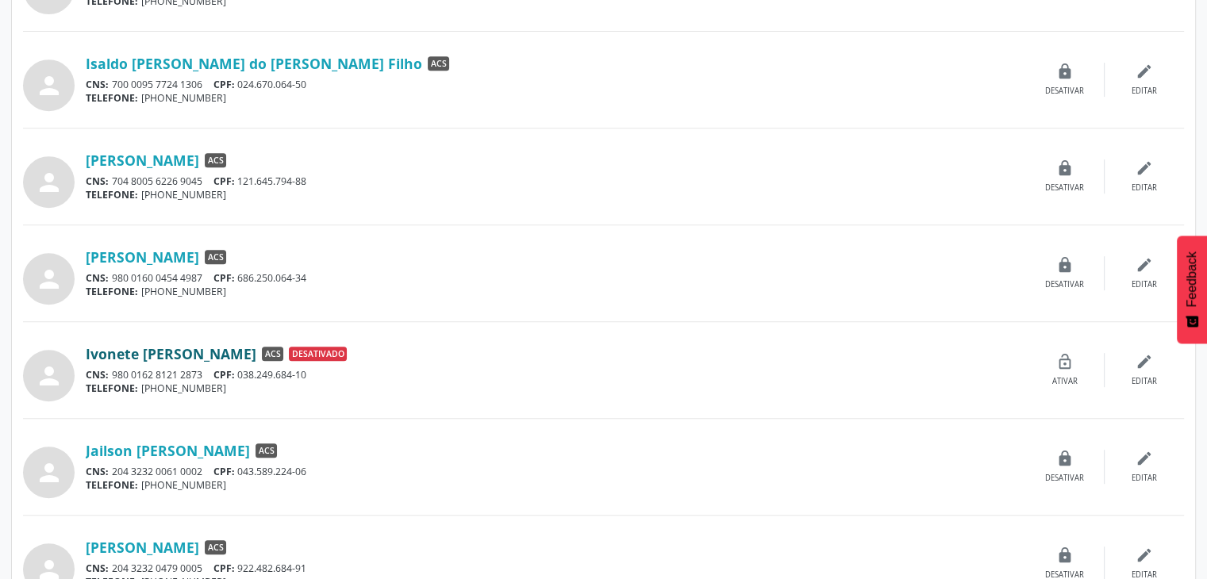
click at [214, 352] on link "Ivonete [PERSON_NAME]" at bounding box center [171, 353] width 171 height 17
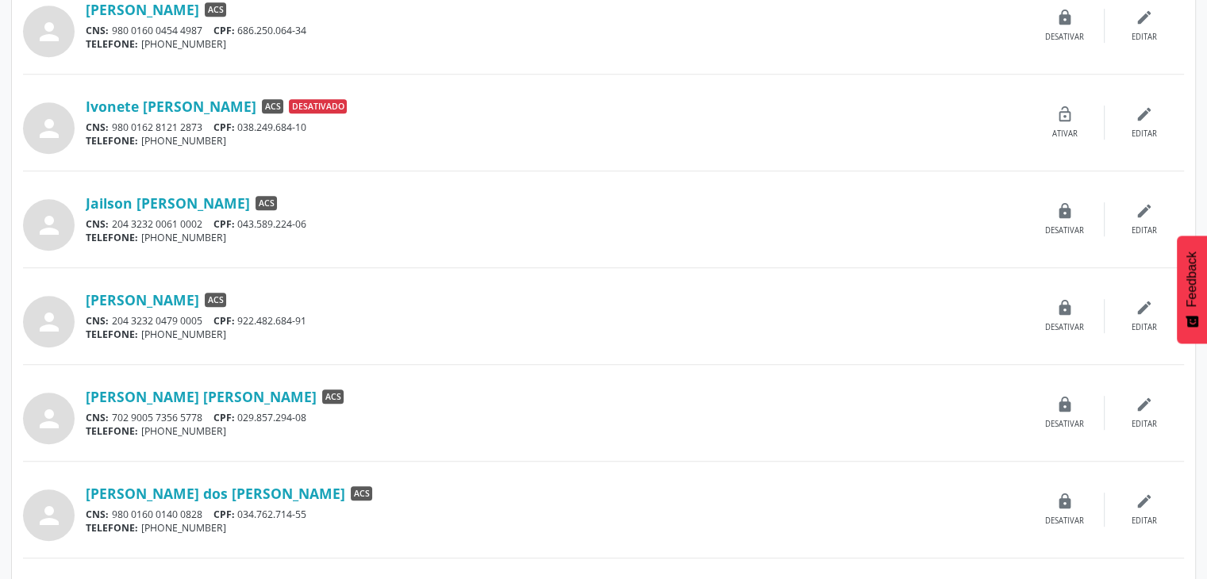
scroll to position [1279, 0]
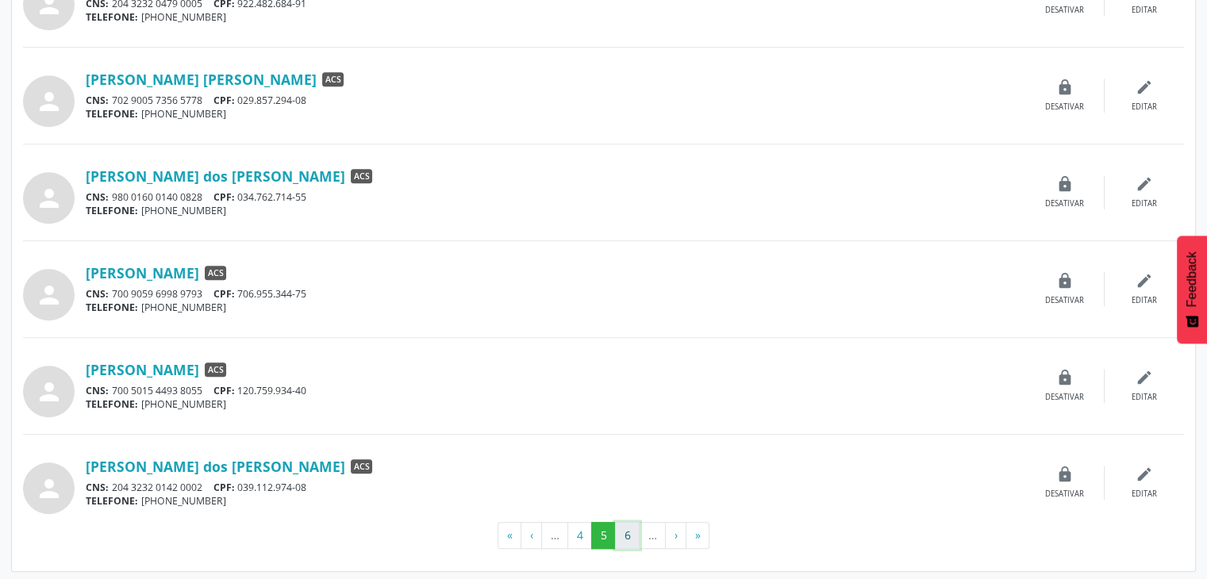
click at [631, 535] on button "6" at bounding box center [627, 535] width 25 height 27
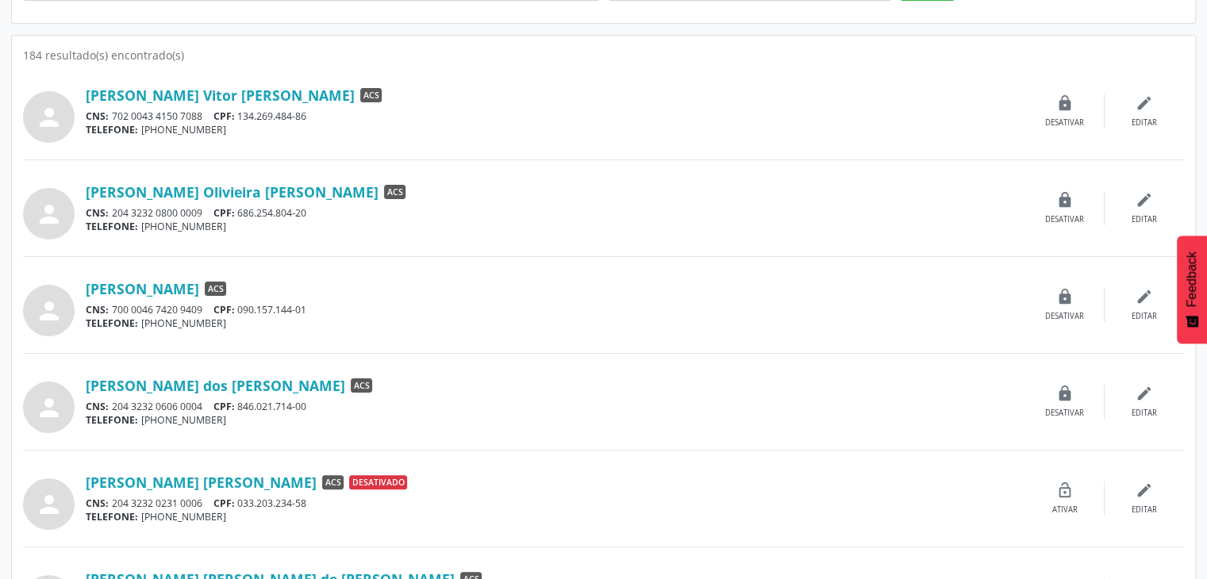
scroll to position [317, 0]
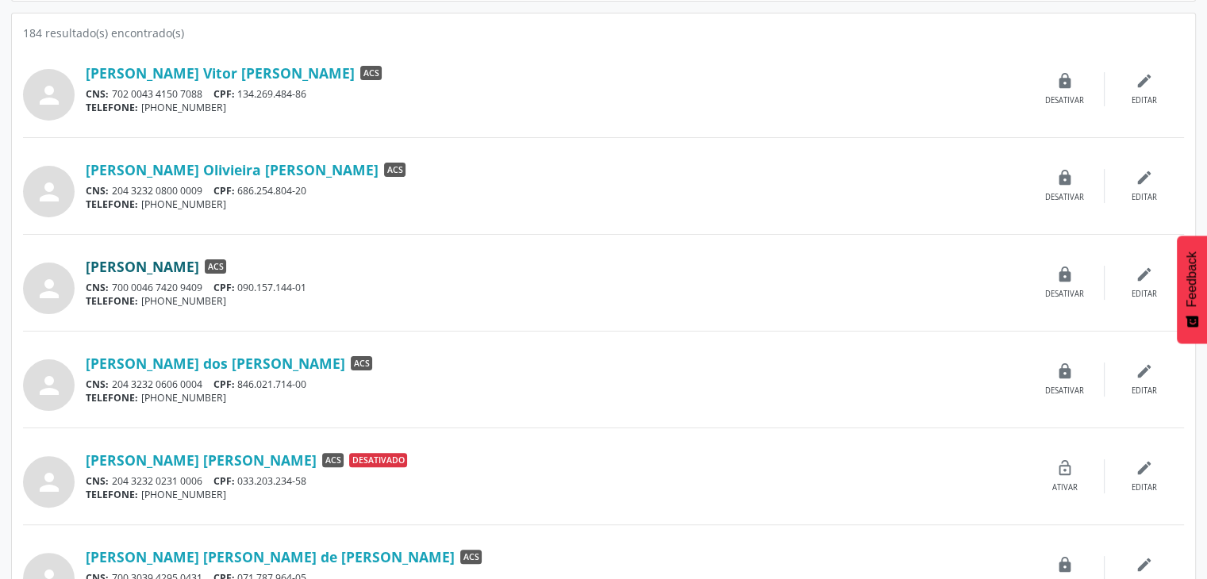
click at [199, 271] on link "Jonadab Domingos da Silva" at bounding box center [142, 266] width 113 height 17
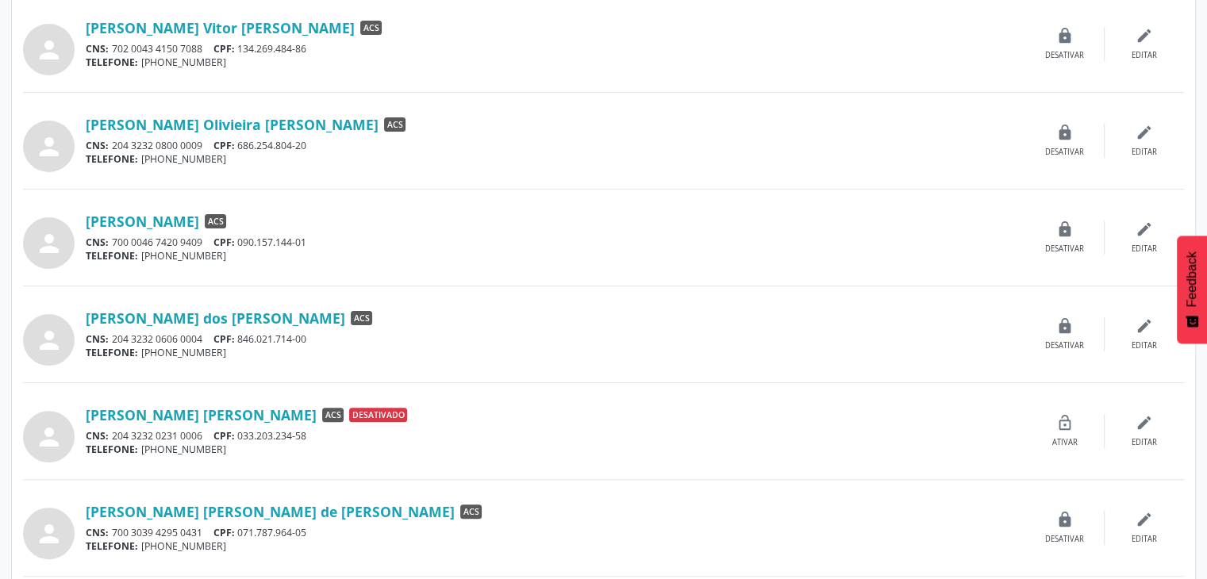
scroll to position [556, 0]
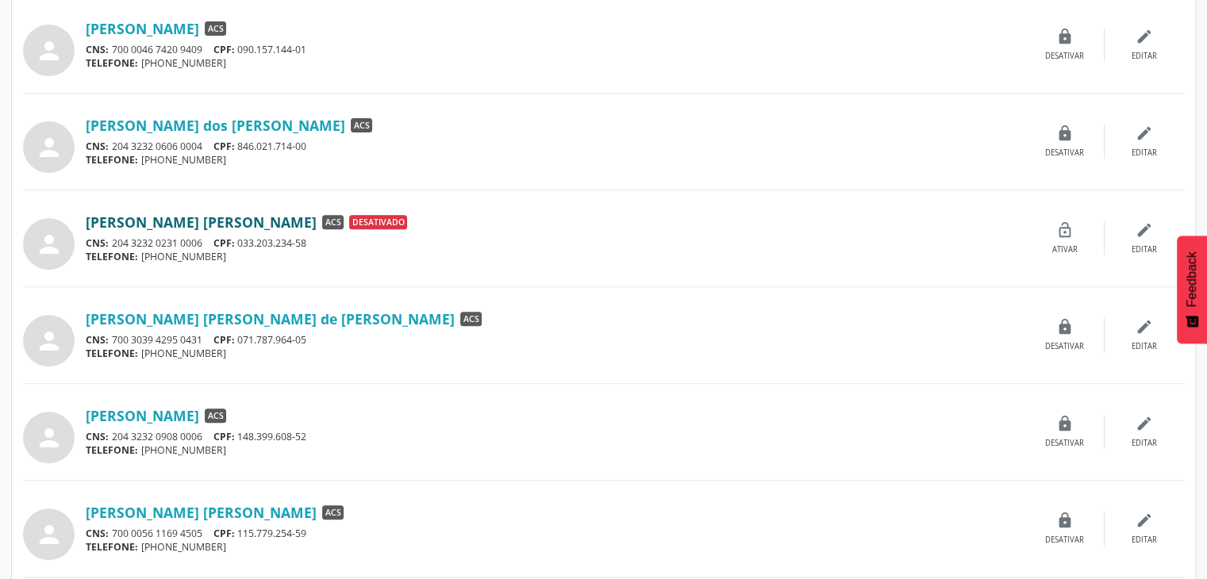
click at [227, 220] on link "Jose Francisco de Abreu" at bounding box center [201, 221] width 231 height 17
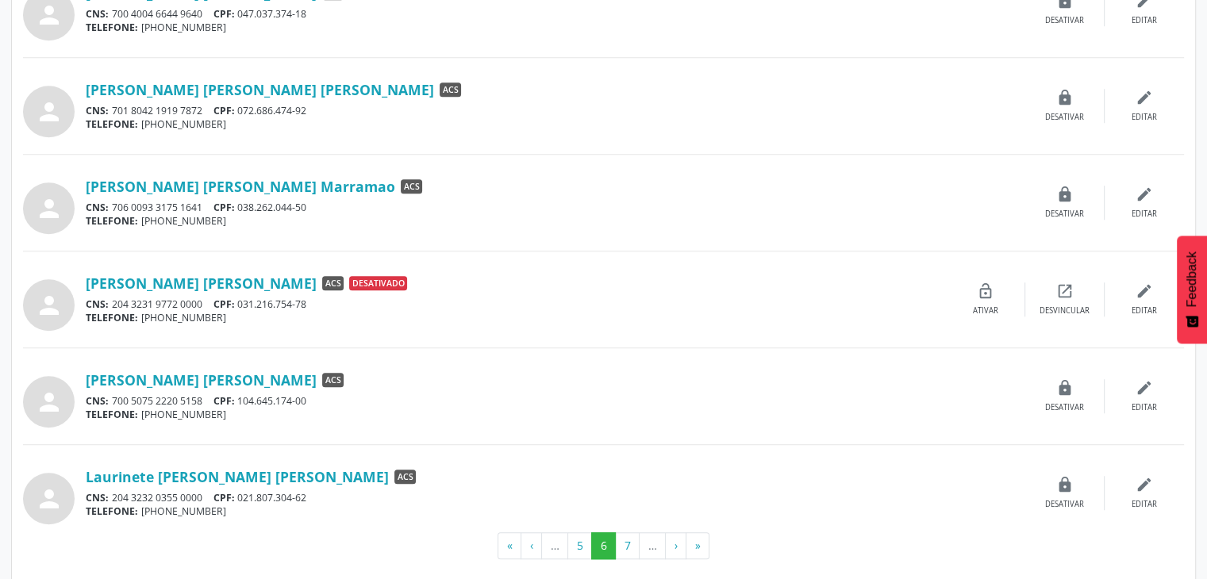
scroll to position [1279, 0]
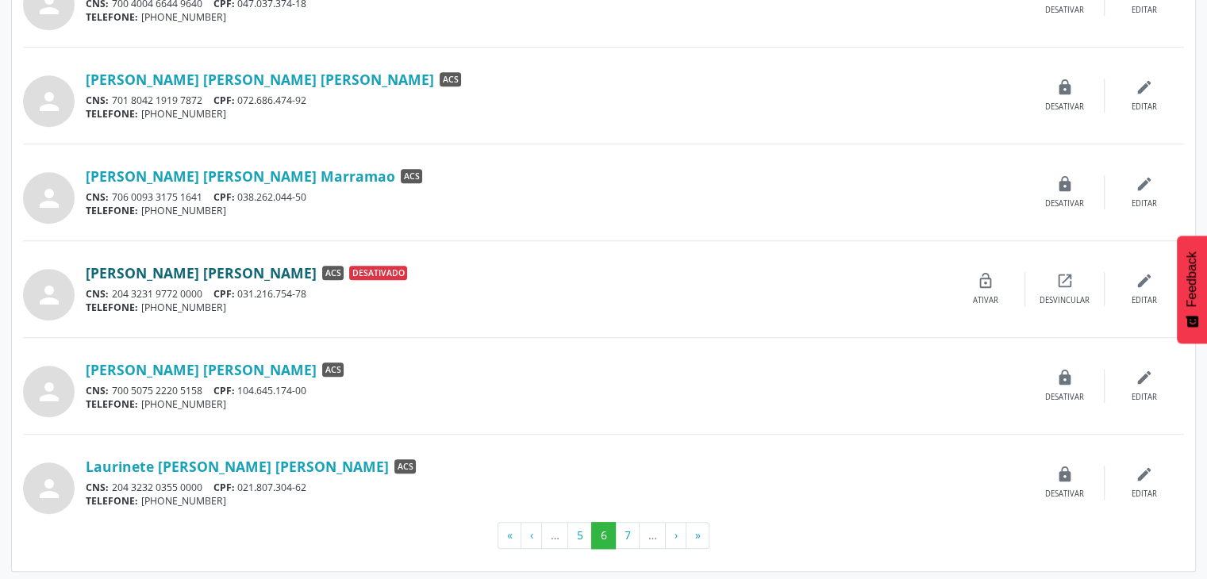
click at [143, 271] on link "Katia Vilma Ramos" at bounding box center [201, 272] width 231 height 17
click at [632, 535] on button "7" at bounding box center [627, 535] width 25 height 27
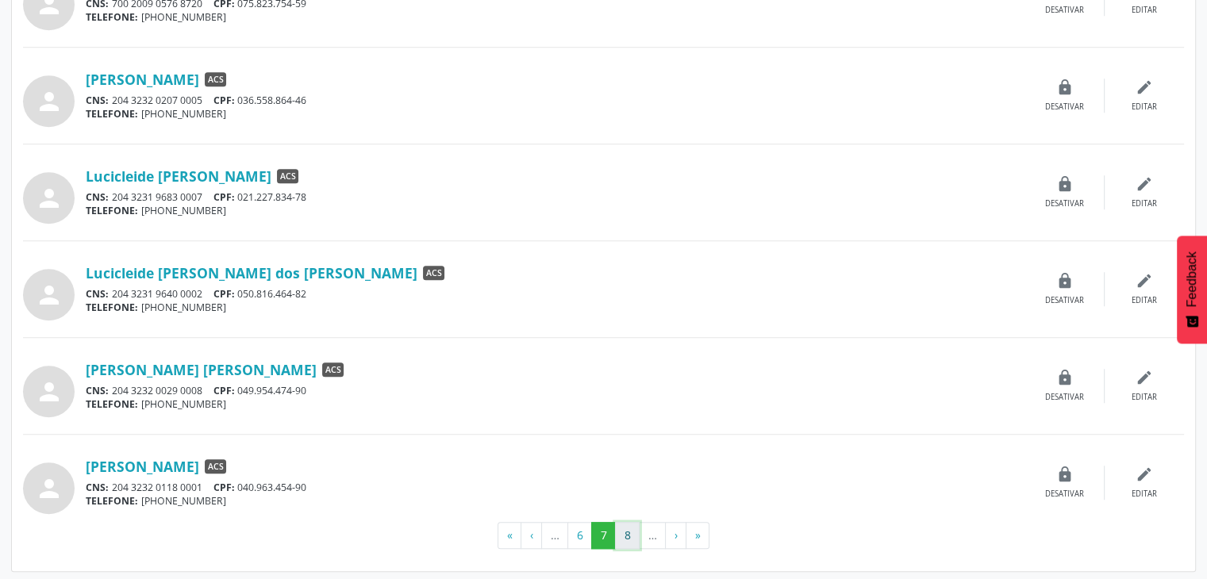
click at [633, 533] on button "8" at bounding box center [627, 535] width 25 height 27
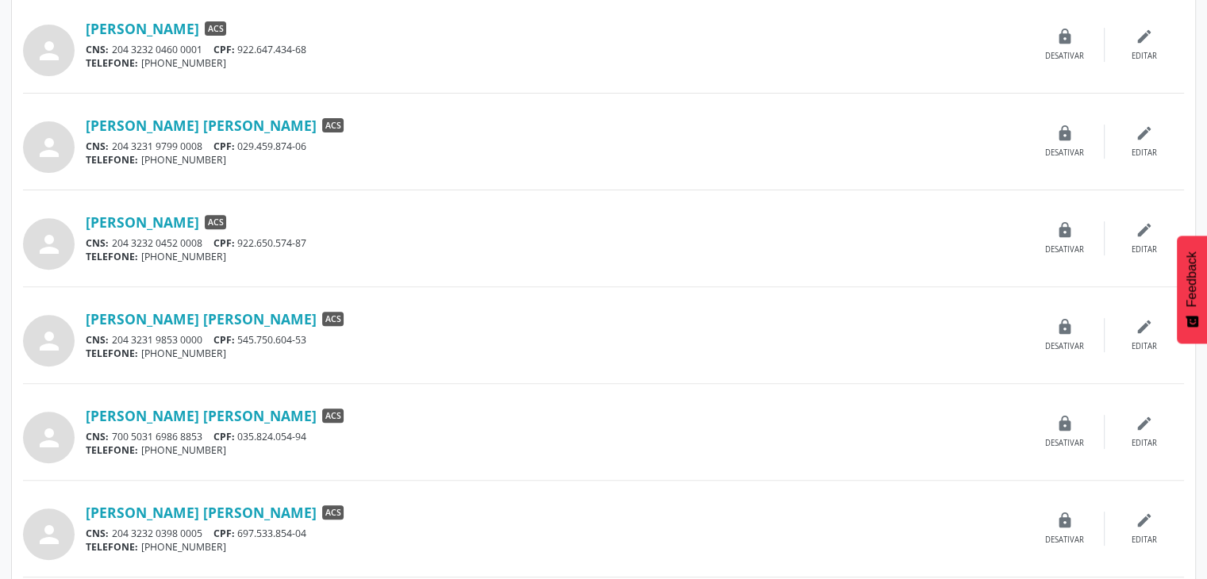
scroll to position [248, 0]
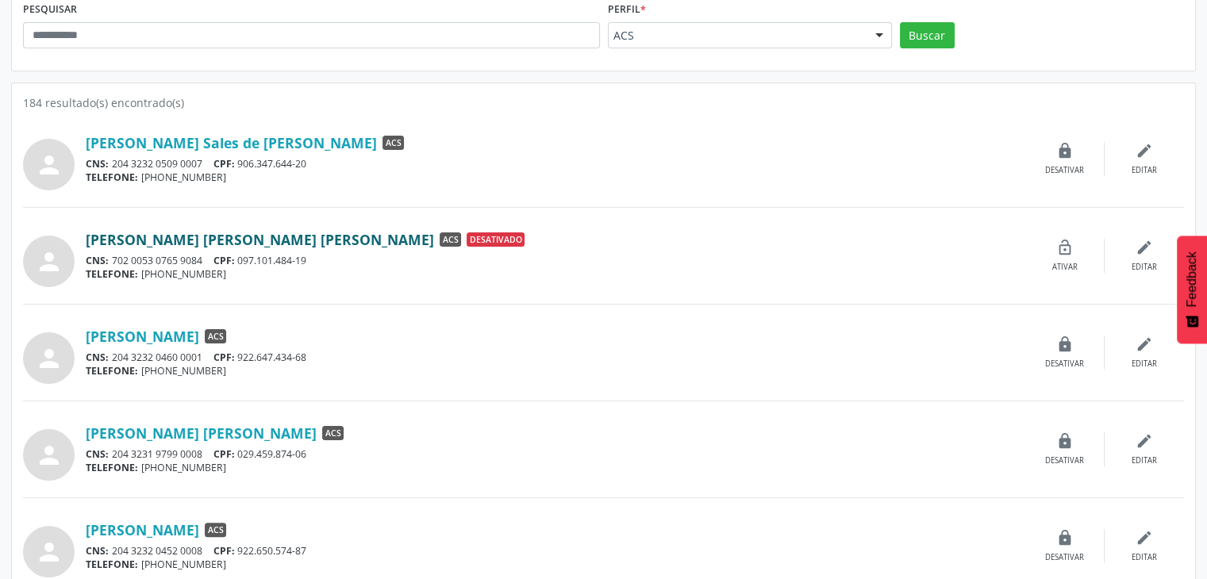
click at [223, 231] on link "Manoel Cleyton de Souza Bezerra" at bounding box center [260, 239] width 348 height 17
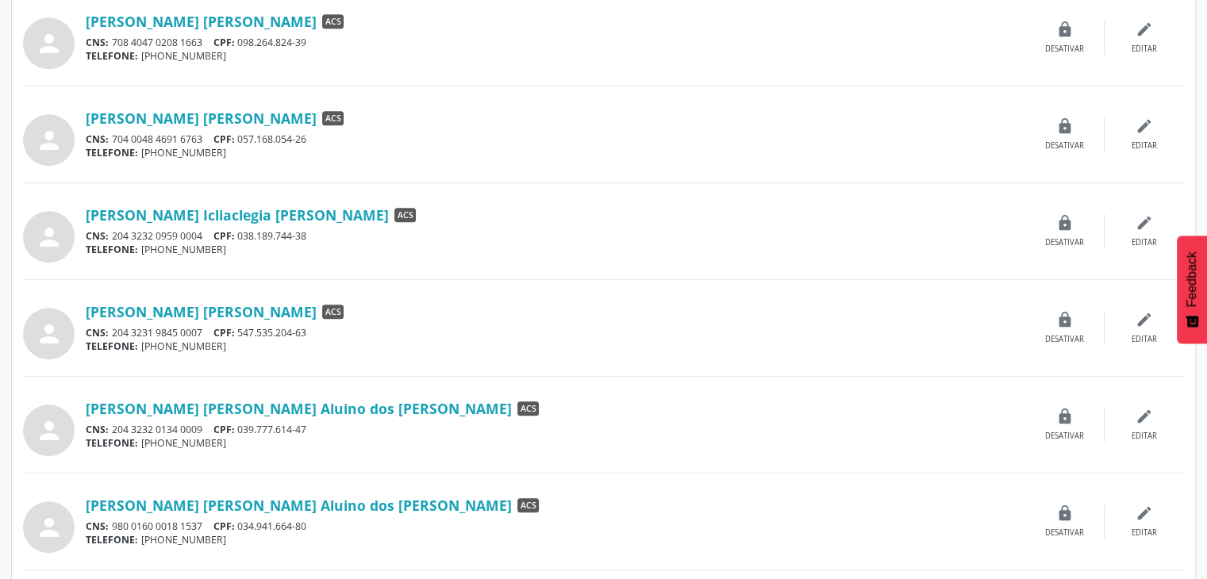
scroll to position [1279, 0]
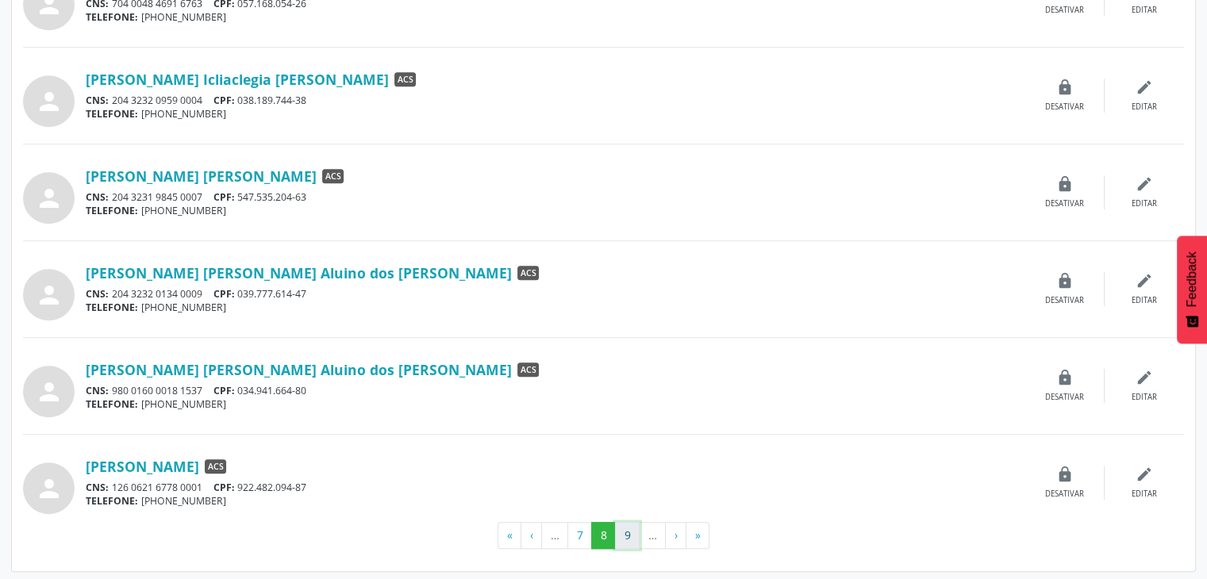
click at [632, 533] on button "9" at bounding box center [627, 535] width 25 height 27
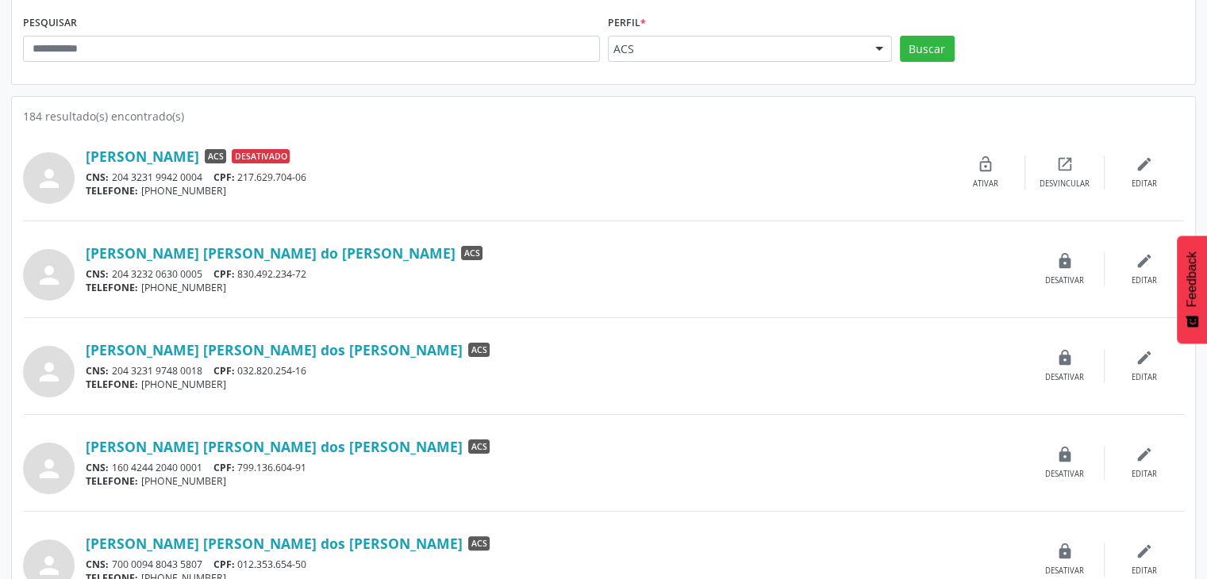
scroll to position [238, 0]
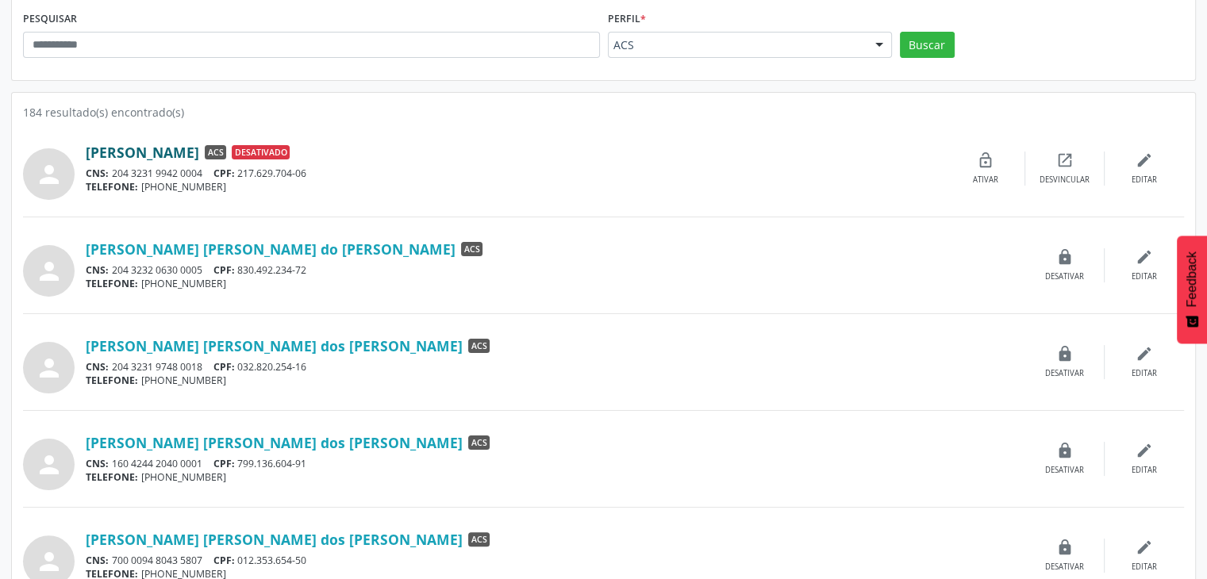
click at [186, 149] on link "Maria Jose de Santana" at bounding box center [142, 152] width 113 height 17
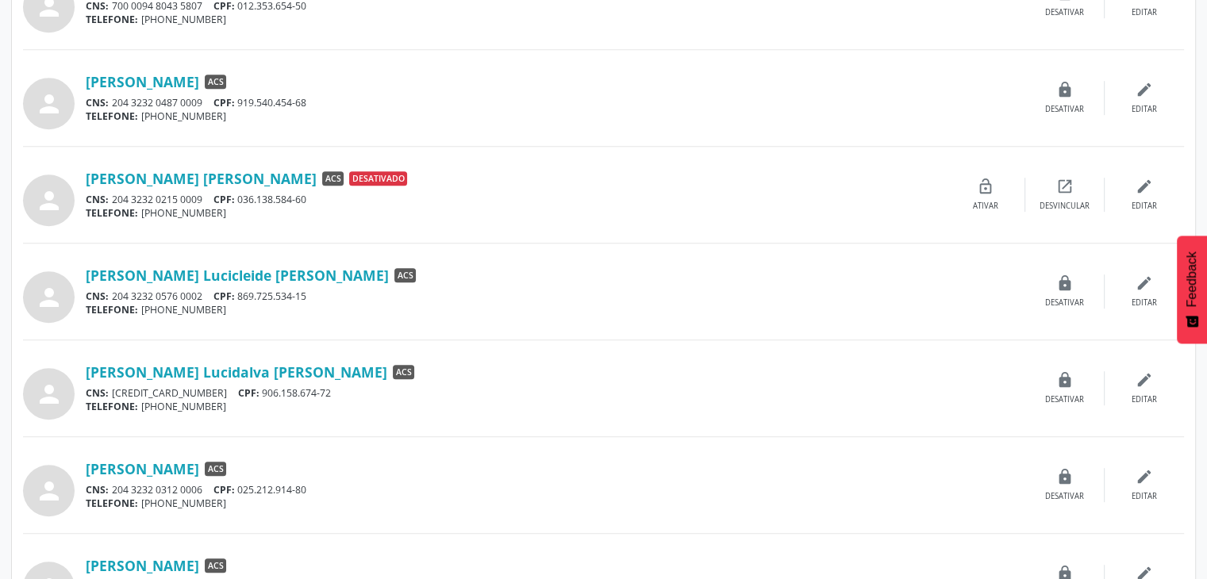
scroll to position [724, 0]
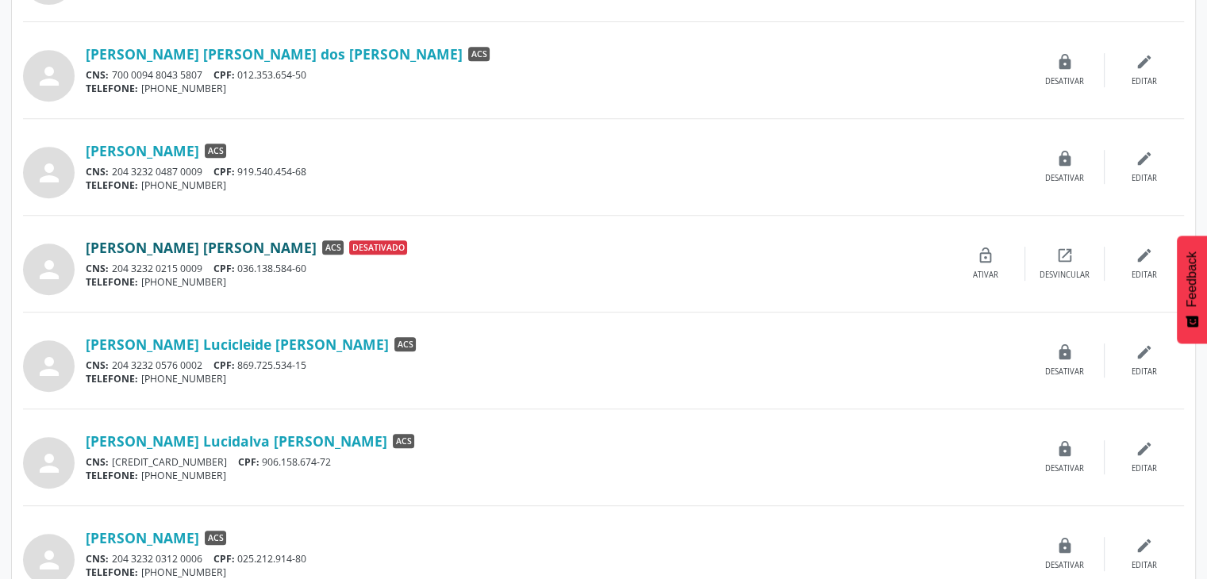
click at [238, 239] on link "Maria Luciana Cavalcanti da Silva" at bounding box center [201, 247] width 231 height 17
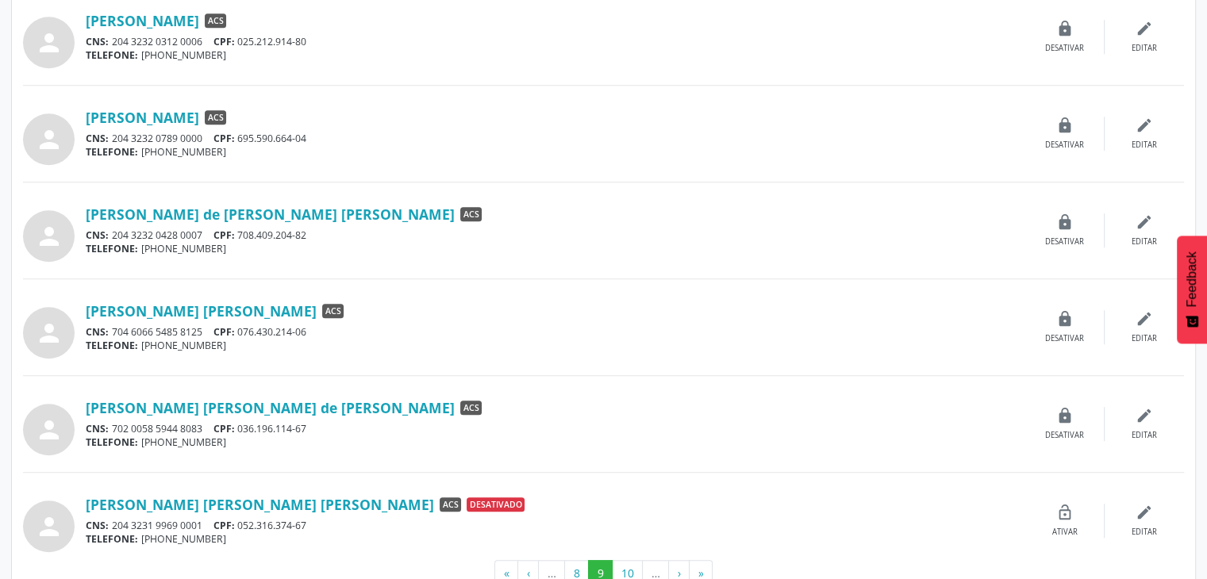
scroll to position [1279, 0]
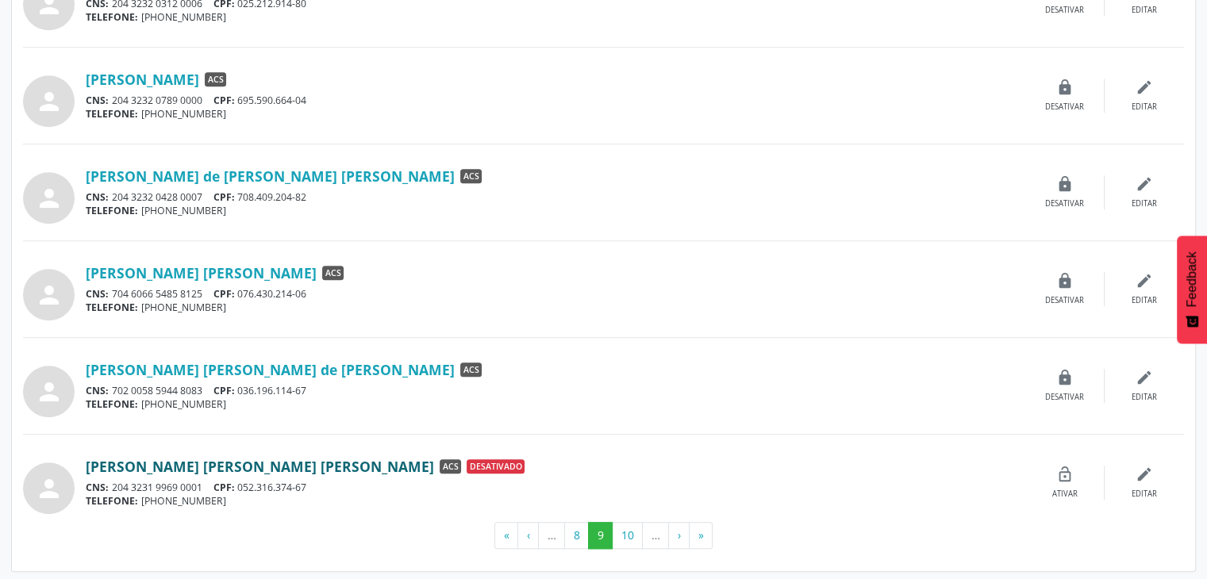
click at [335, 467] on link "Marinalva Maria de Santana Nascimento" at bounding box center [260, 466] width 348 height 17
click at [630, 531] on button "10" at bounding box center [627, 535] width 31 height 27
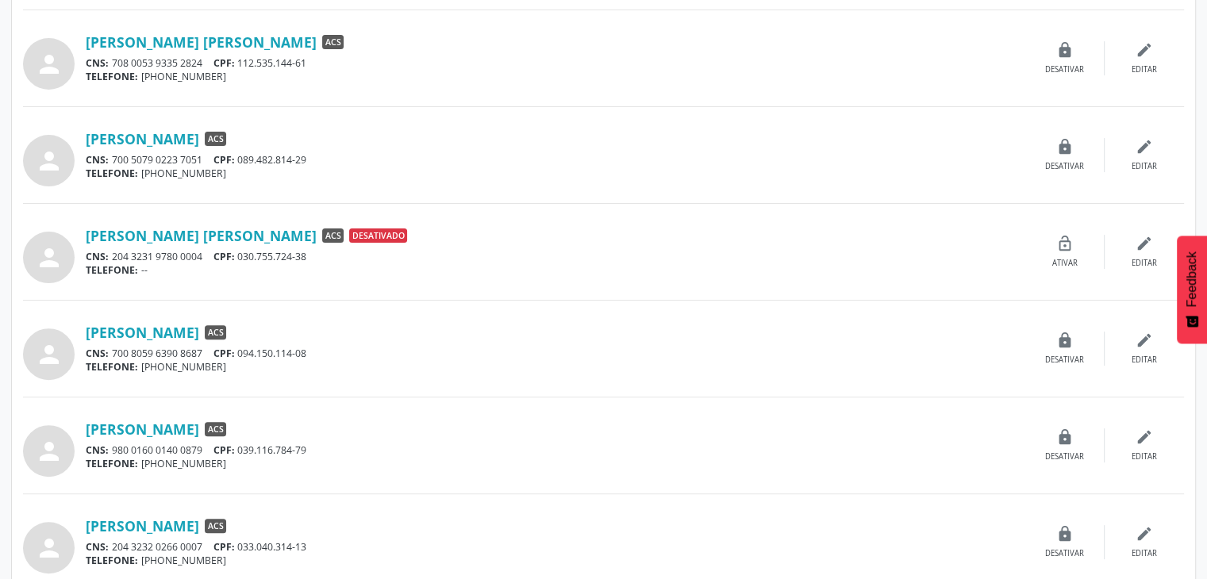
scroll to position [476, 0]
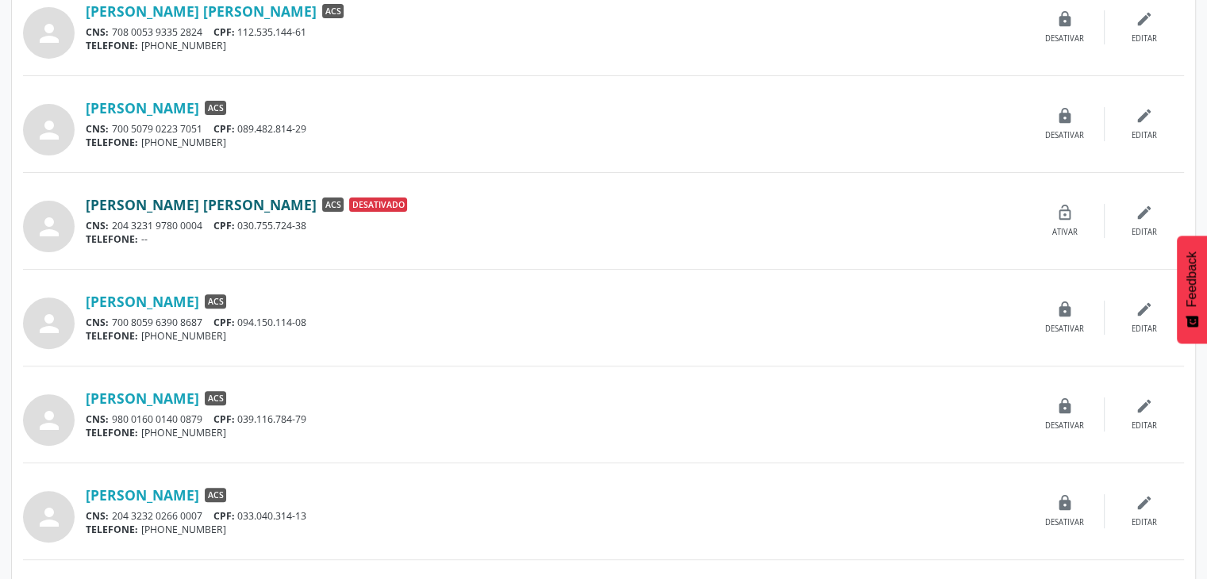
click at [172, 202] on link "Moises de Santana Gomes" at bounding box center [201, 204] width 231 height 17
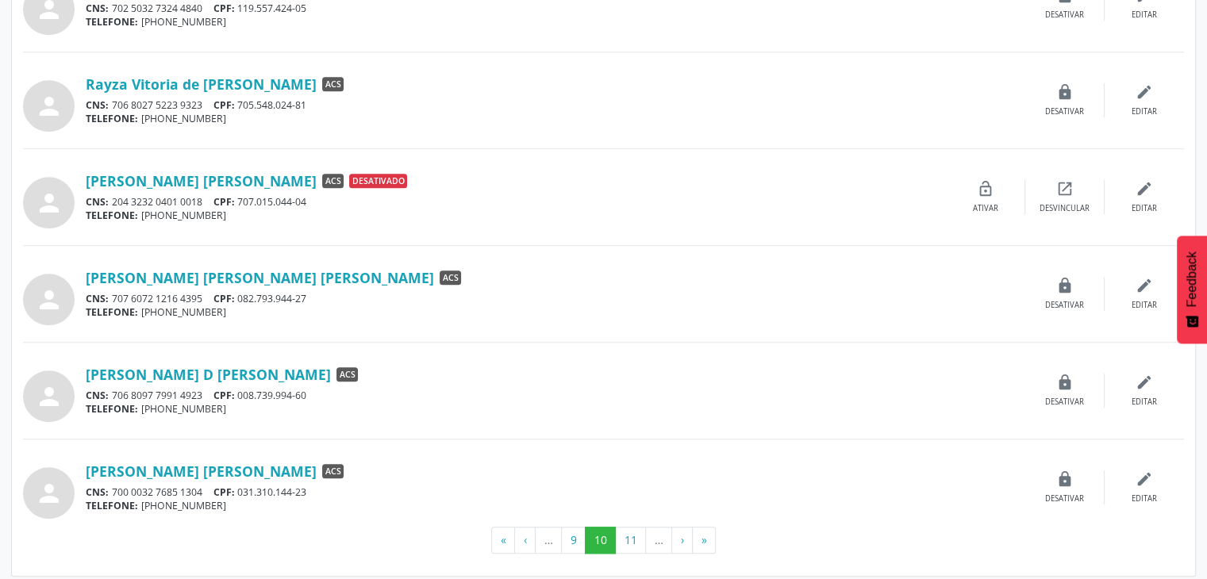
scroll to position [1279, 0]
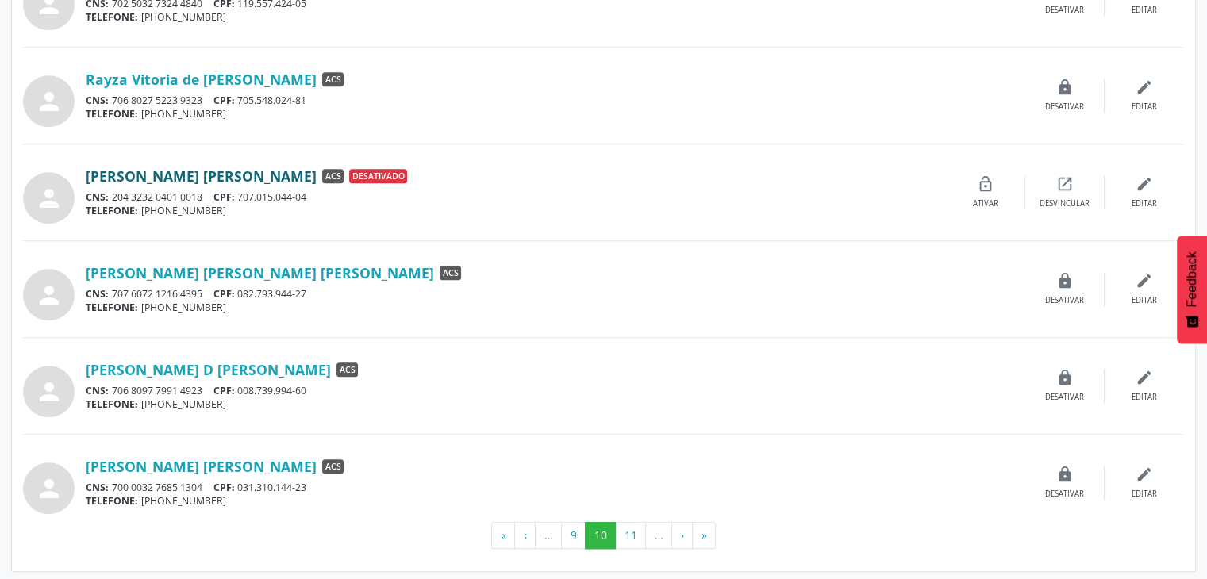
click at [210, 169] on link "Regina Severina da Silva" at bounding box center [201, 175] width 231 height 17
click at [631, 532] on button "11" at bounding box center [630, 535] width 31 height 27
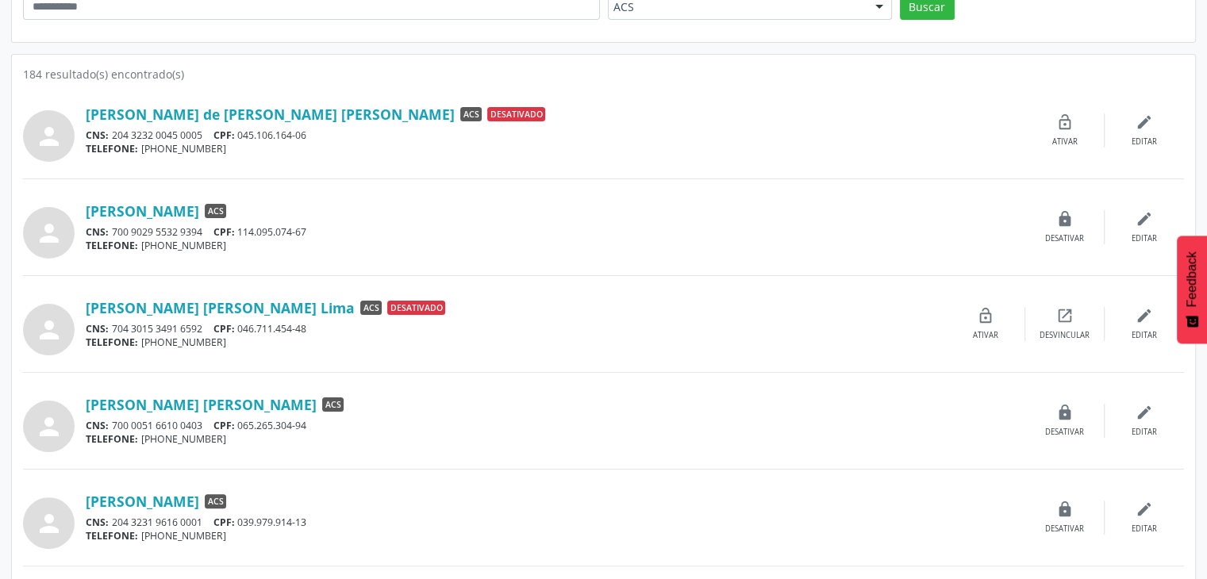
scroll to position [238, 0]
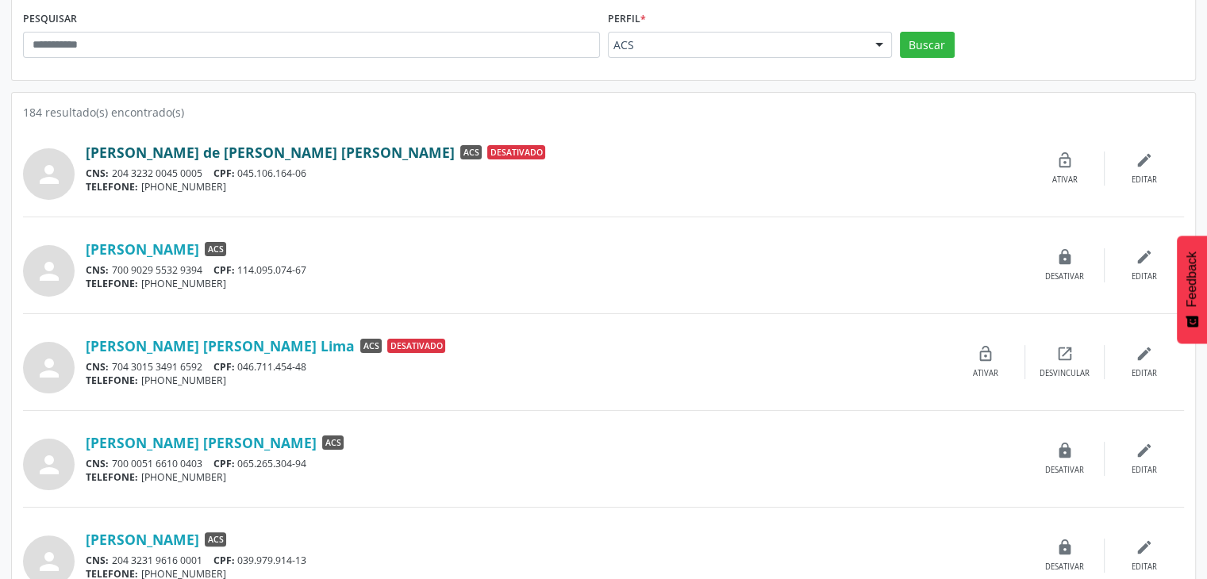
click at [243, 152] on link "Rita de Cassia de Barros Santos" at bounding box center [270, 152] width 369 height 17
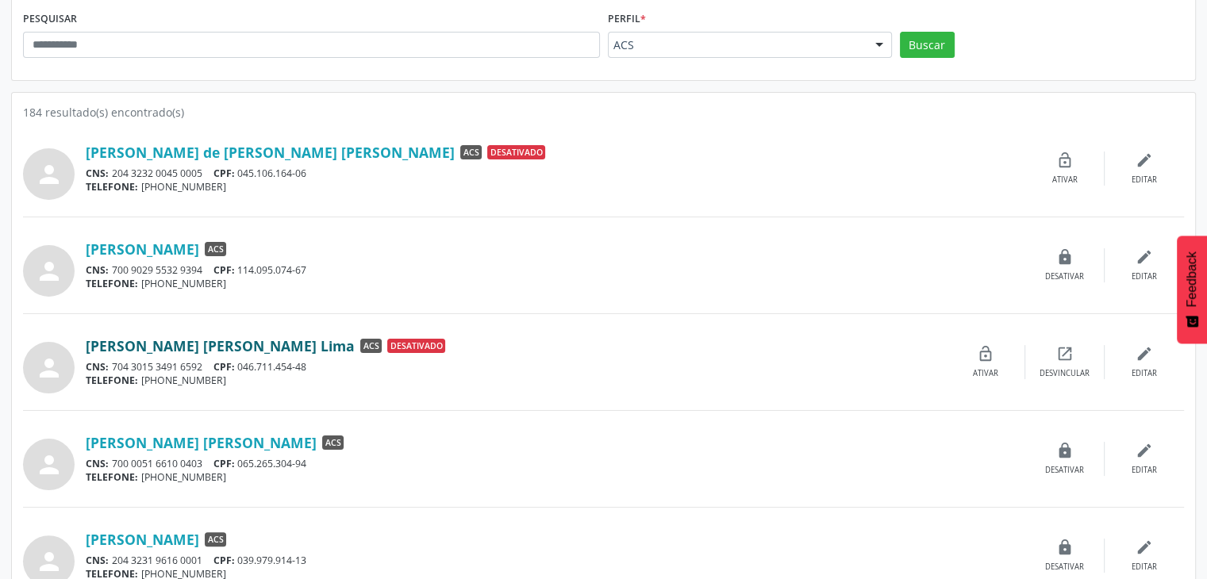
click at [177, 344] on link "Robson Melo Lima" at bounding box center [220, 345] width 269 height 17
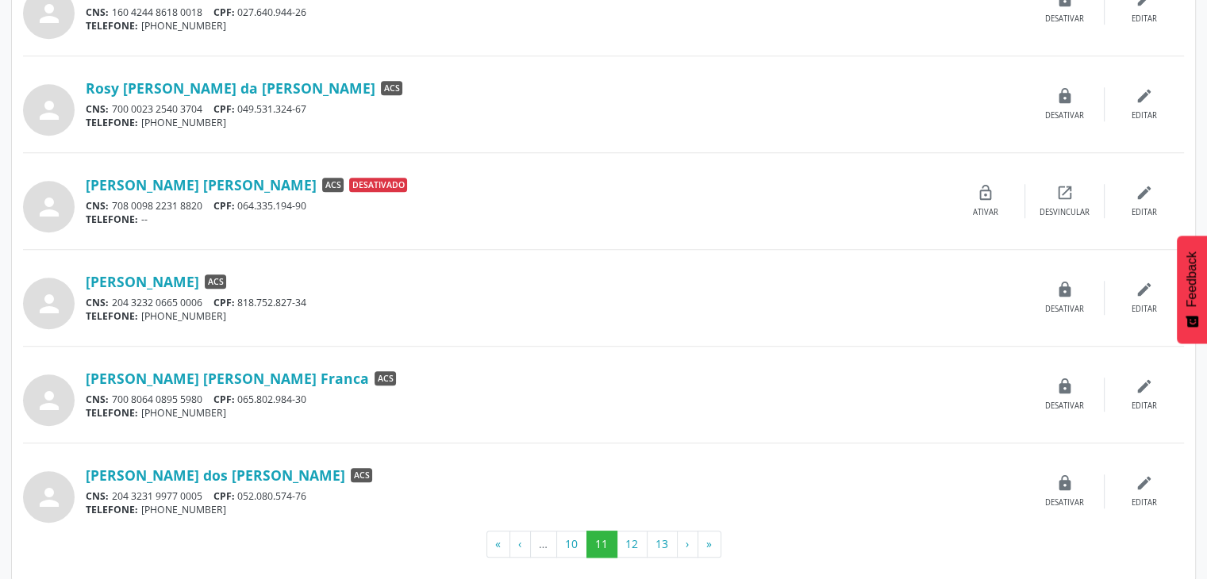
scroll to position [1279, 0]
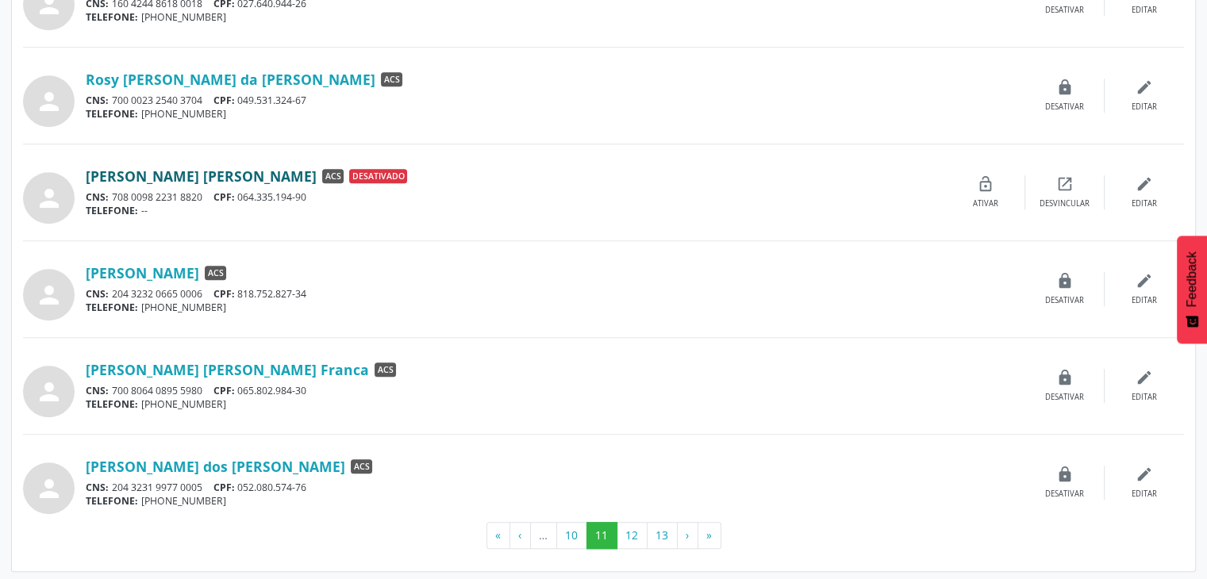
click at [244, 167] on link "Sabrina Juliana Santos da Silva" at bounding box center [201, 175] width 231 height 17
click at [630, 526] on button "12" at bounding box center [632, 535] width 31 height 27
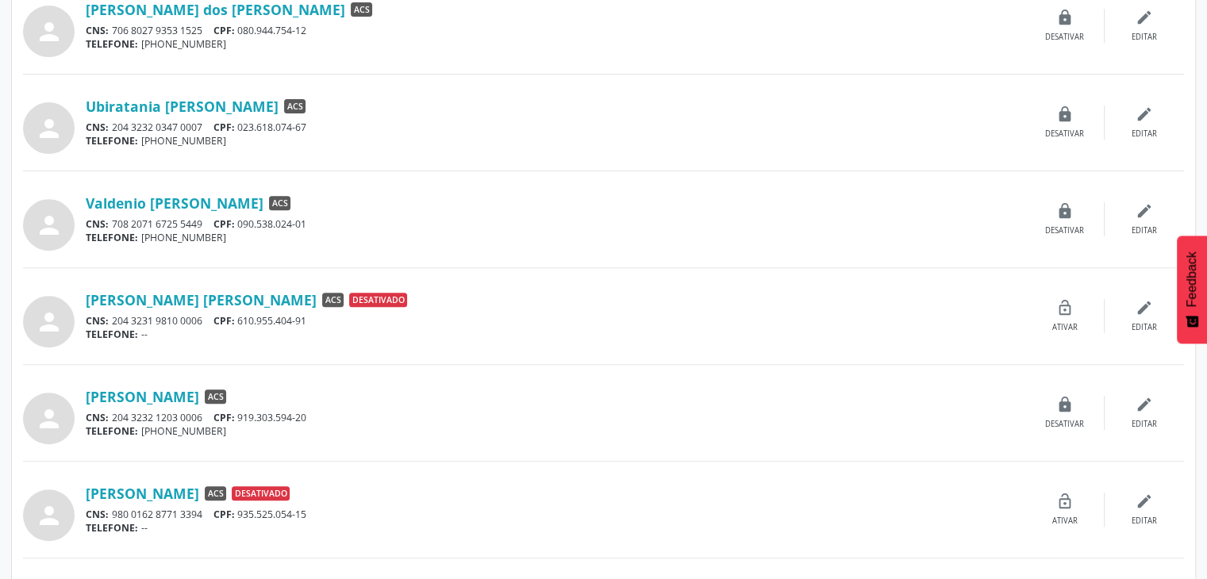
scroll to position [486, 0]
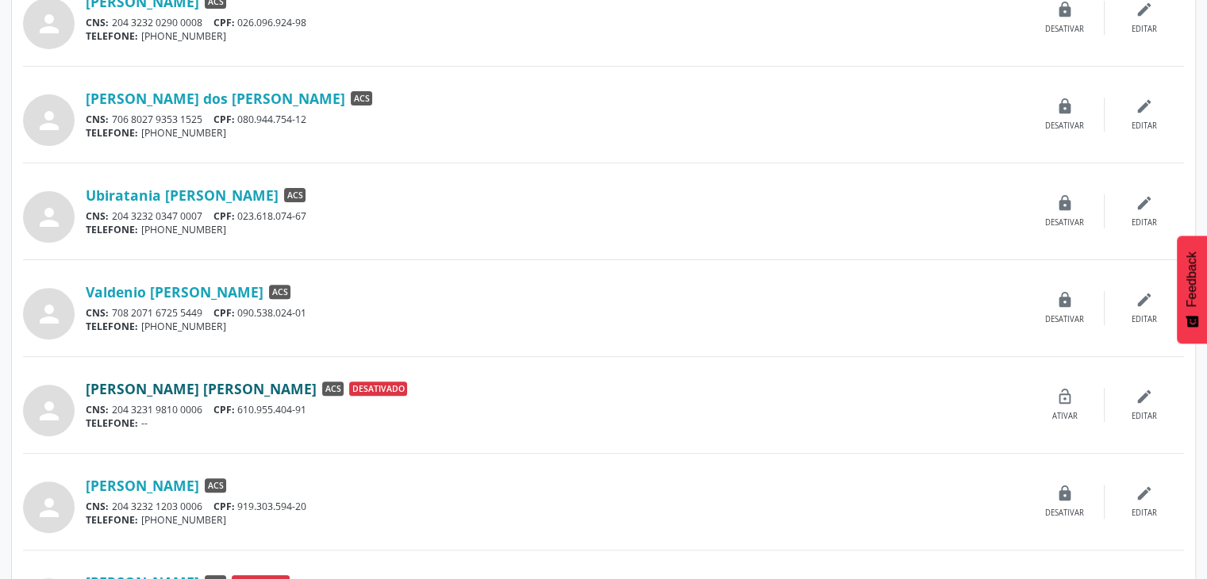
click at [222, 382] on link "Valdir Jose de Oliveira" at bounding box center [201, 388] width 231 height 17
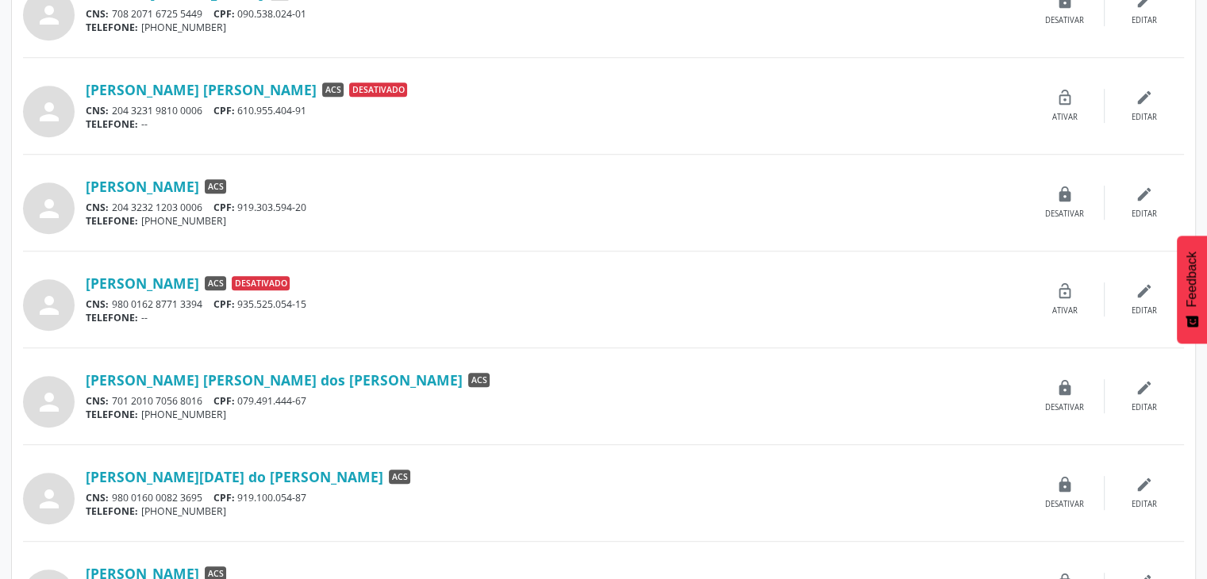
scroll to position [803, 0]
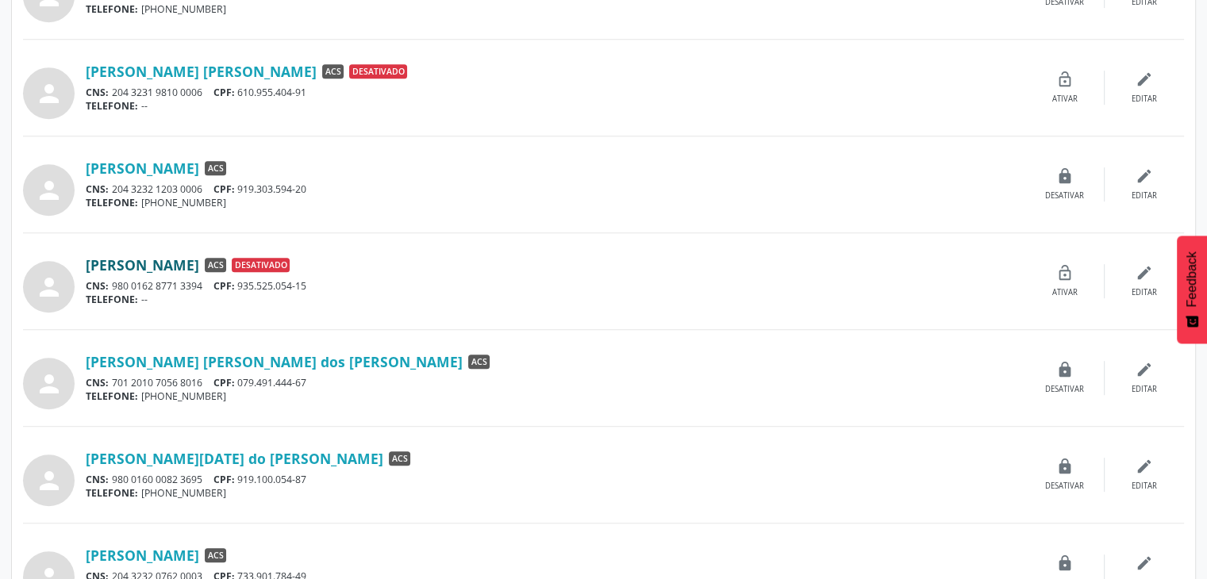
click at [177, 260] on link "Valeria Alves de Oliveira" at bounding box center [142, 264] width 113 height 17
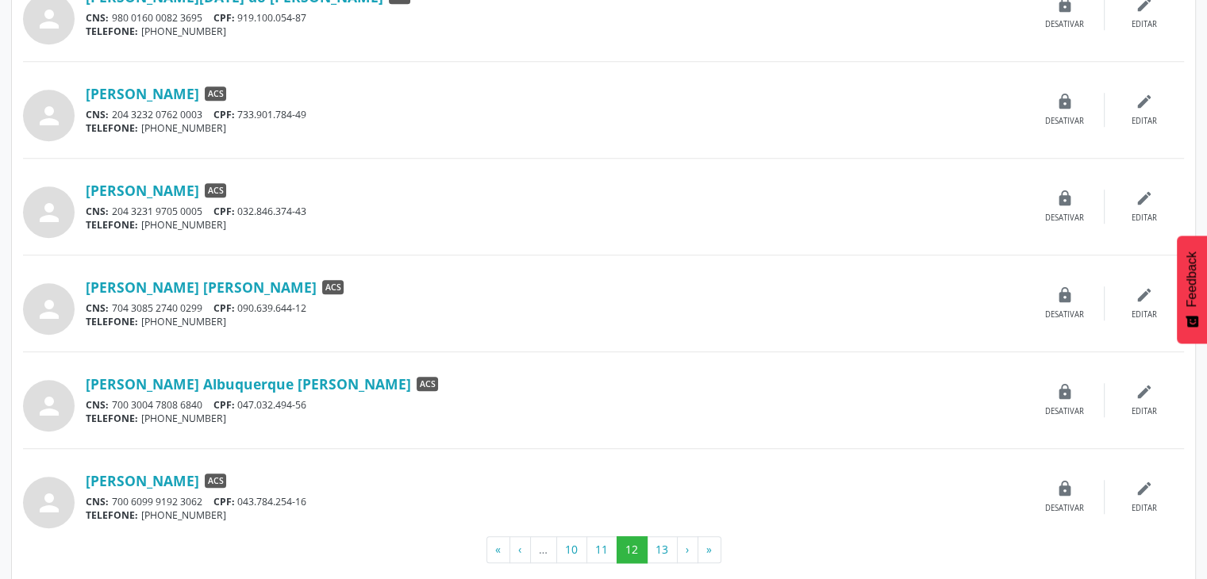
scroll to position [1279, 0]
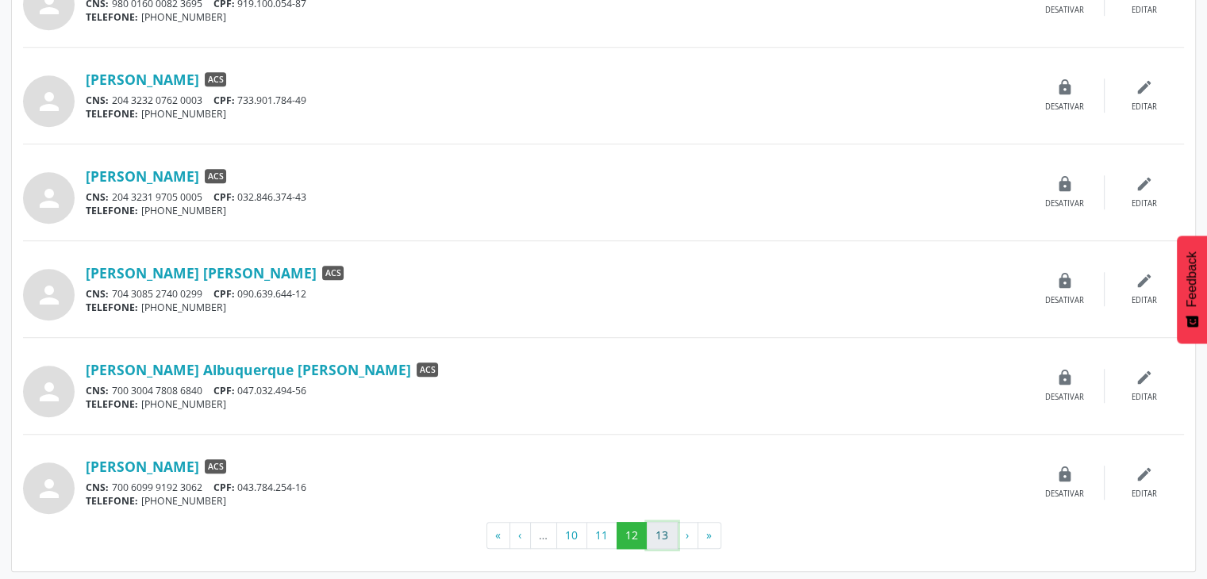
click at [650, 527] on button "13" at bounding box center [662, 535] width 31 height 27
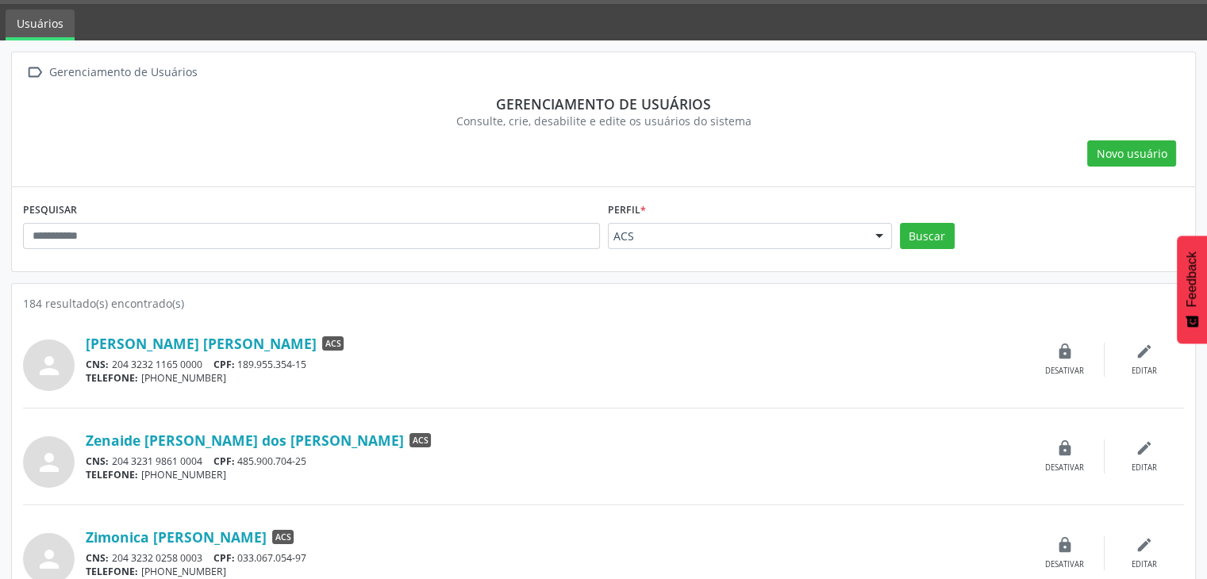
scroll to position [216, 0]
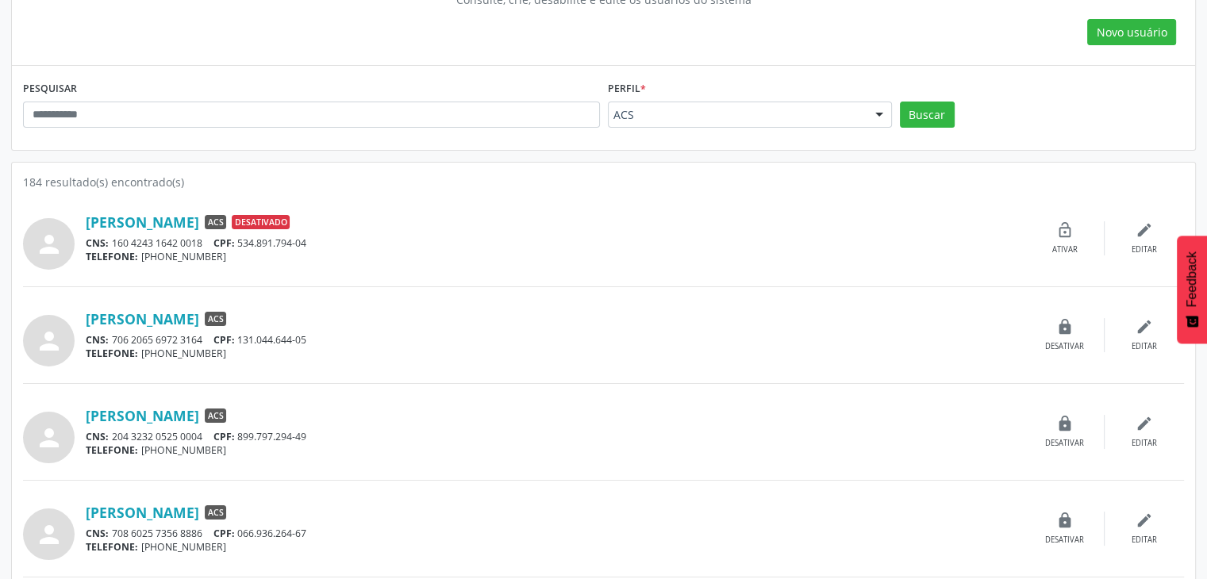
scroll to position [238, 0]
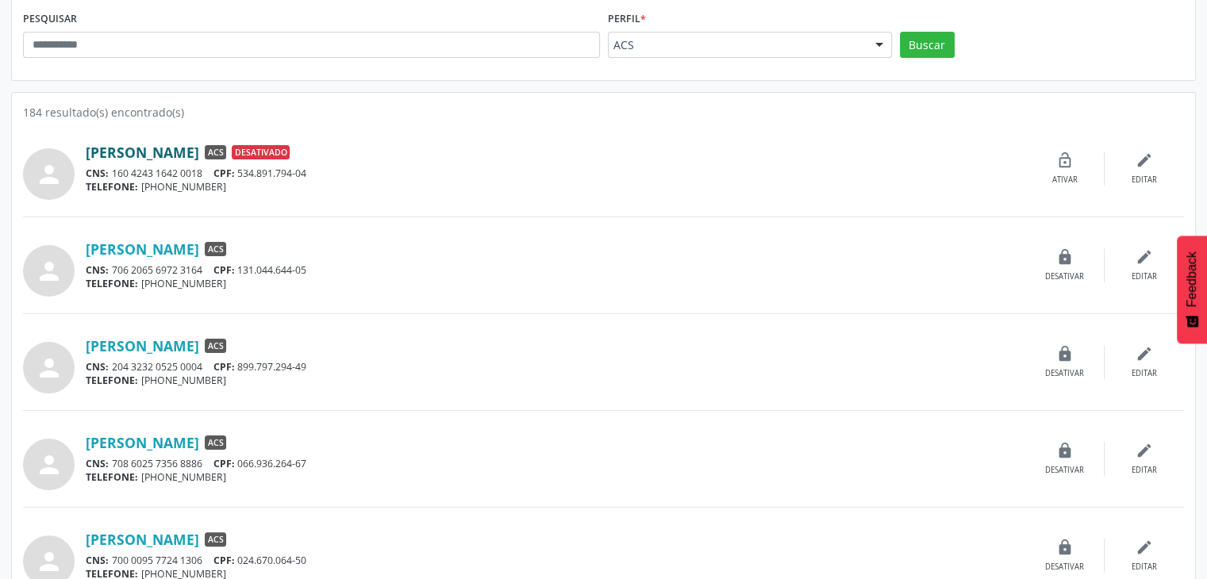
click at [199, 151] on link "[PERSON_NAME]" at bounding box center [142, 152] width 113 height 17
